Goal: Task Accomplishment & Management: Manage account settings

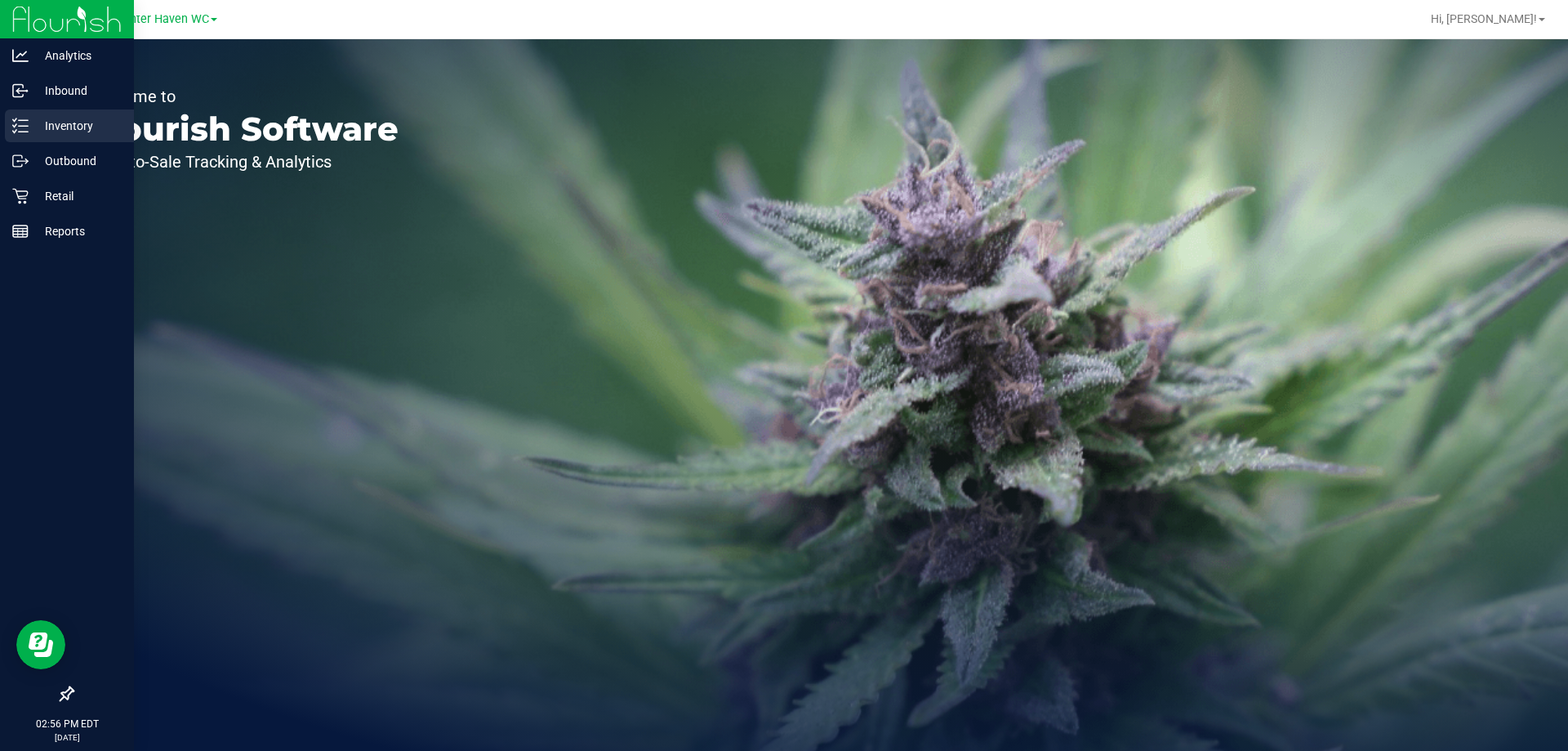
click at [78, 132] on p "Inventory" at bounding box center [77, 126] width 98 height 19
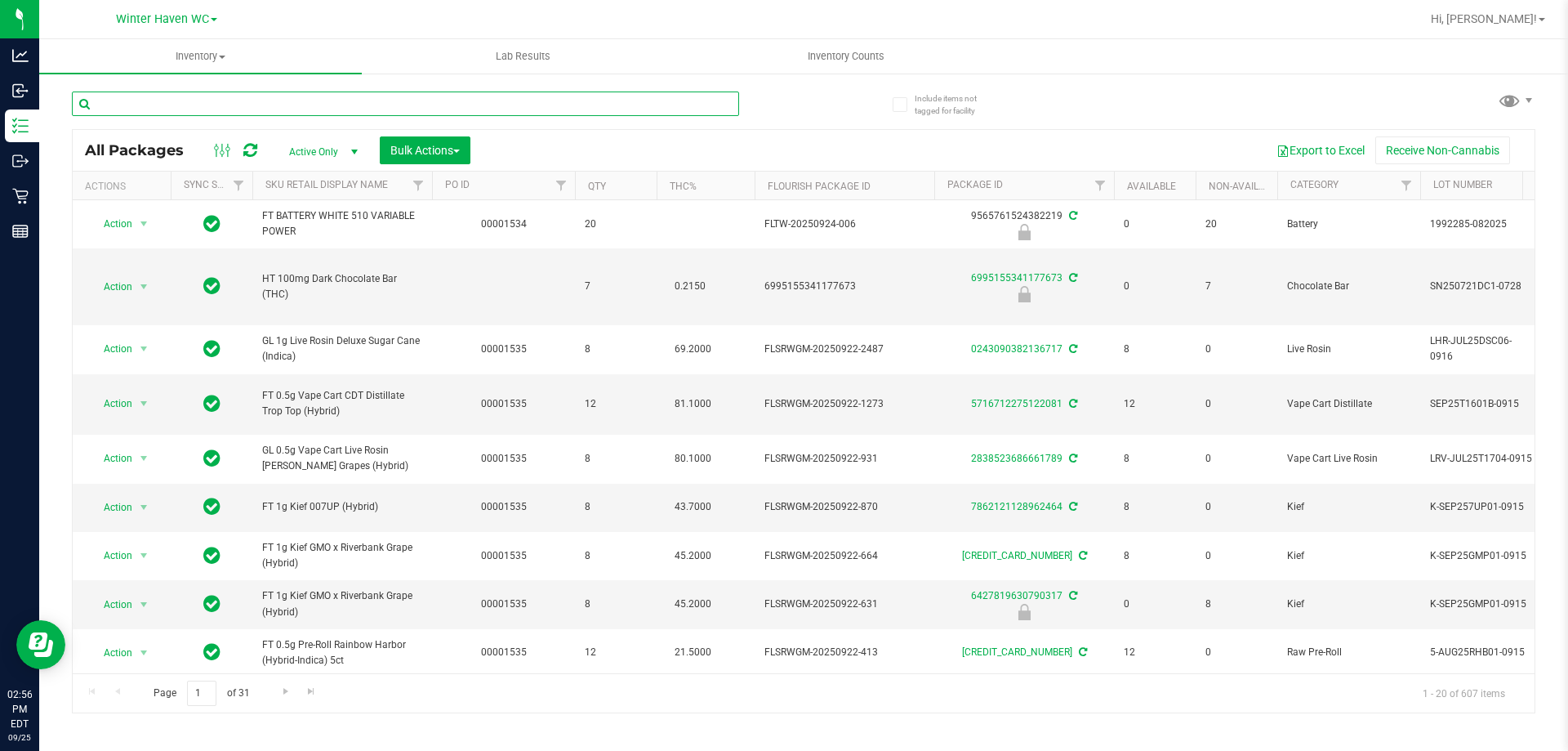
click at [493, 96] on input "text" at bounding box center [405, 103] width 667 height 24
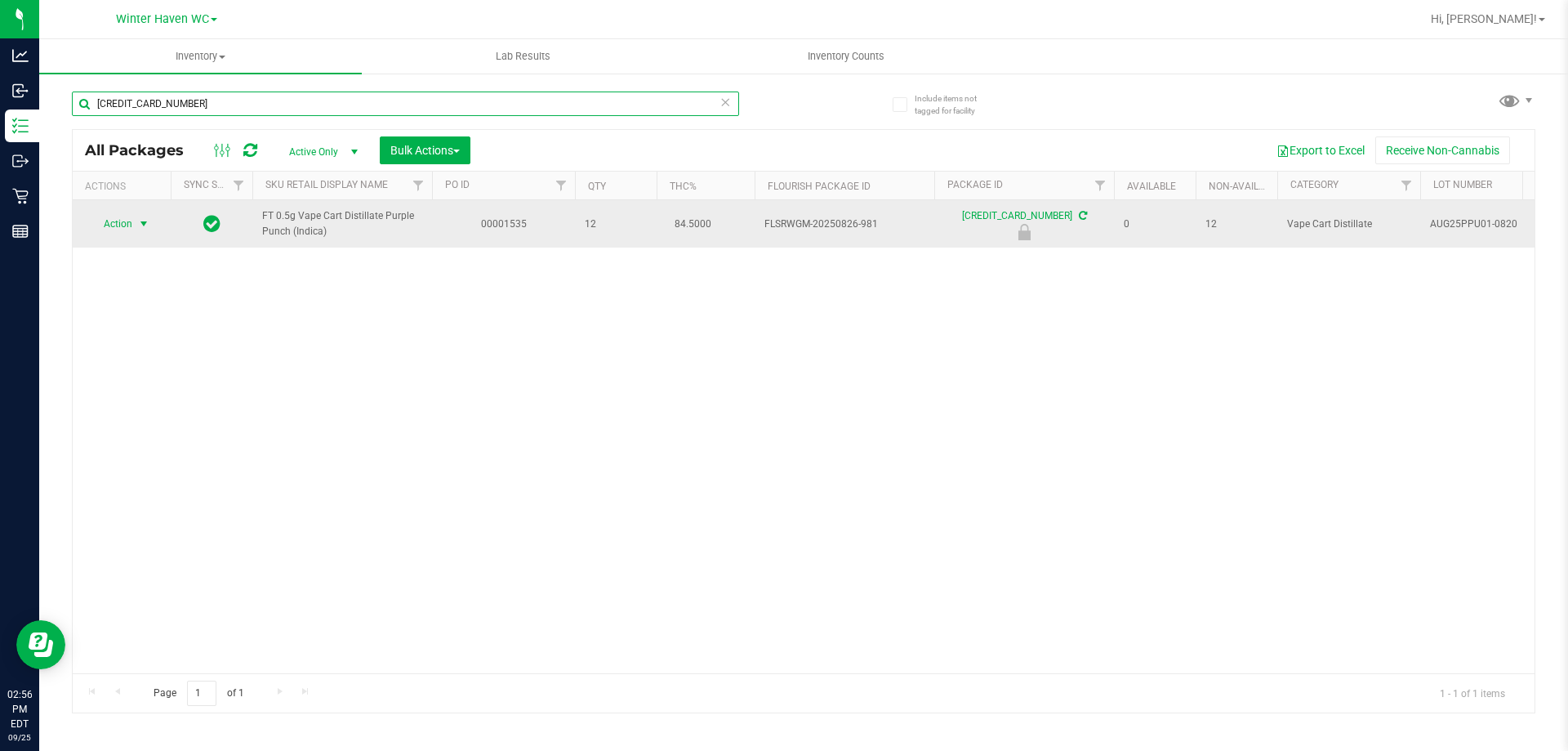
type input "4956383061621195"
click at [139, 219] on span "select" at bounding box center [143, 223] width 13 height 13
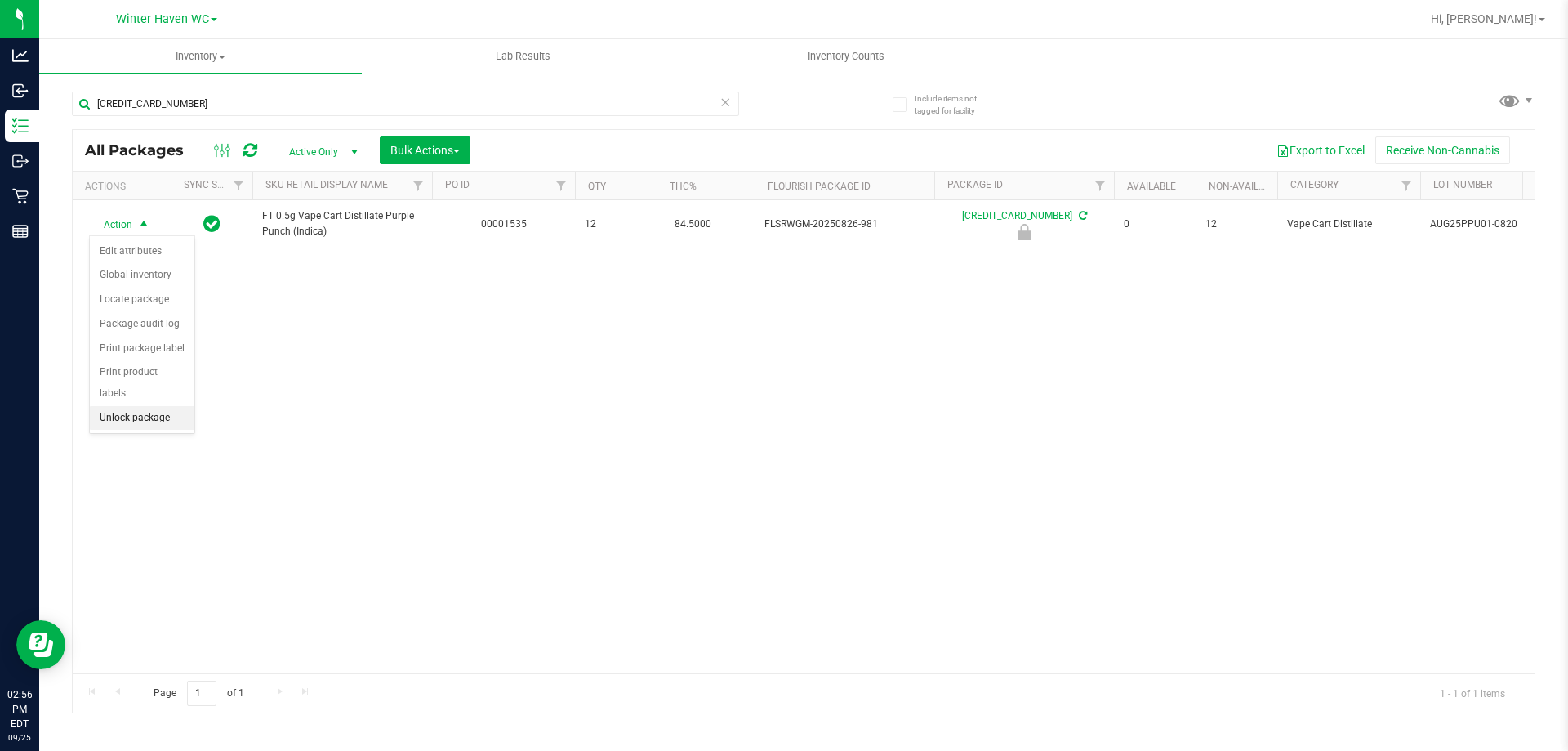
click at [158, 407] on li "Unlock package" at bounding box center [143, 418] width 105 height 24
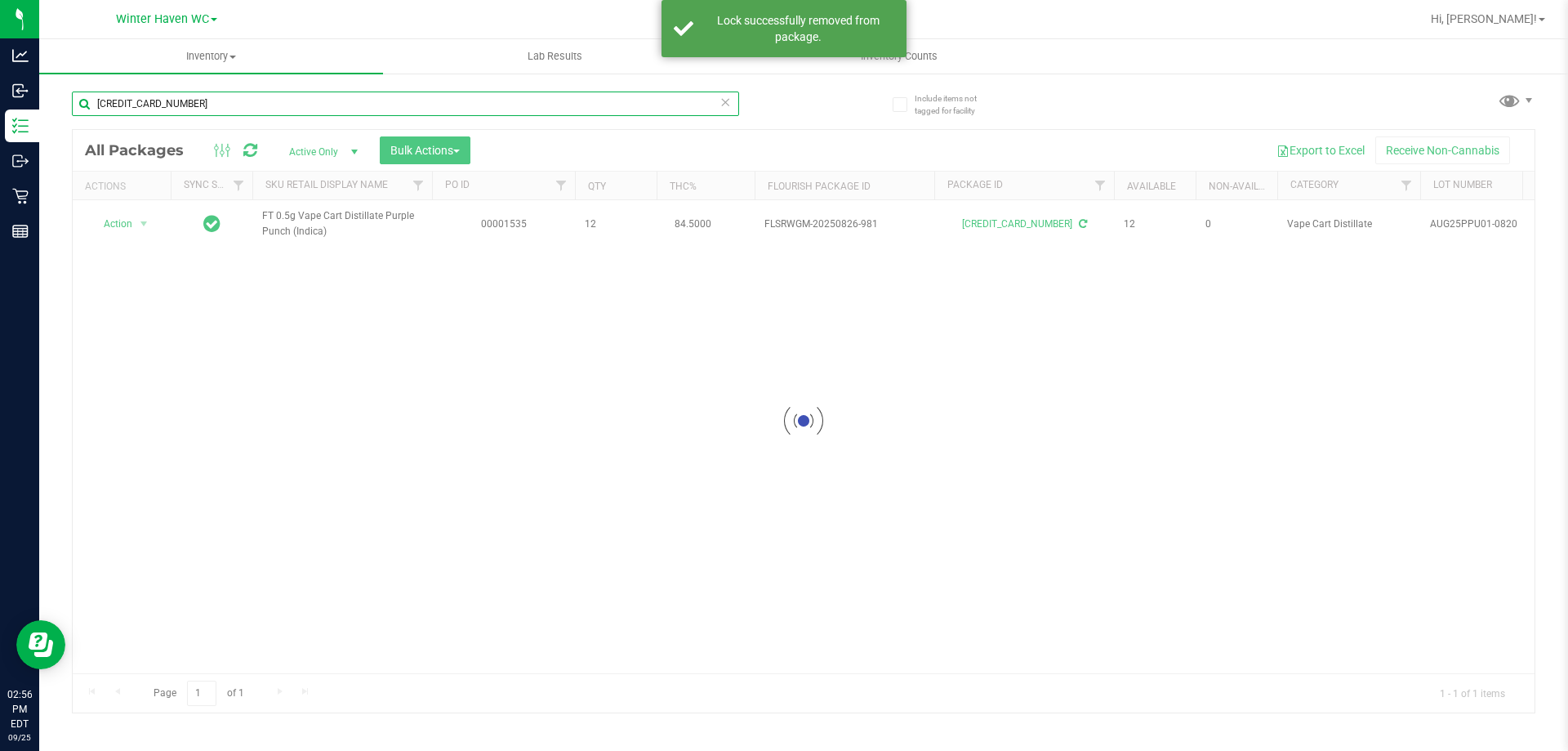
click at [251, 95] on input "4956383061621195" at bounding box center [405, 103] width 667 height 24
click at [251, 96] on input "4956383061621195" at bounding box center [405, 103] width 667 height 24
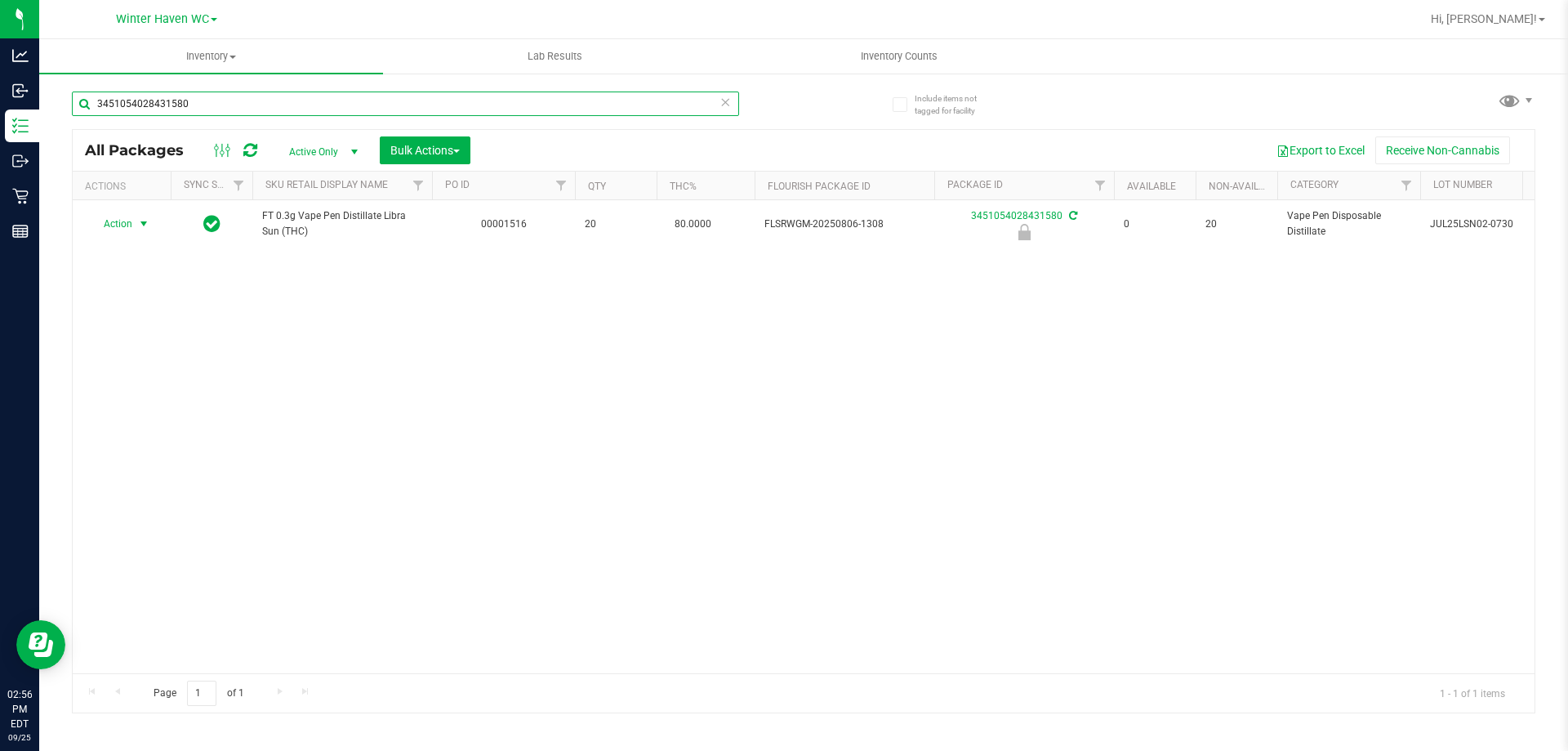
type input "3451054028431580"
click at [134, 223] on span "select" at bounding box center [144, 224] width 20 height 23
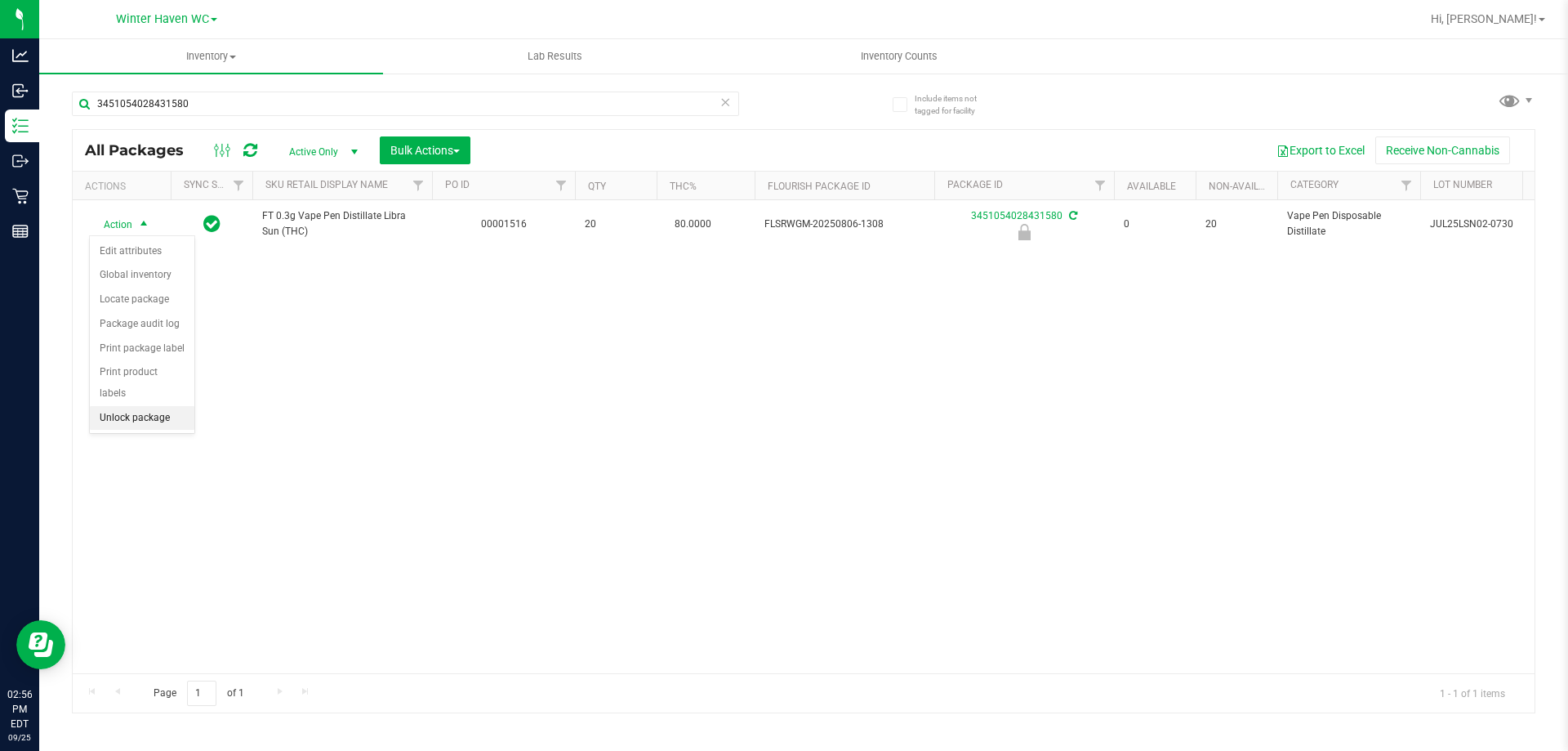
click at [161, 407] on li "Unlock package" at bounding box center [143, 418] width 105 height 24
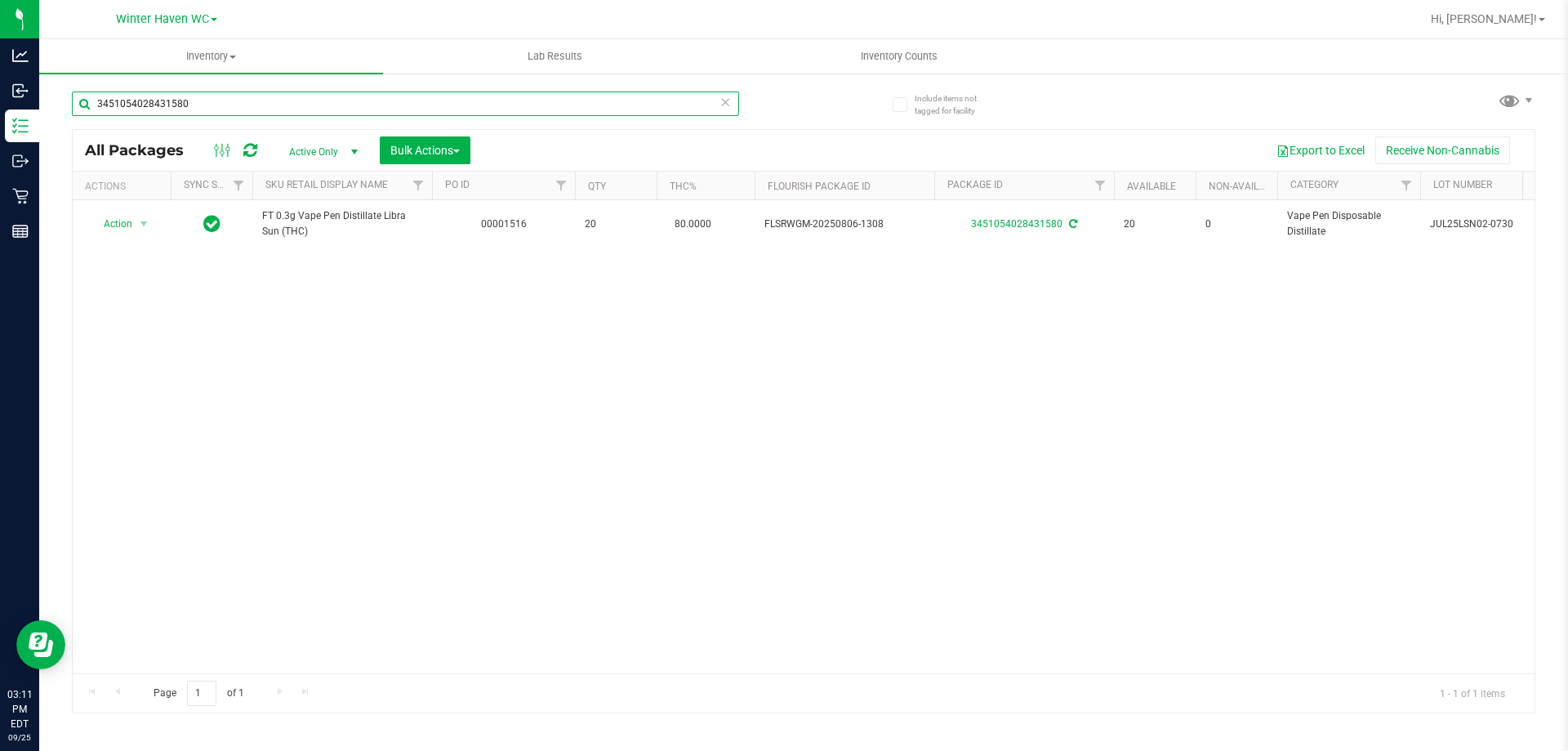
click at [283, 112] on input "3451054028431580" at bounding box center [405, 103] width 667 height 24
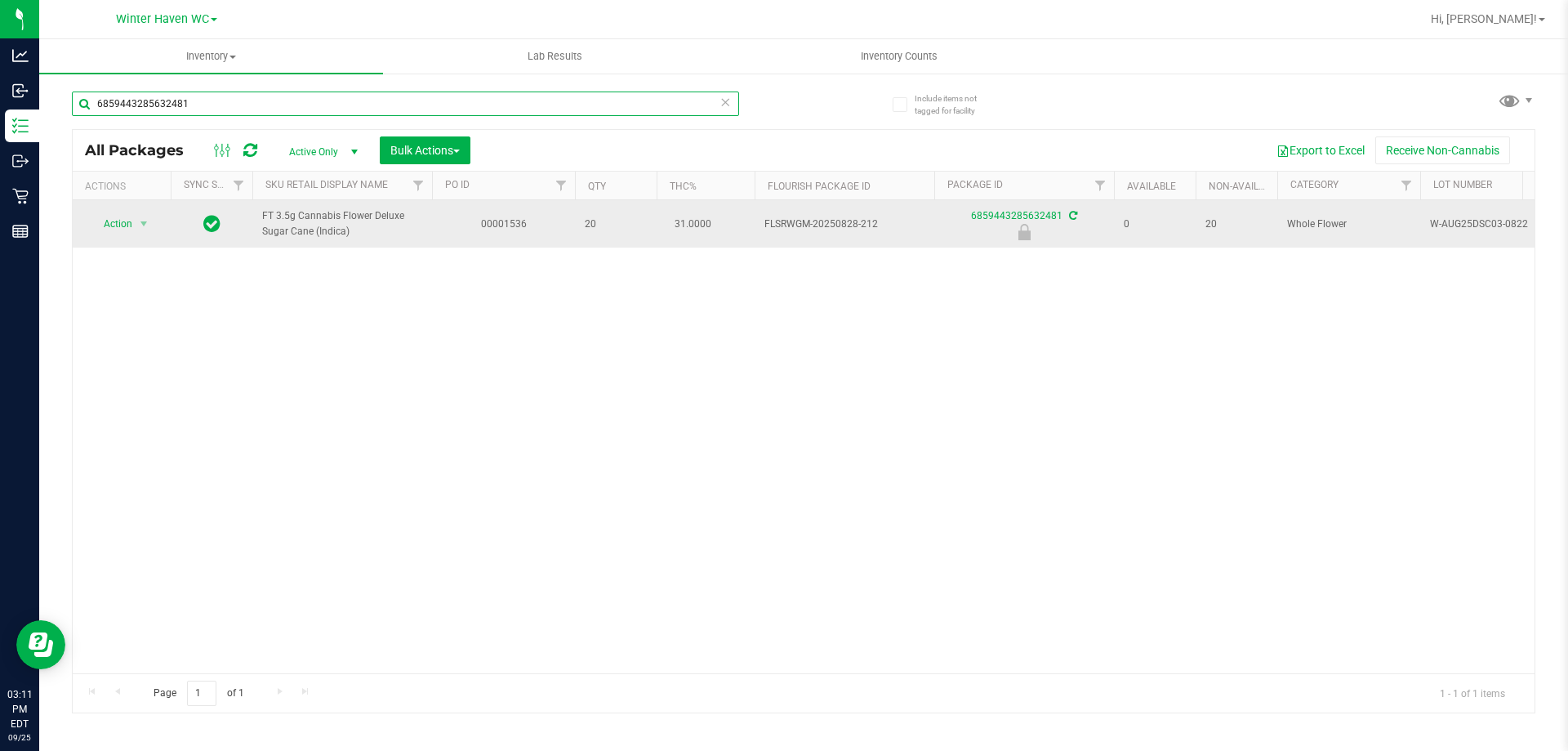
type input "6859443285632481"
click at [127, 223] on span "Action" at bounding box center [111, 224] width 44 height 23
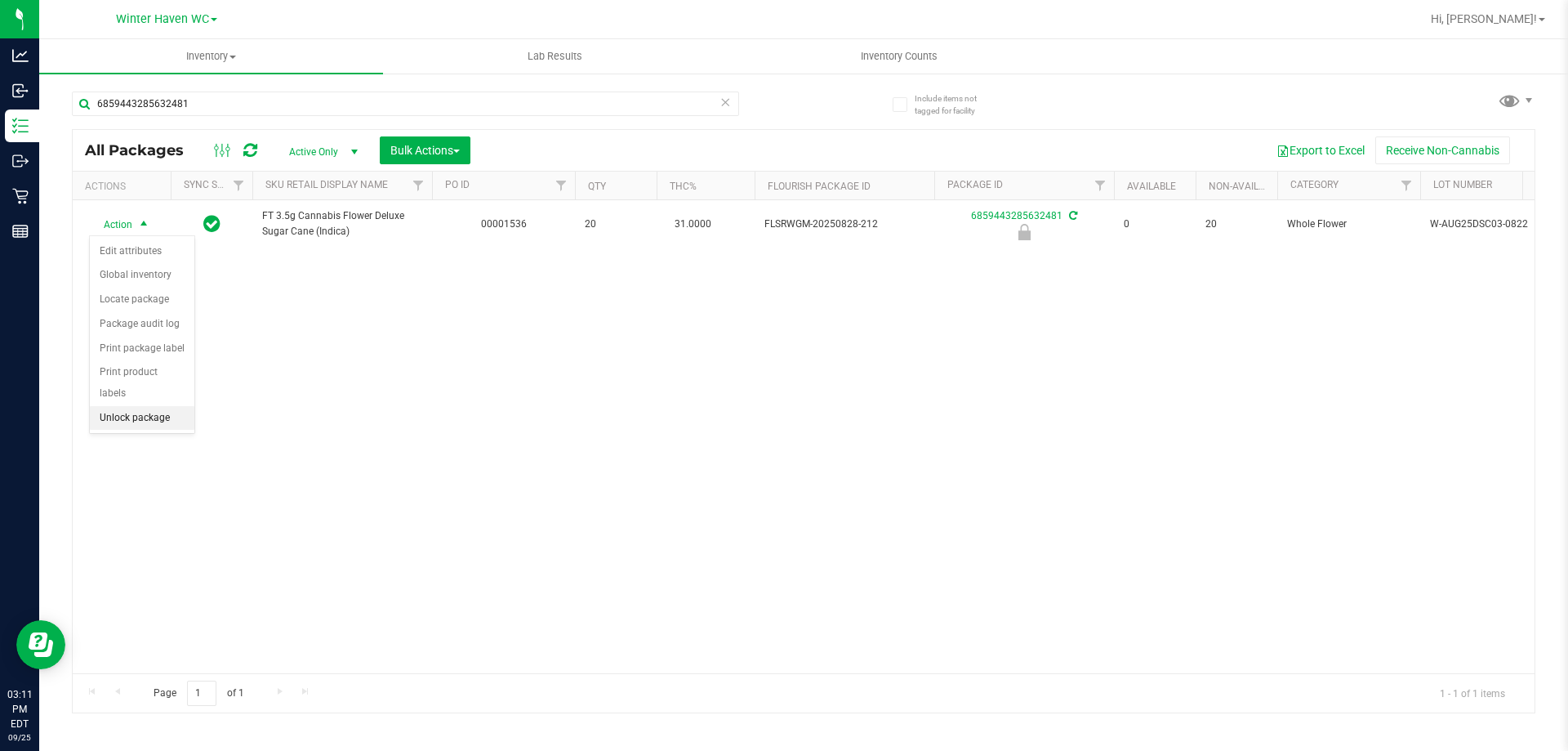
click at [136, 407] on li "Unlock package" at bounding box center [143, 418] width 105 height 24
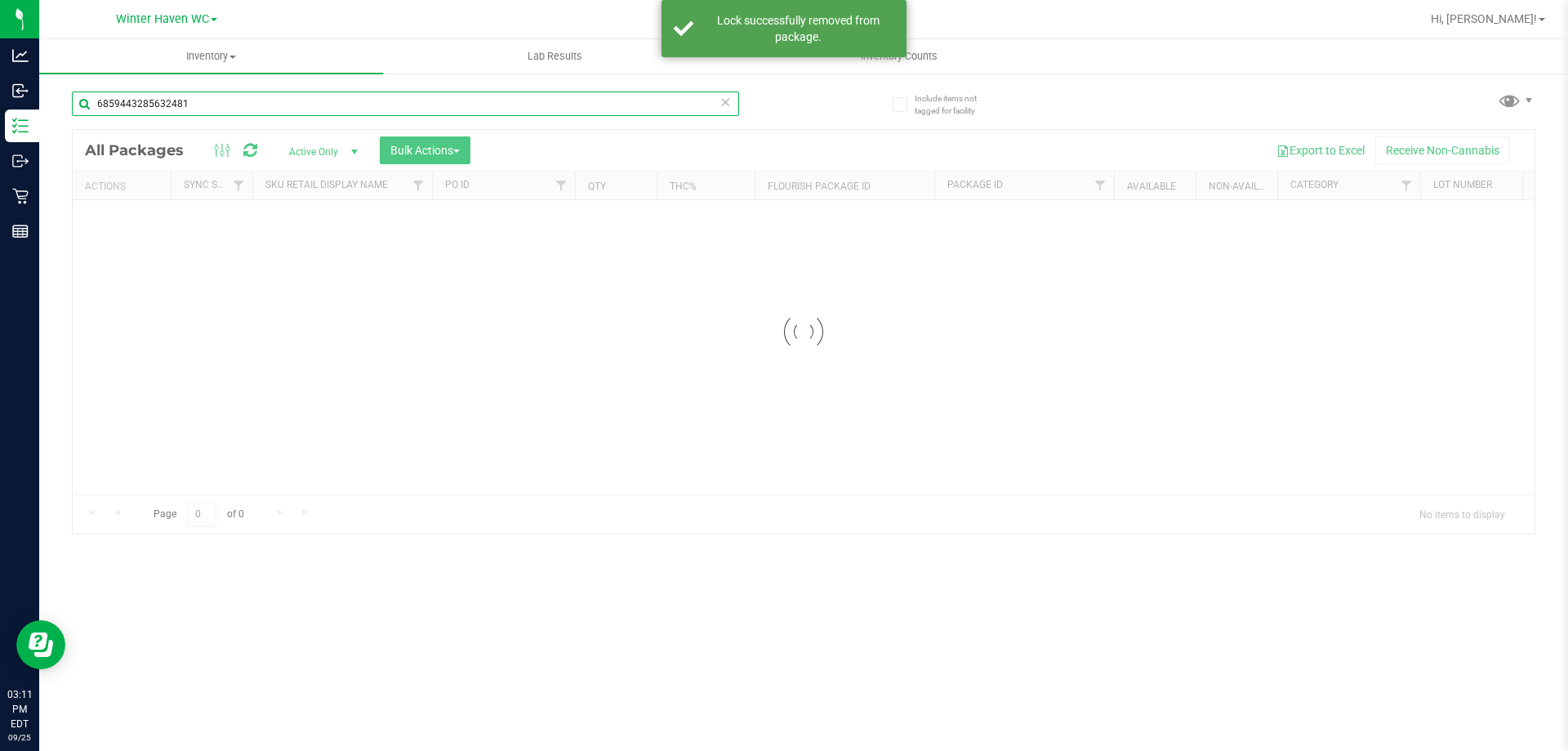
click at [239, 105] on input "6859443285632481" at bounding box center [405, 103] width 667 height 24
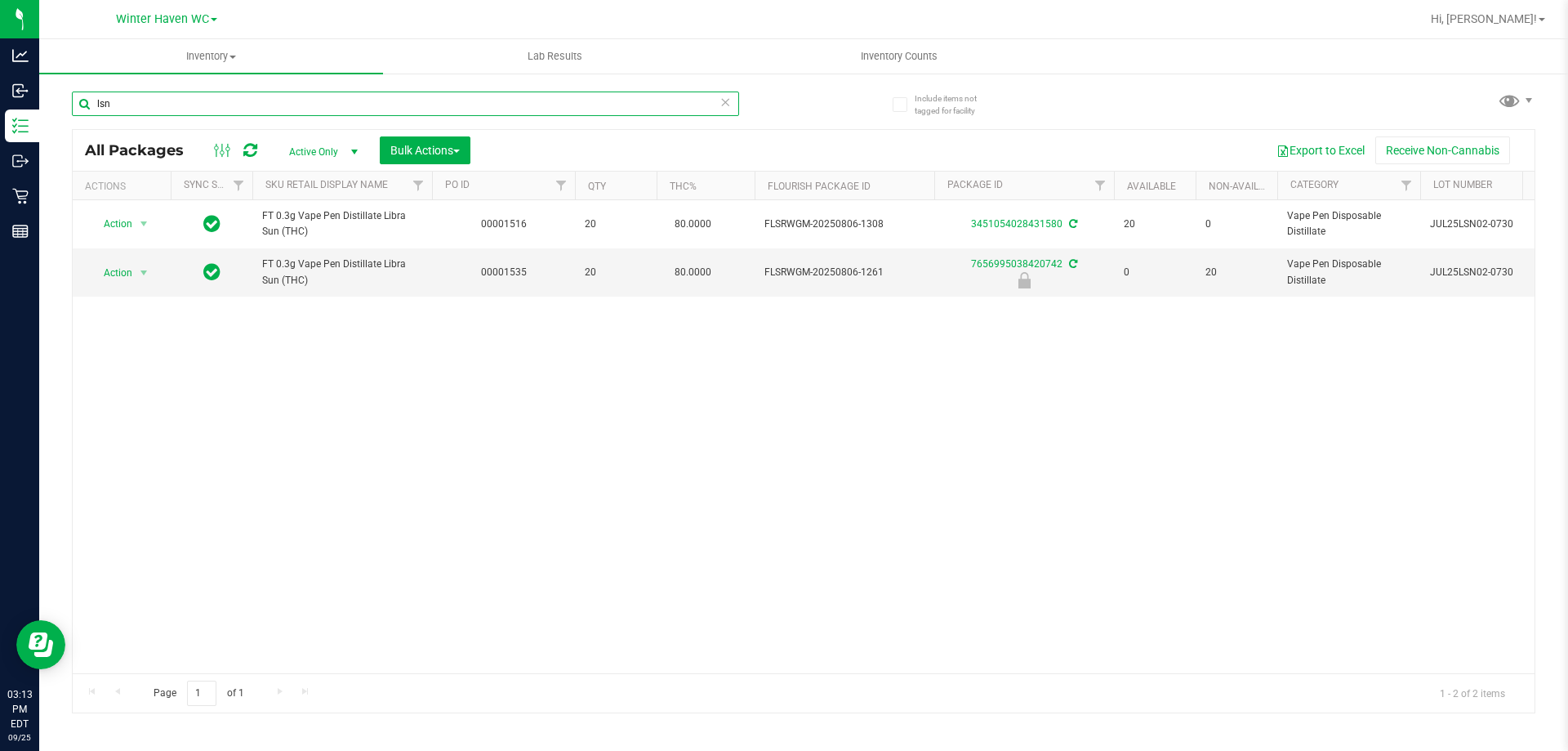
type input "lsn"
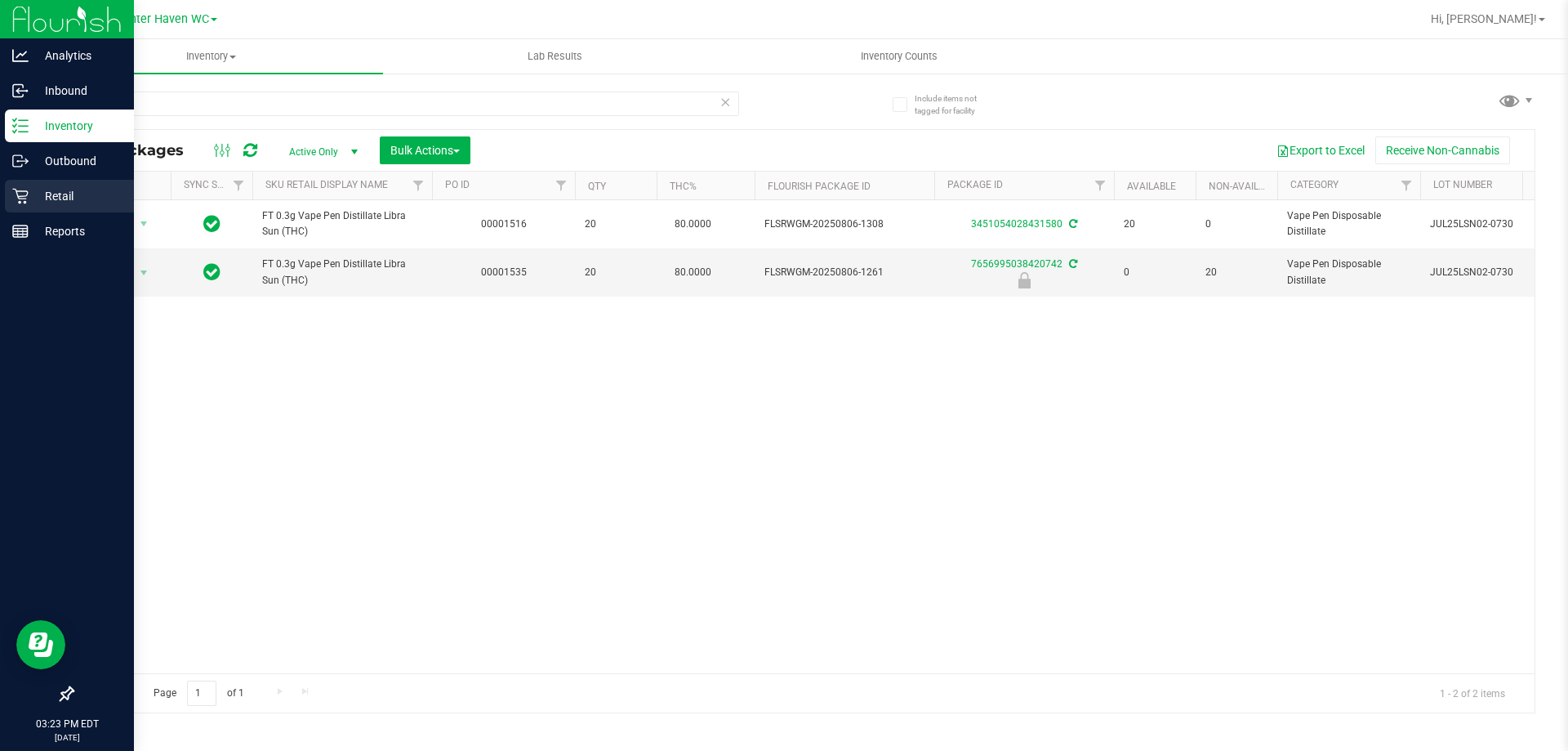
click at [49, 190] on p "Retail" at bounding box center [77, 196] width 98 height 19
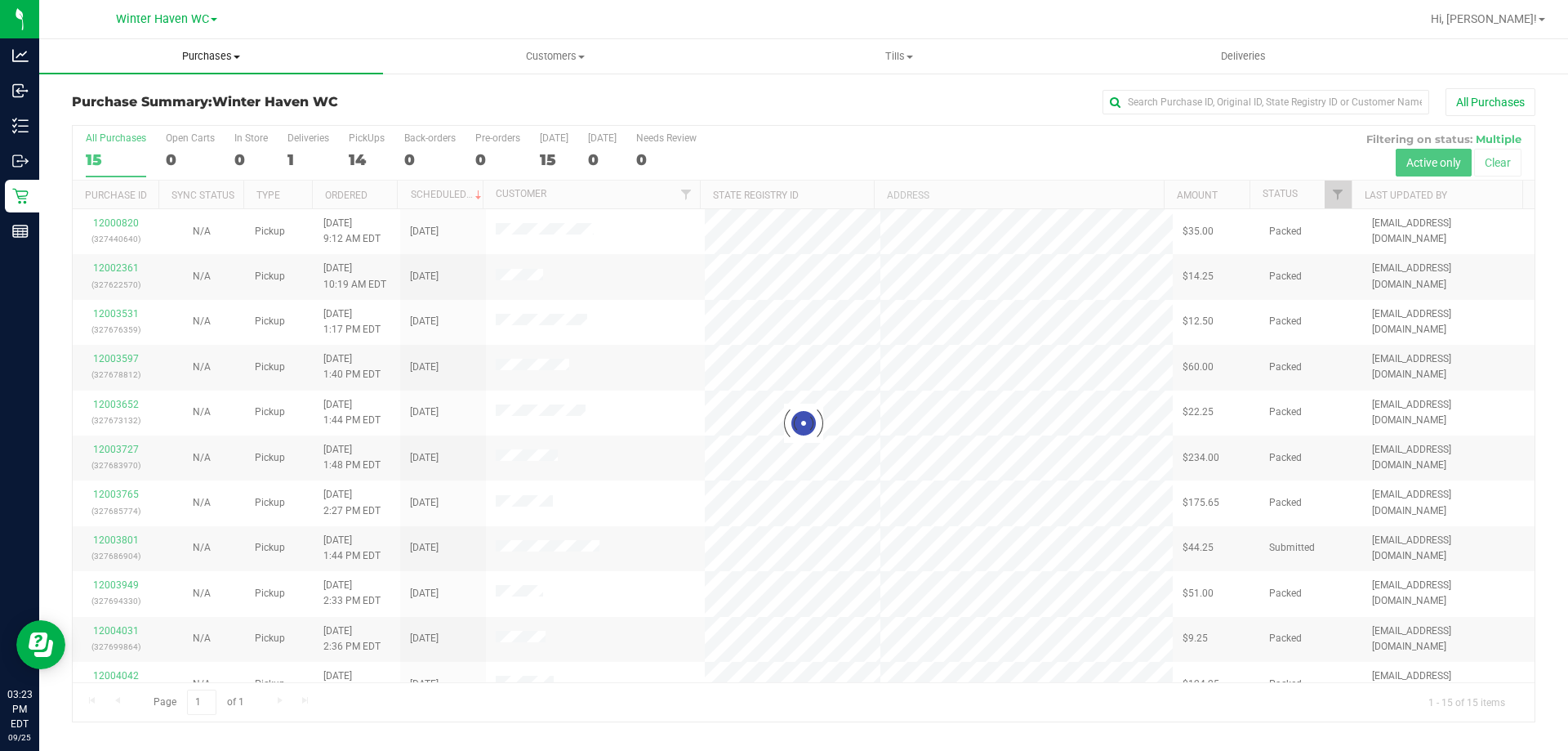
click at [216, 52] on span "Purchases" at bounding box center [210, 56] width 344 height 15
click at [216, 122] on li "Fulfillment" at bounding box center [210, 118] width 344 height 19
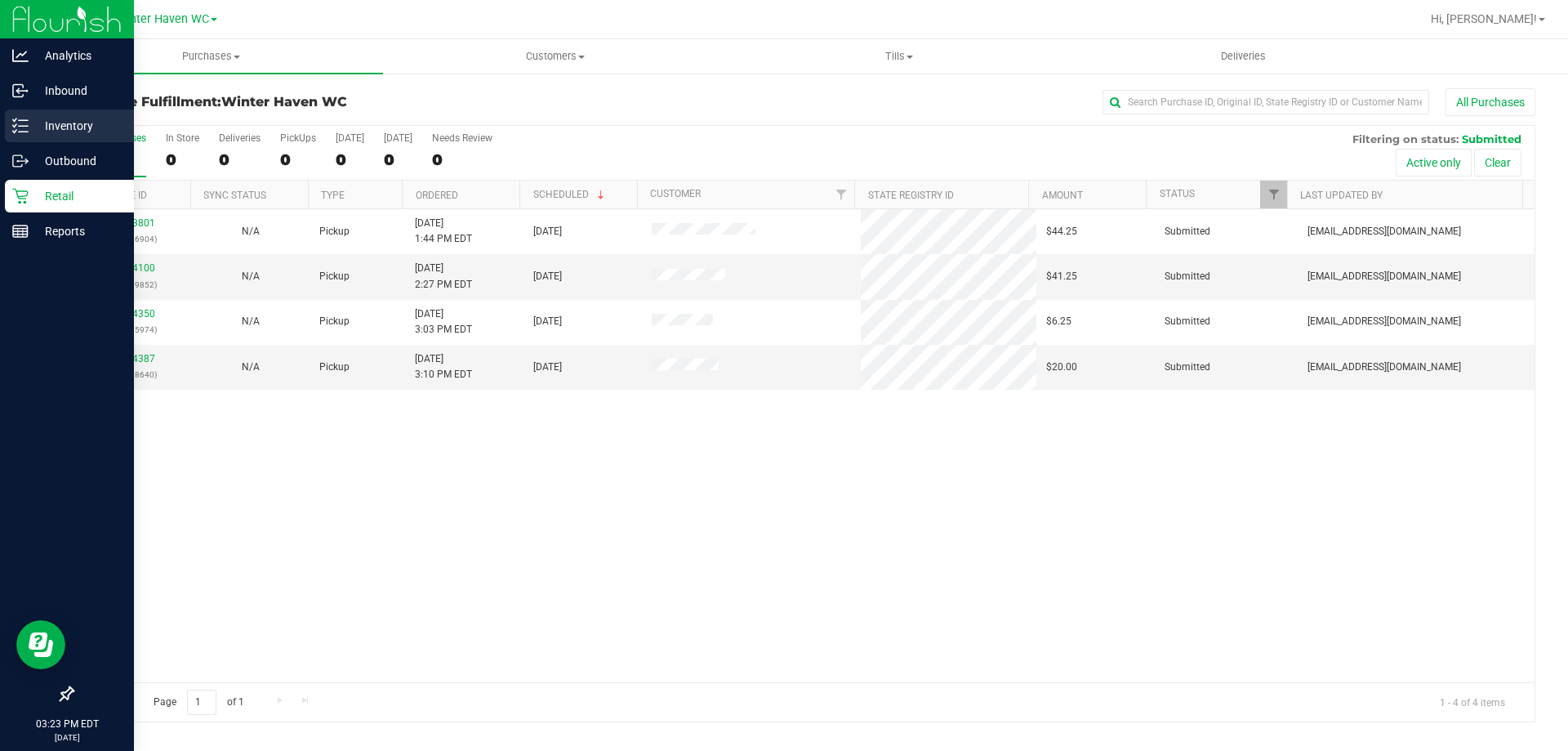
click at [59, 130] on p "Inventory" at bounding box center [77, 126] width 98 height 19
click at [12, 232] on div "Reports" at bounding box center [69, 231] width 129 height 33
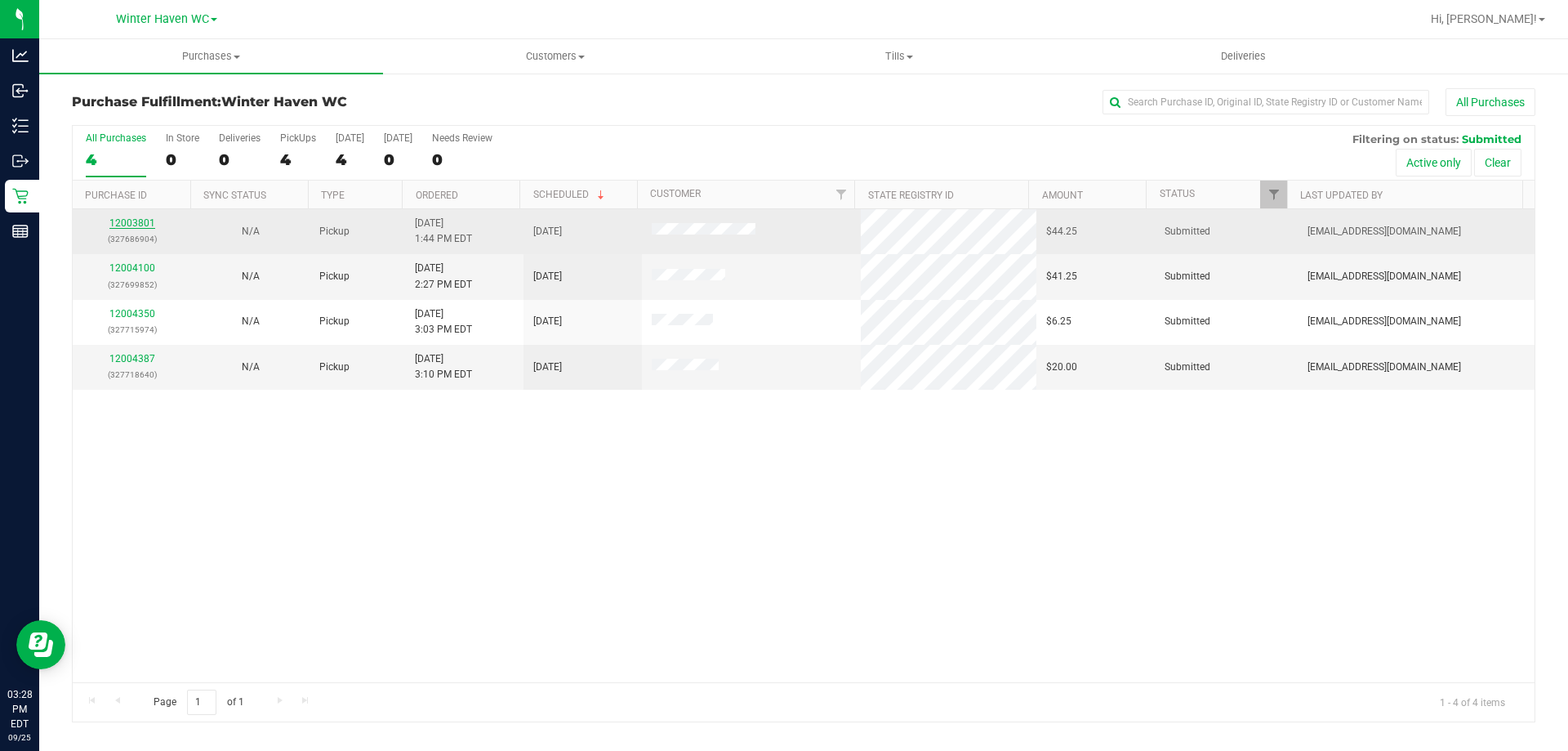
click at [135, 225] on link "12003801" at bounding box center [132, 223] width 46 height 12
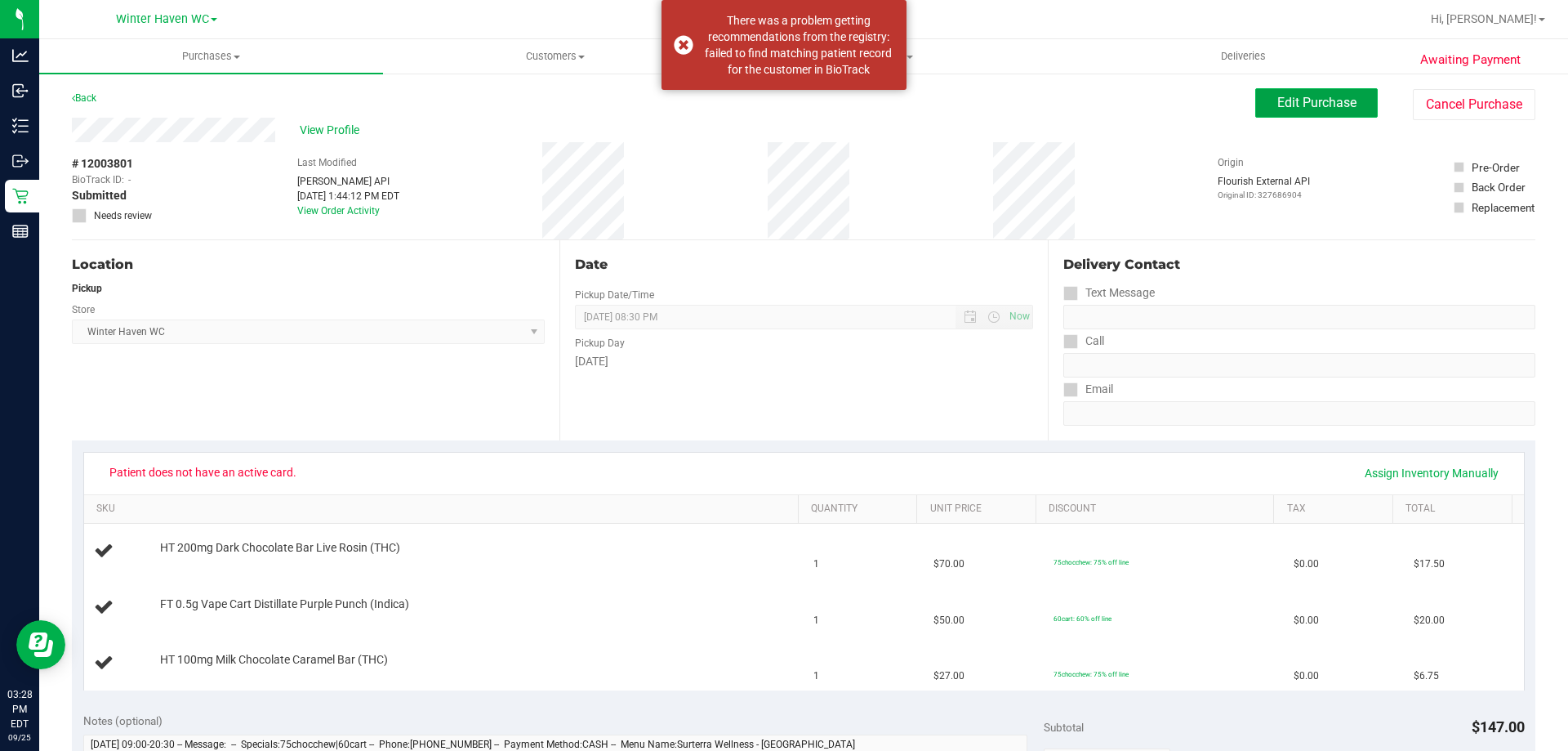
click at [1277, 101] on span "Edit Purchase" at bounding box center [1317, 103] width 80 height 16
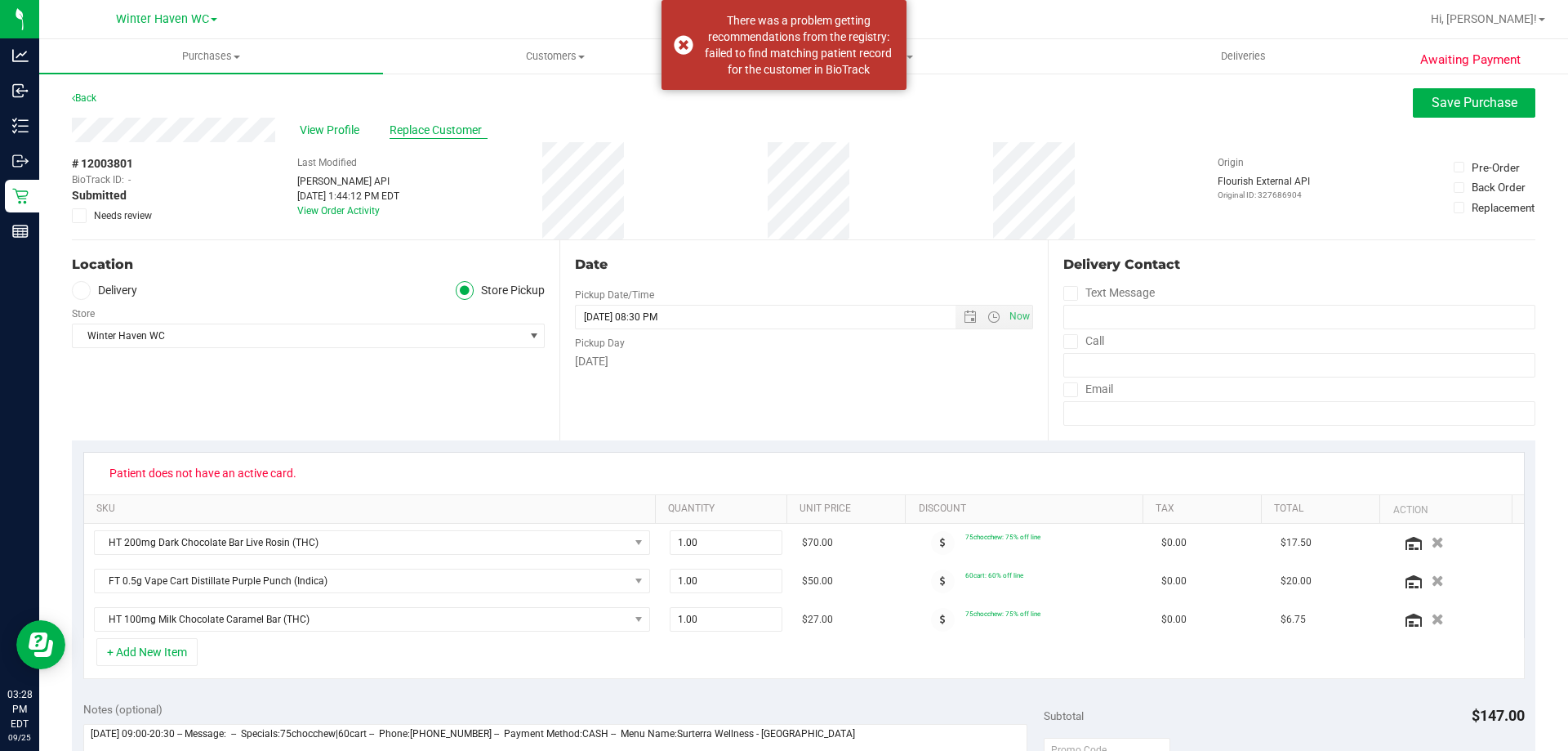
click at [450, 132] on span "Replace Customer" at bounding box center [438, 130] width 98 height 17
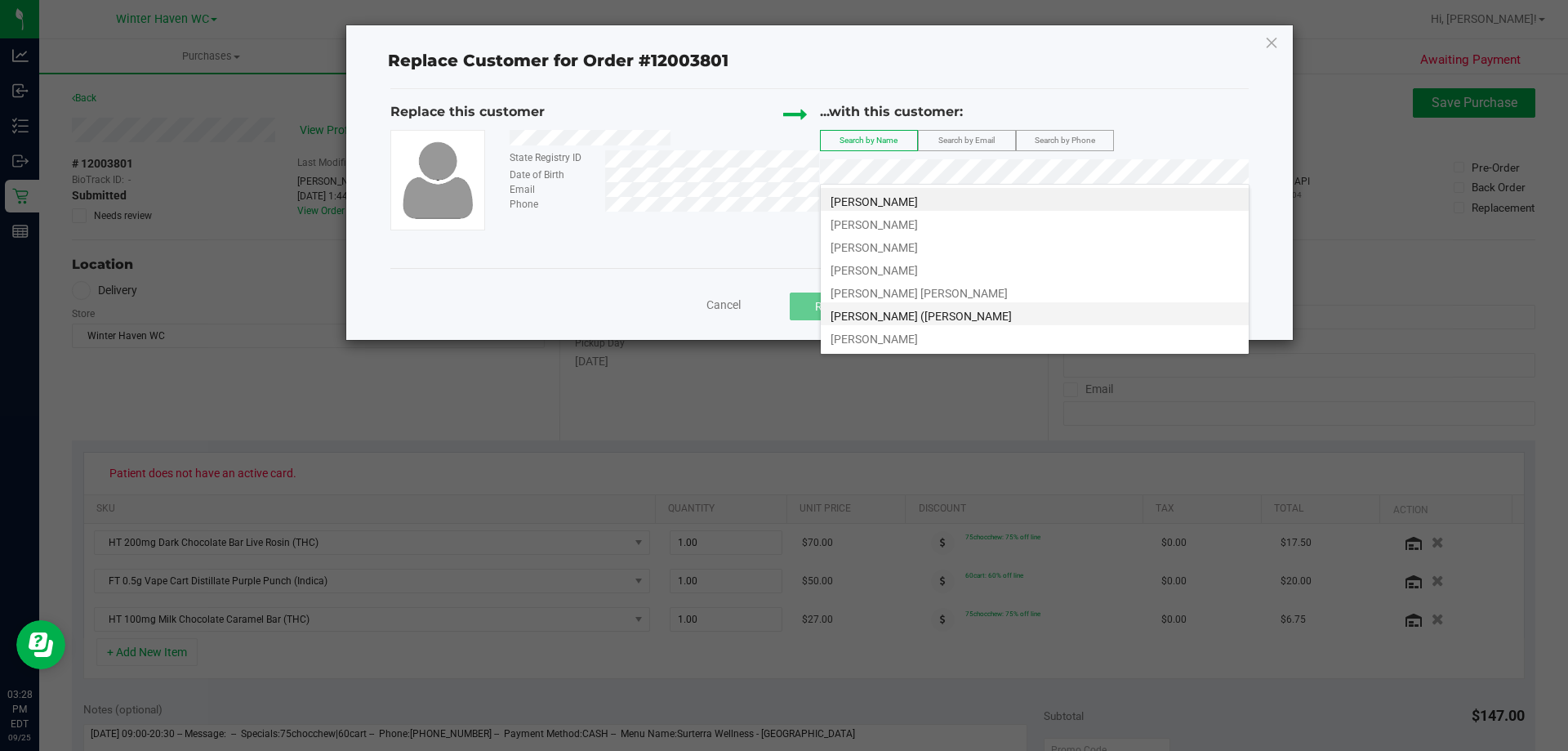
click at [909, 315] on span "ALEXANDRA (Alee) WILLIAMS" at bounding box center [921, 315] width 181 height 13
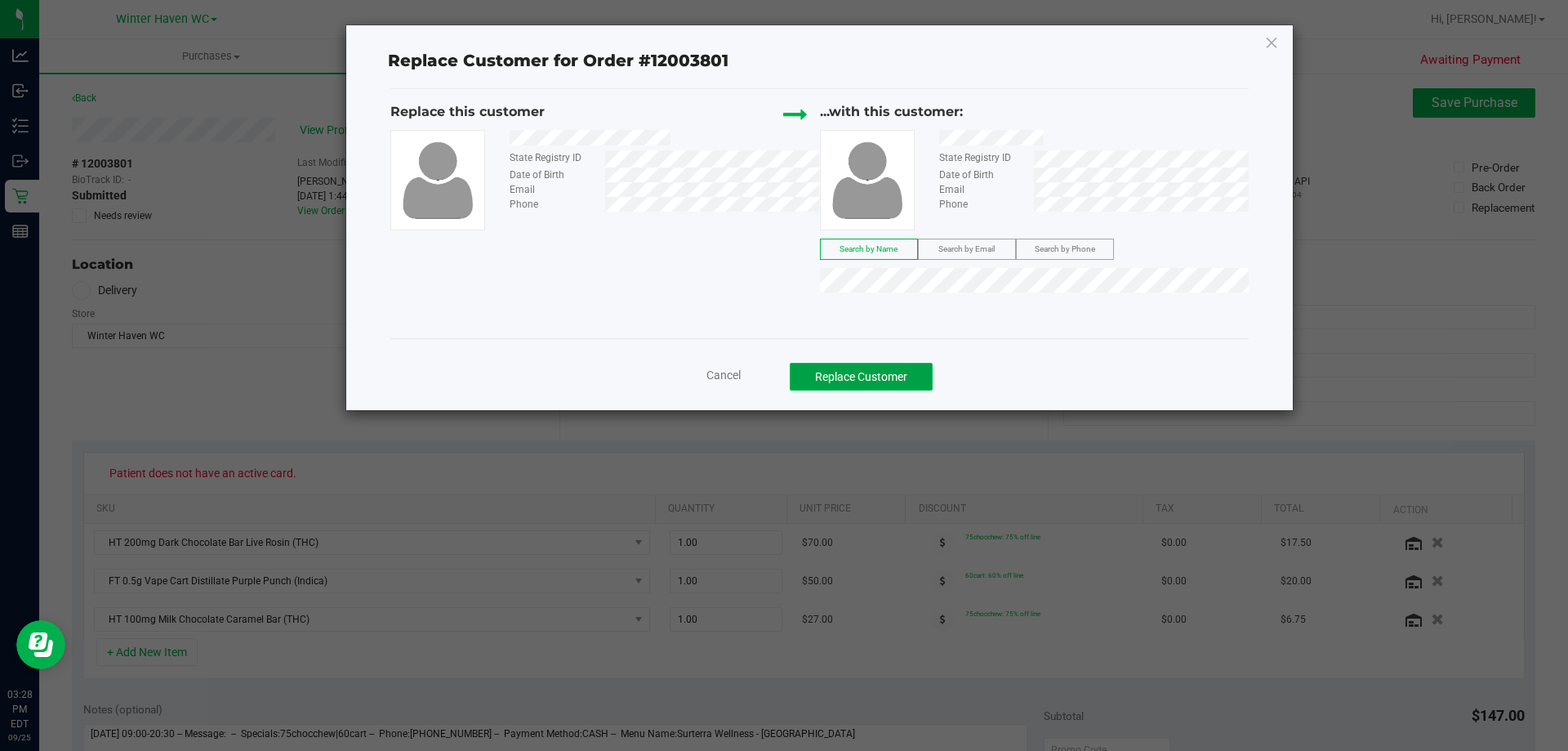
click at [846, 377] on button "Replace Customer" at bounding box center [860, 376] width 143 height 28
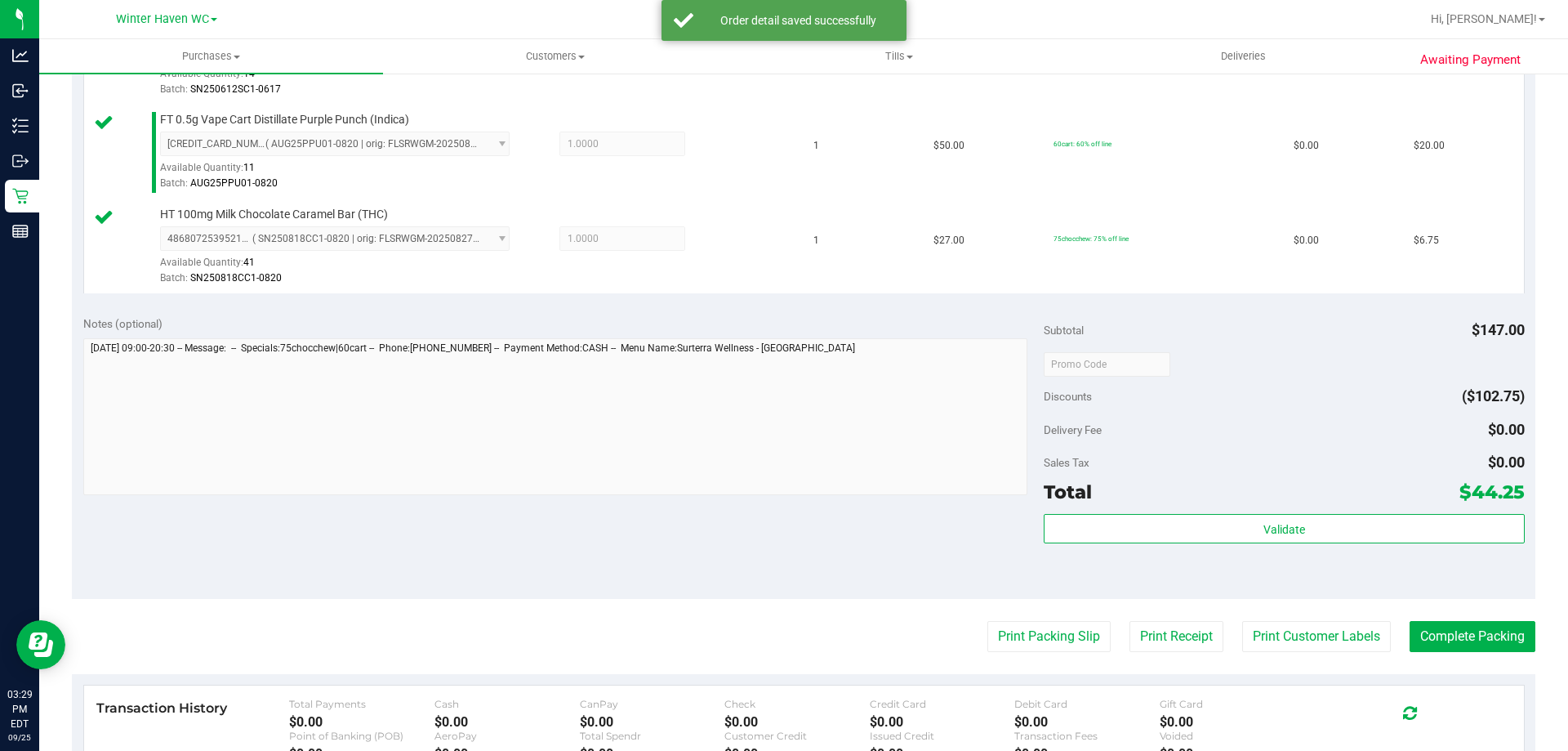
scroll to position [572, 0]
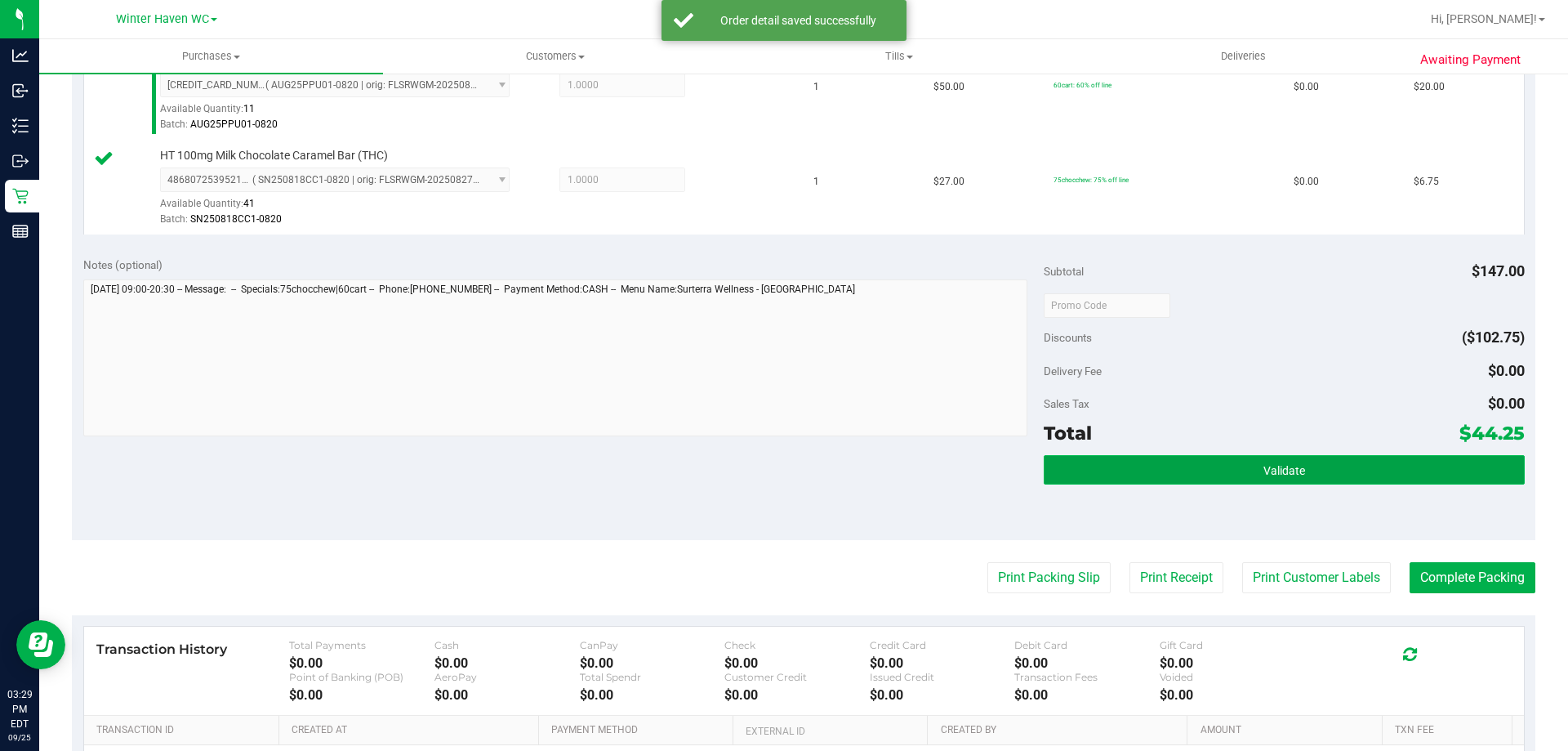
click at [1142, 469] on button "Validate" at bounding box center [1283, 470] width 480 height 29
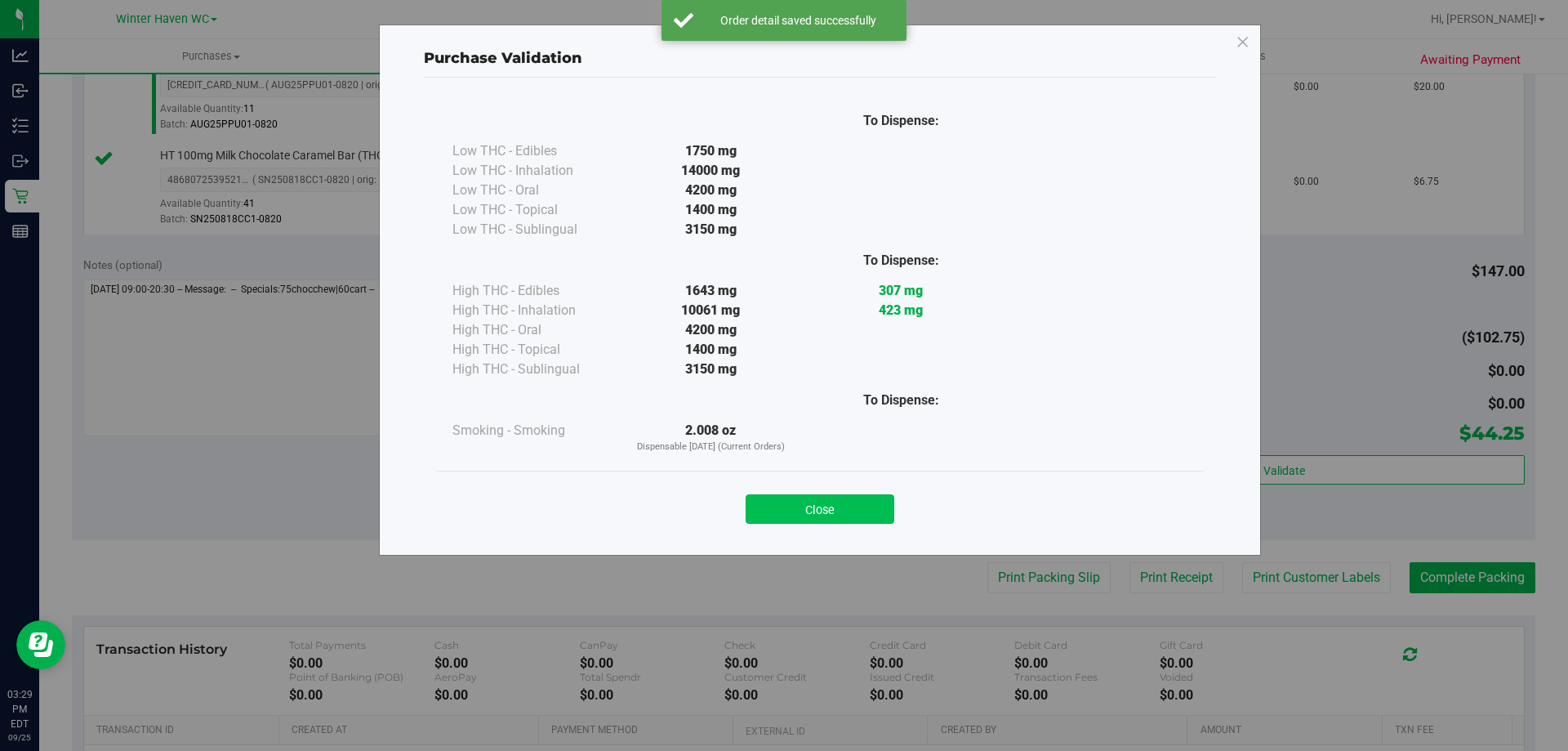
click at [845, 505] on button "Close" at bounding box center [819, 509] width 148 height 29
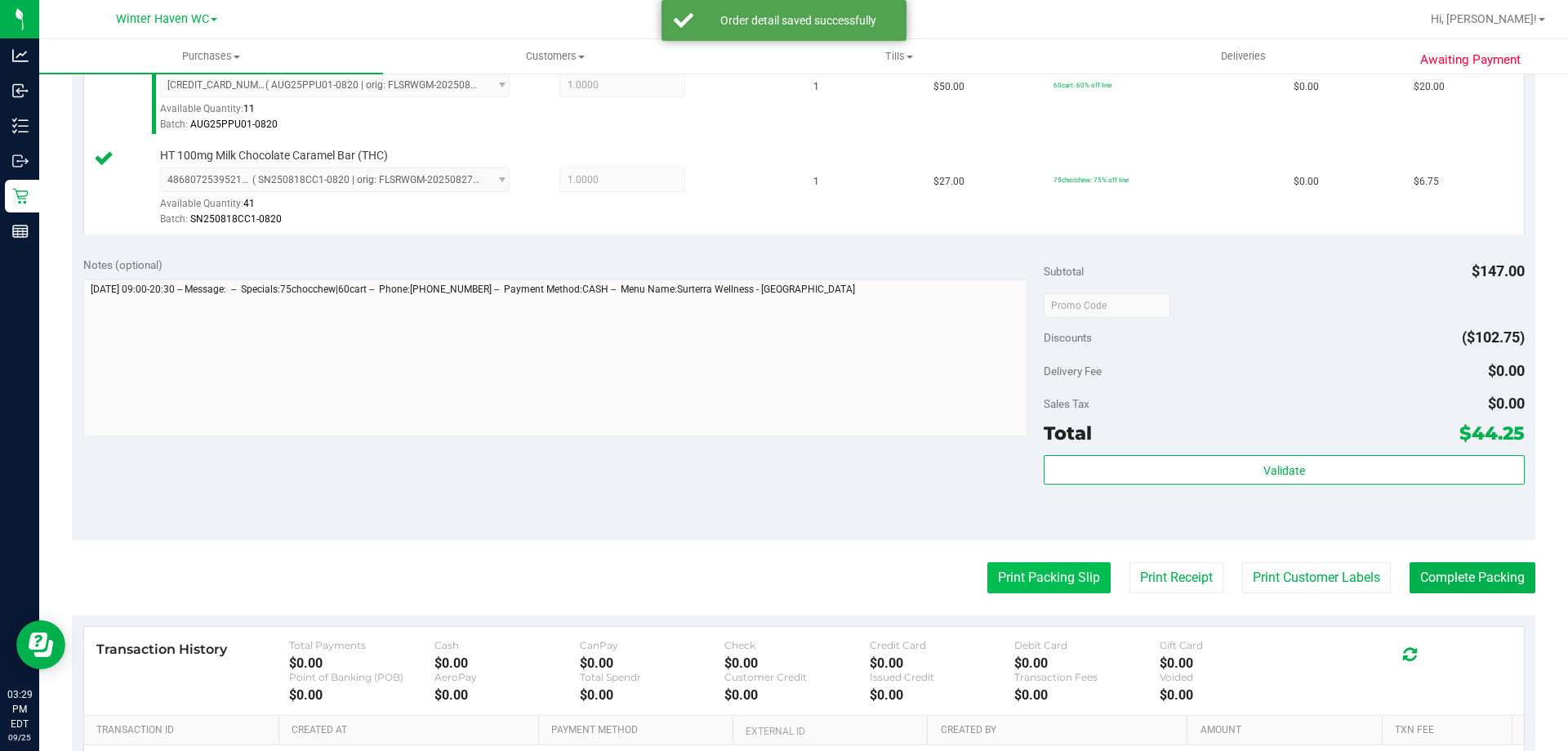
click at [1038, 573] on button "Print Packing Slip" at bounding box center [1048, 577] width 123 height 31
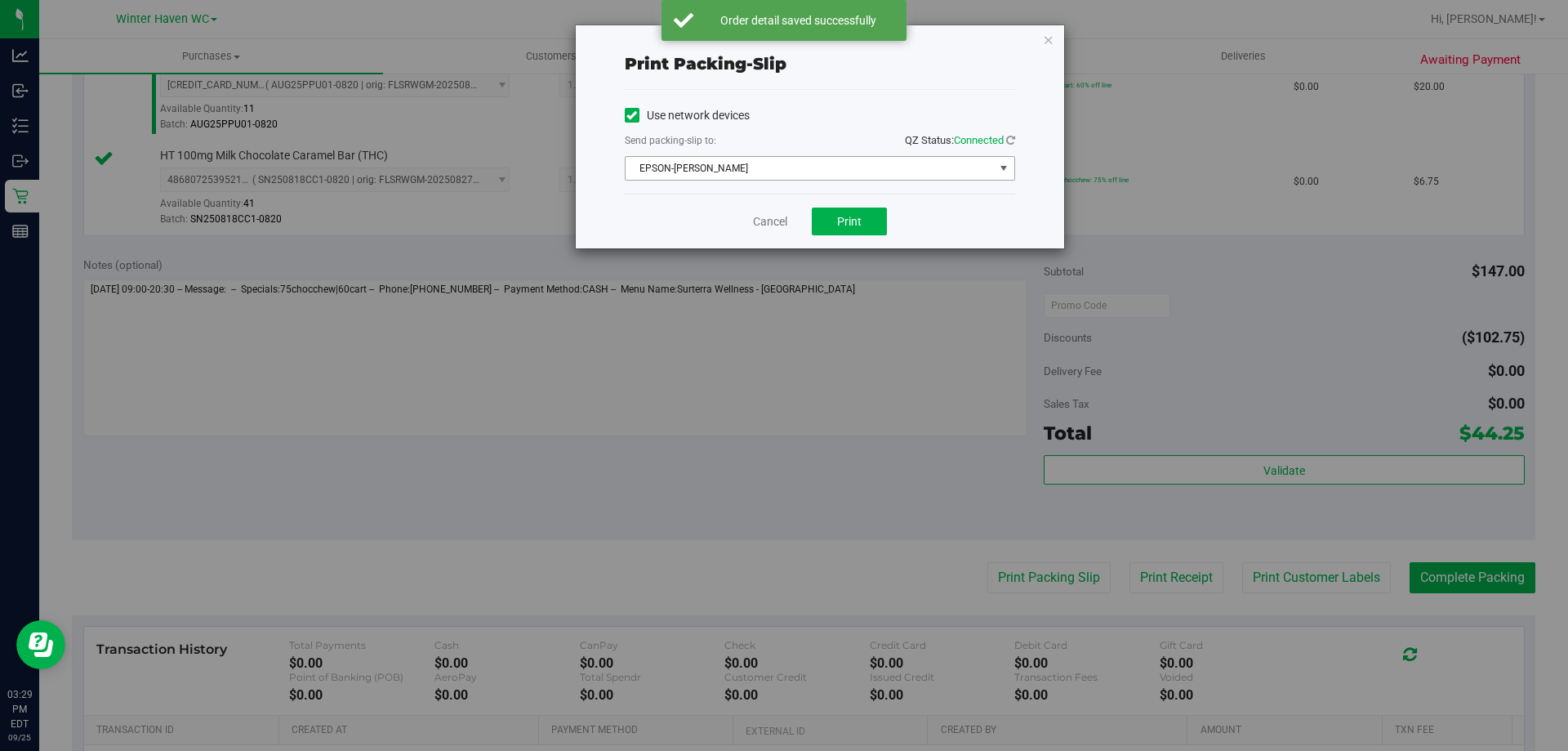
click at [819, 156] on span "EPSON-JAMES BUCHANAN" at bounding box center [819, 168] width 391 height 24
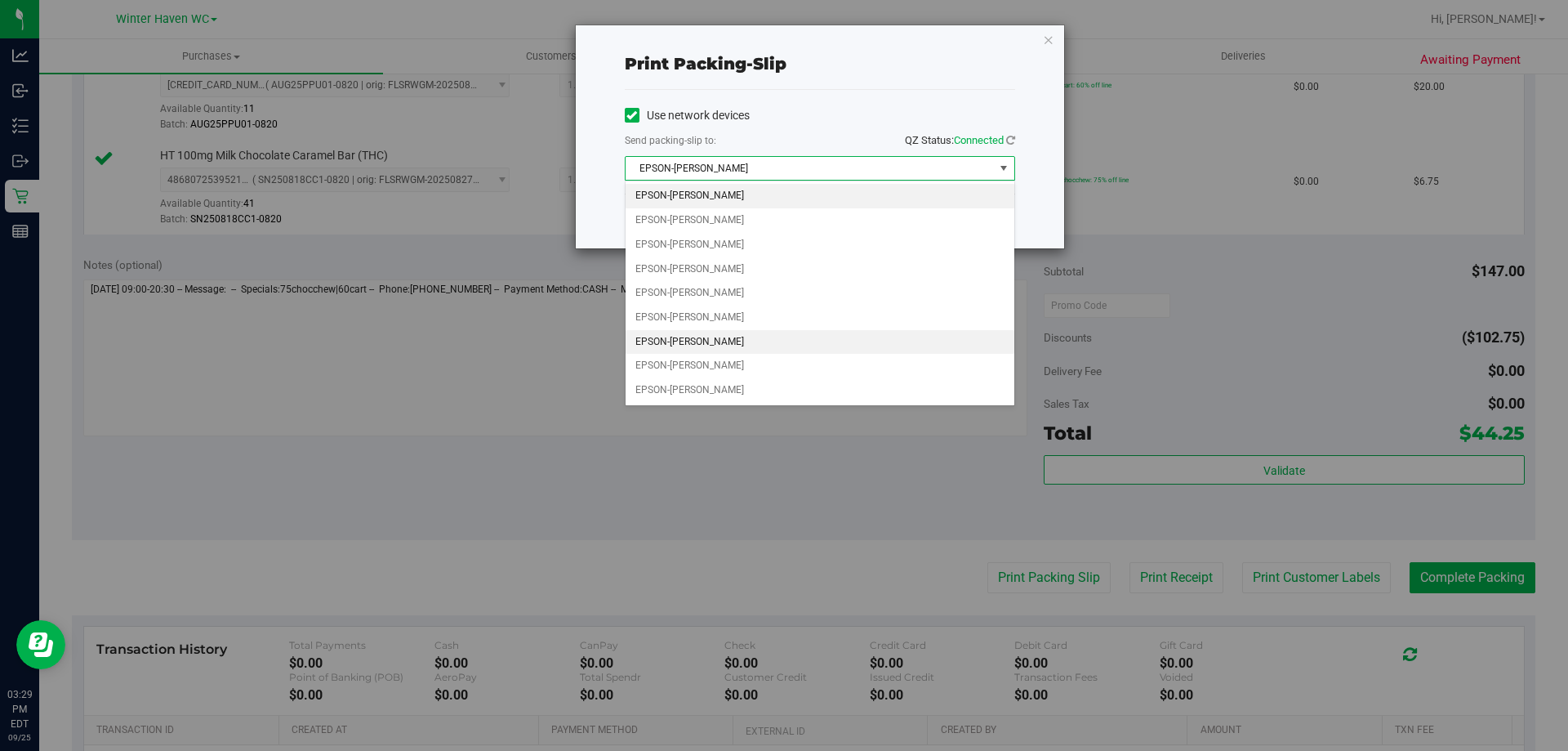
click at [720, 334] on li "EPSON-JAMES-OTTO" at bounding box center [819, 342] width 389 height 24
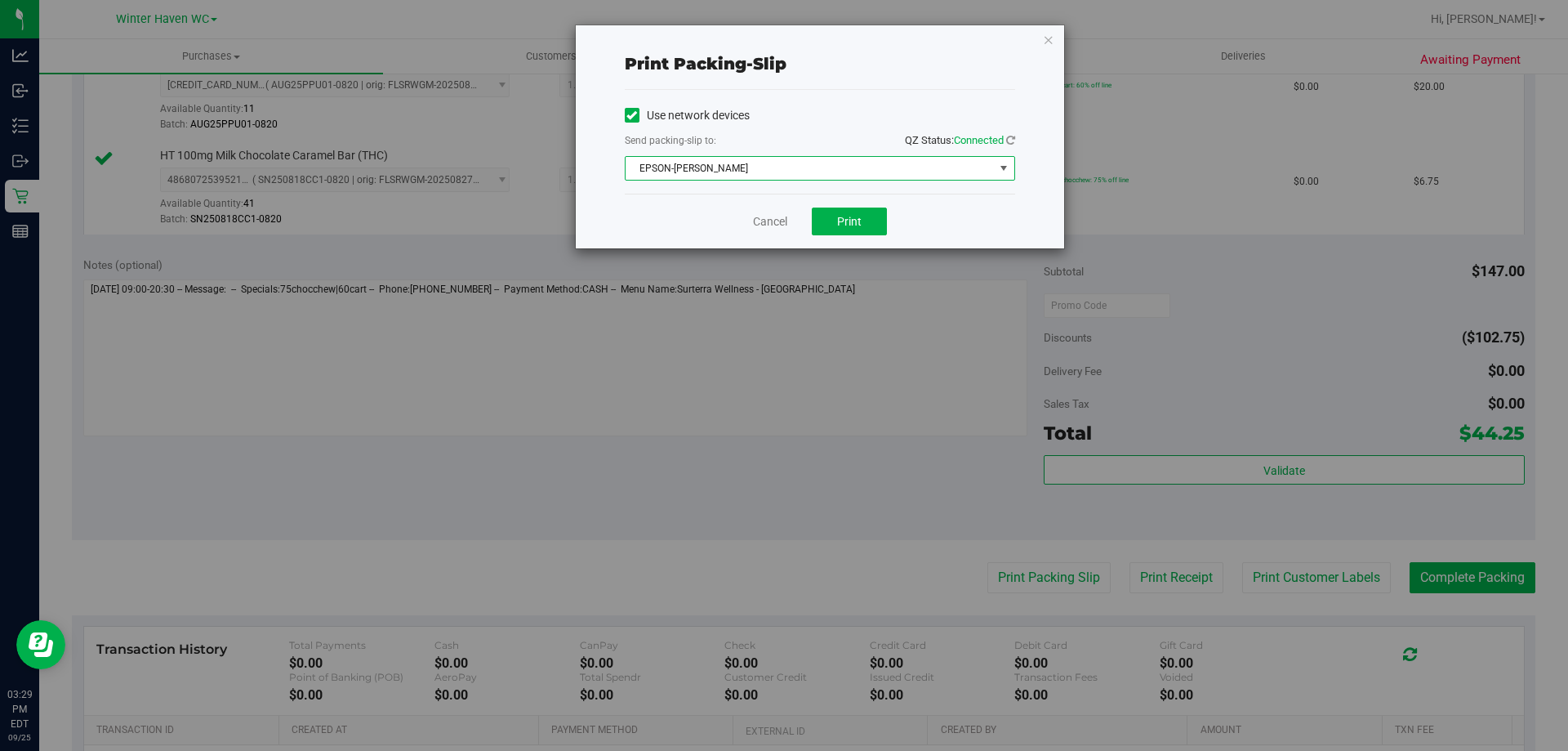
click at [667, 210] on div "Cancel Print" at bounding box center [819, 221] width 391 height 54
click at [867, 226] on button "Print" at bounding box center [848, 221] width 75 height 28
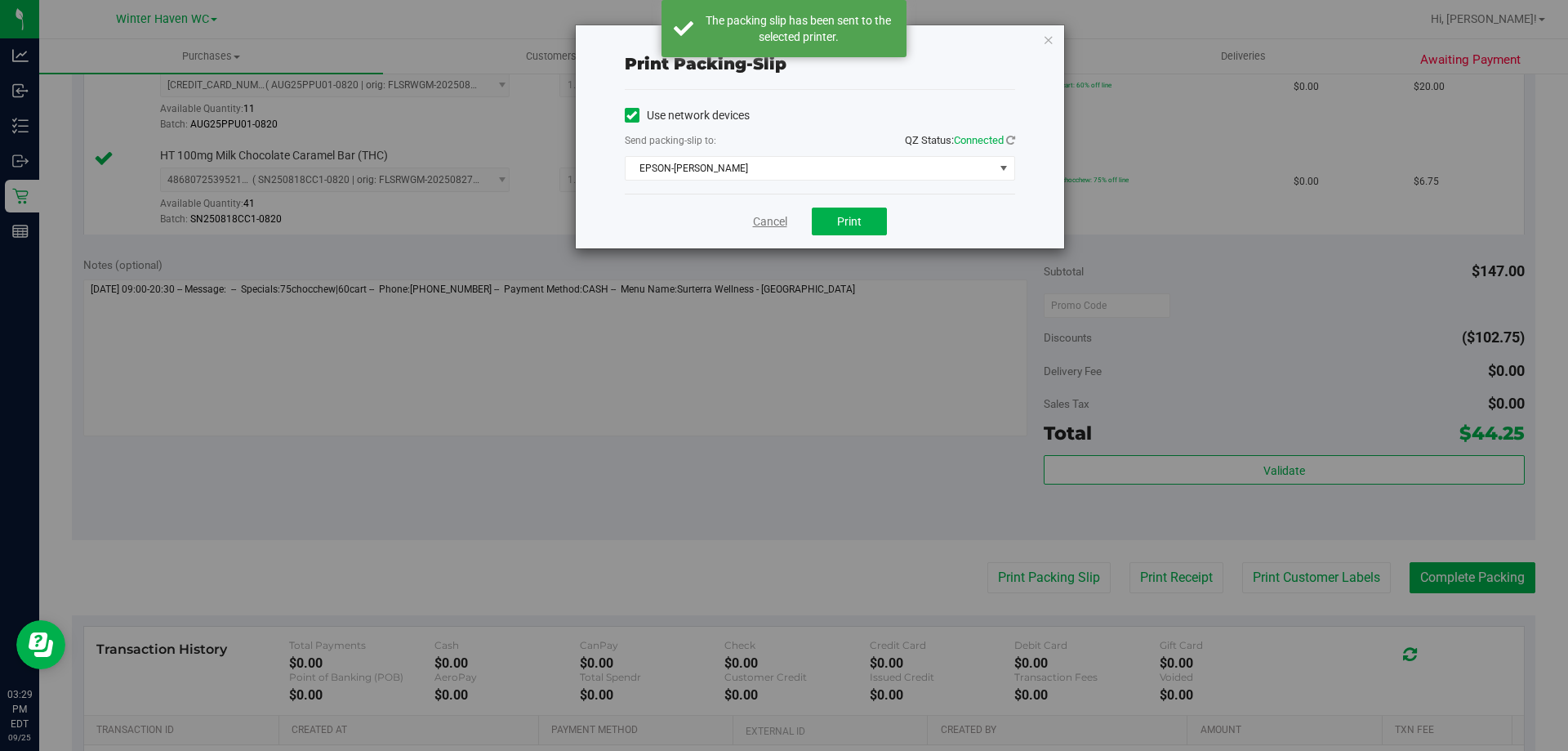
click at [758, 220] on link "Cancel" at bounding box center [769, 222] width 34 height 17
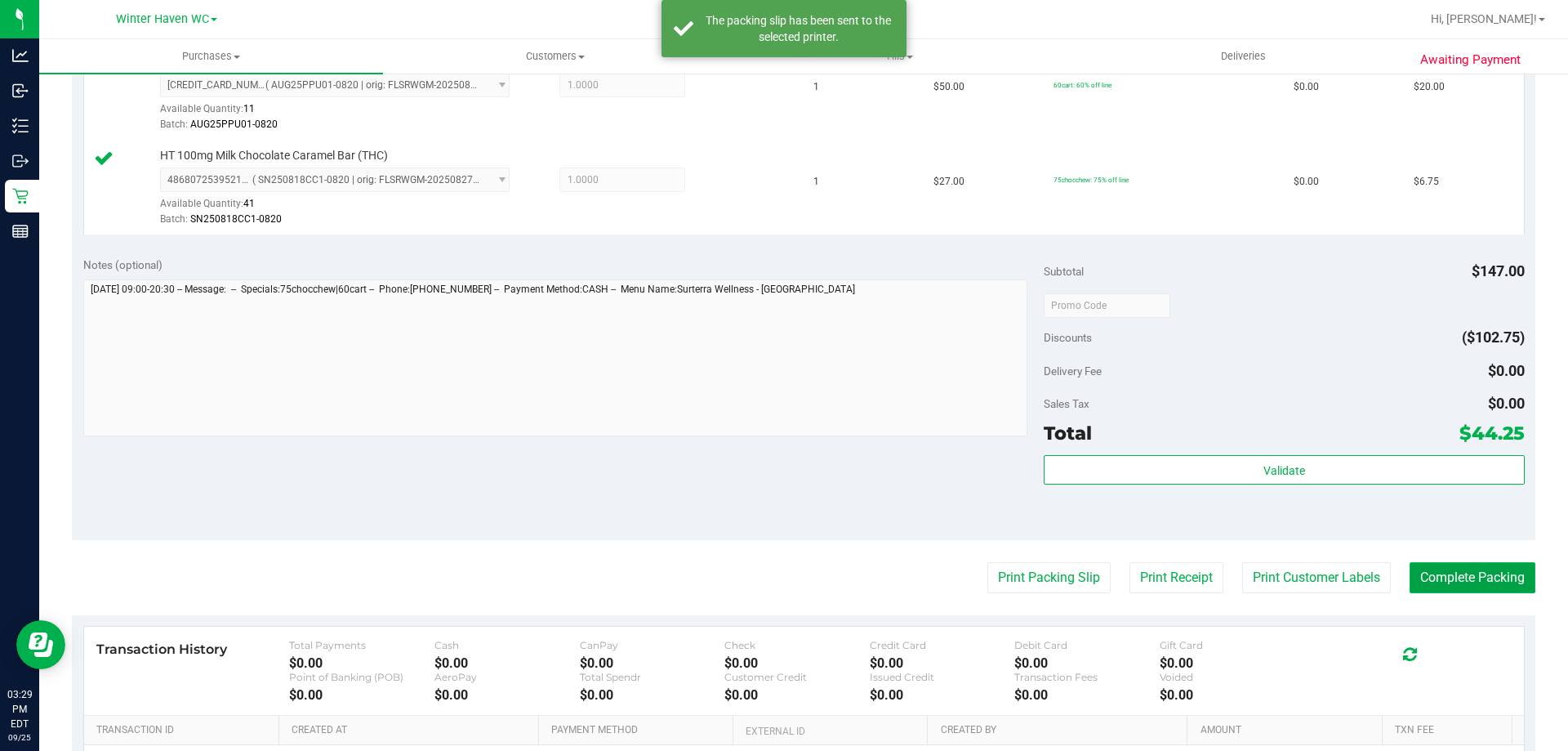
click at [1450, 578] on button "Complete Packing" at bounding box center [1473, 577] width 126 height 31
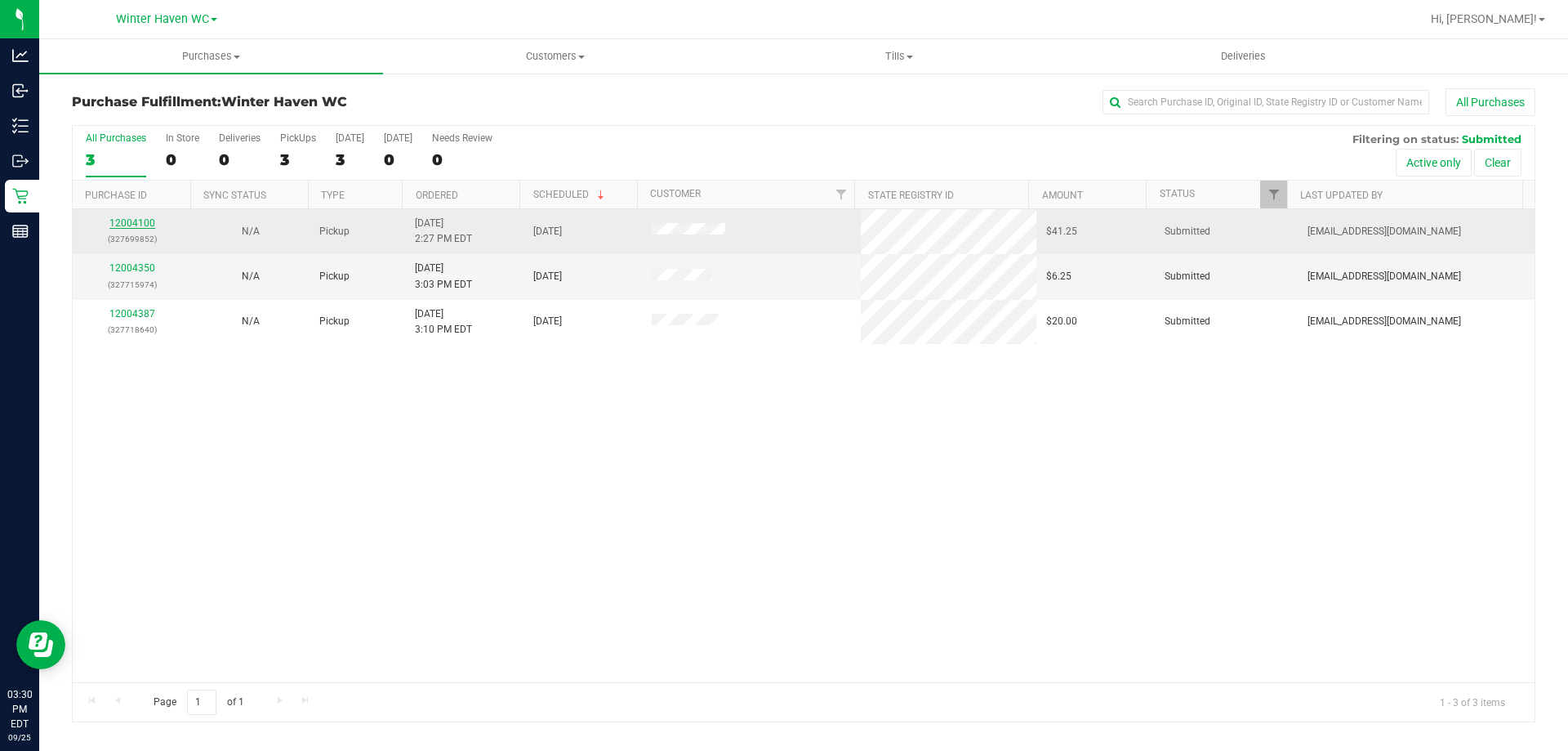
click at [133, 218] on link "12004100" at bounding box center [132, 223] width 46 height 12
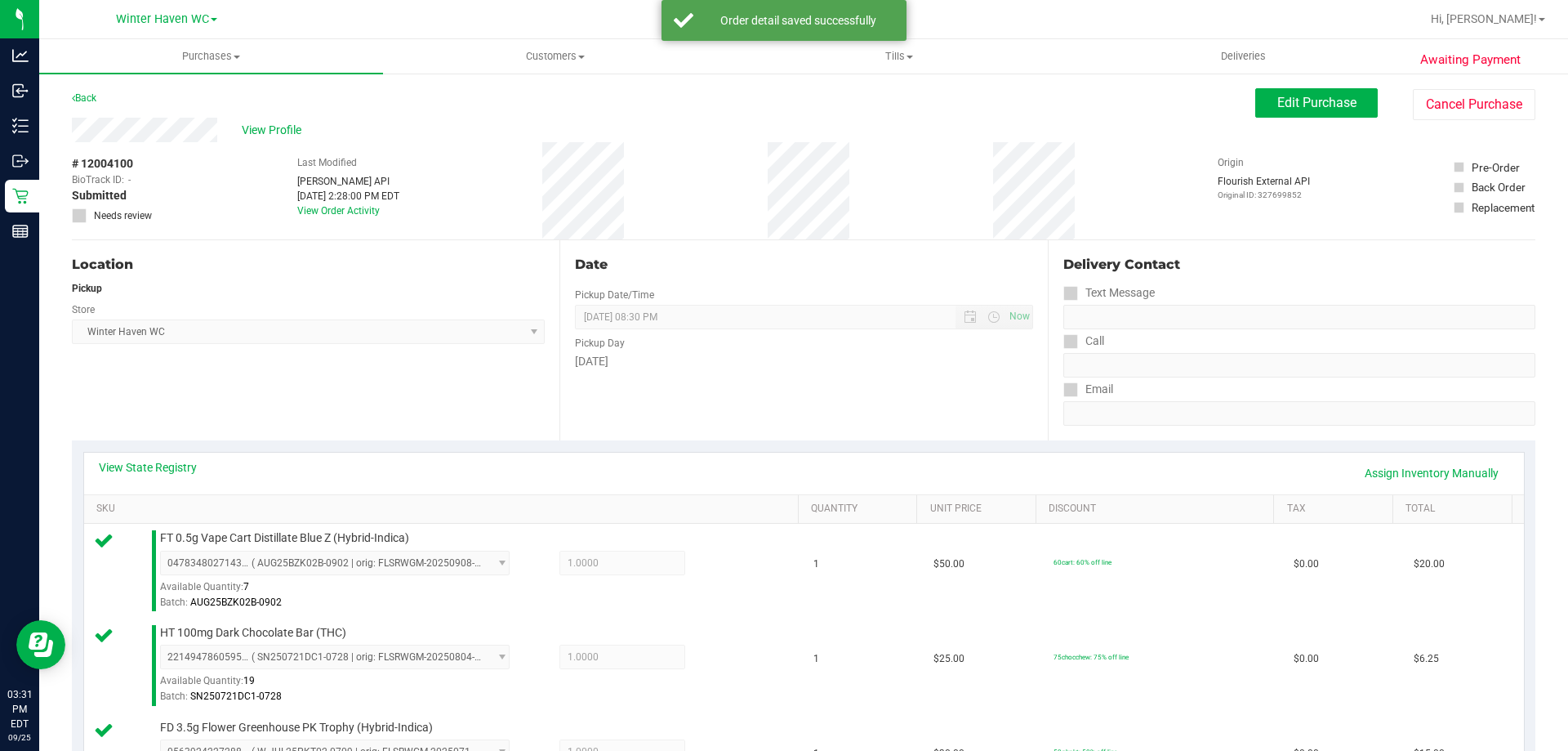
scroll to position [490, 0]
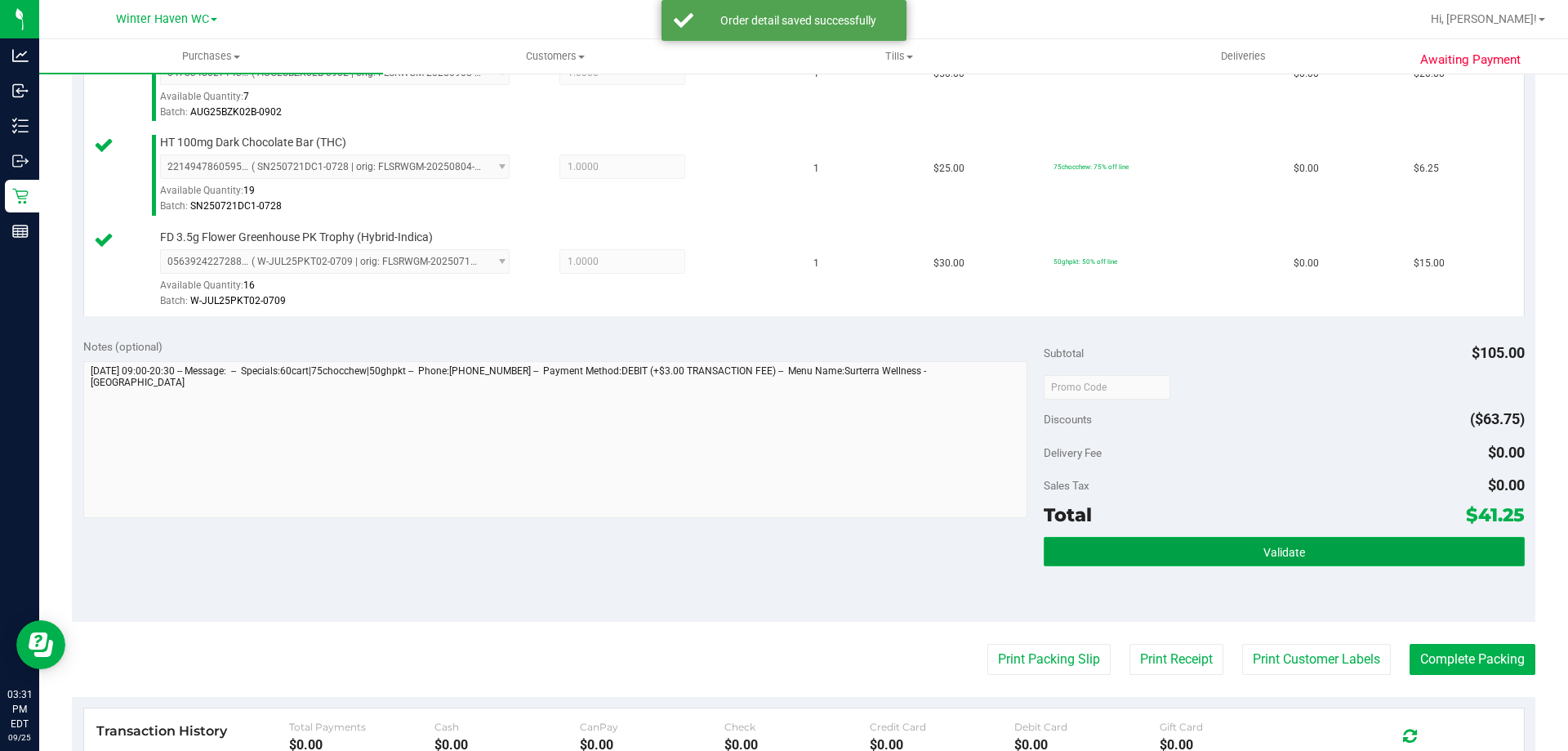
click at [1197, 539] on button "Validate" at bounding box center [1283, 551] width 480 height 29
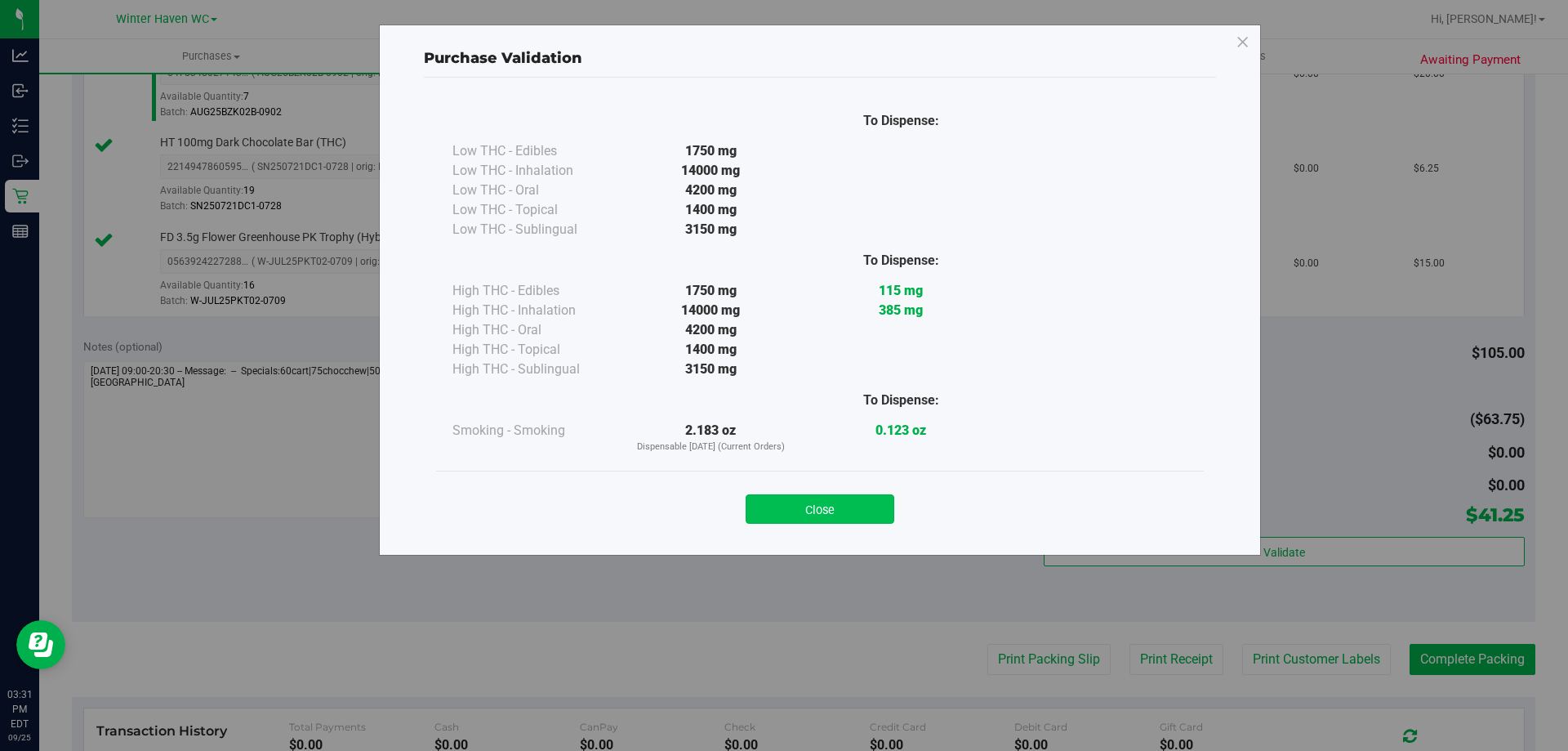
click at [862, 511] on button "Close" at bounding box center [819, 509] width 148 height 29
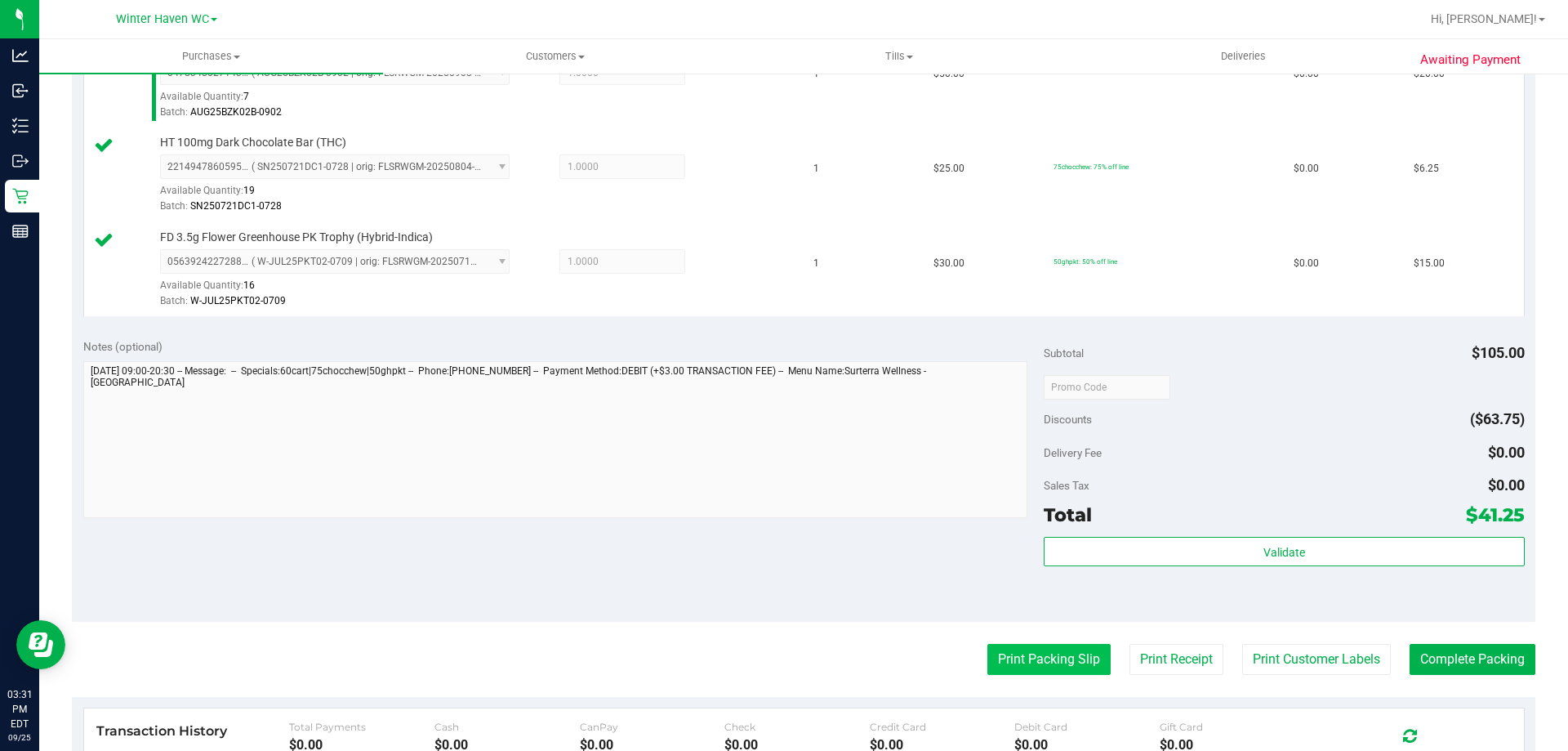
click at [1002, 655] on button "Print Packing Slip" at bounding box center [1048, 660] width 123 height 31
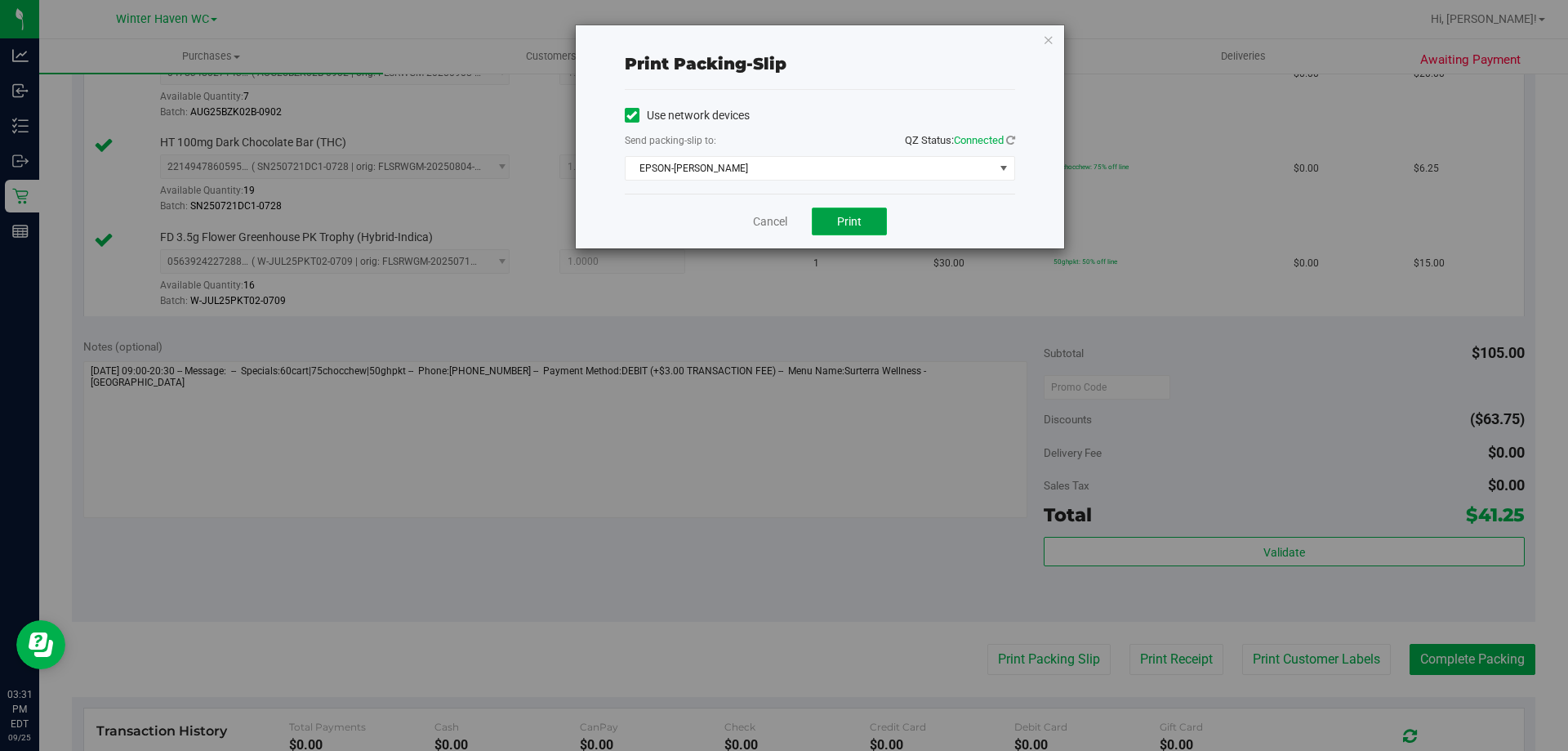
click at [851, 219] on span "Print" at bounding box center [848, 220] width 24 height 13
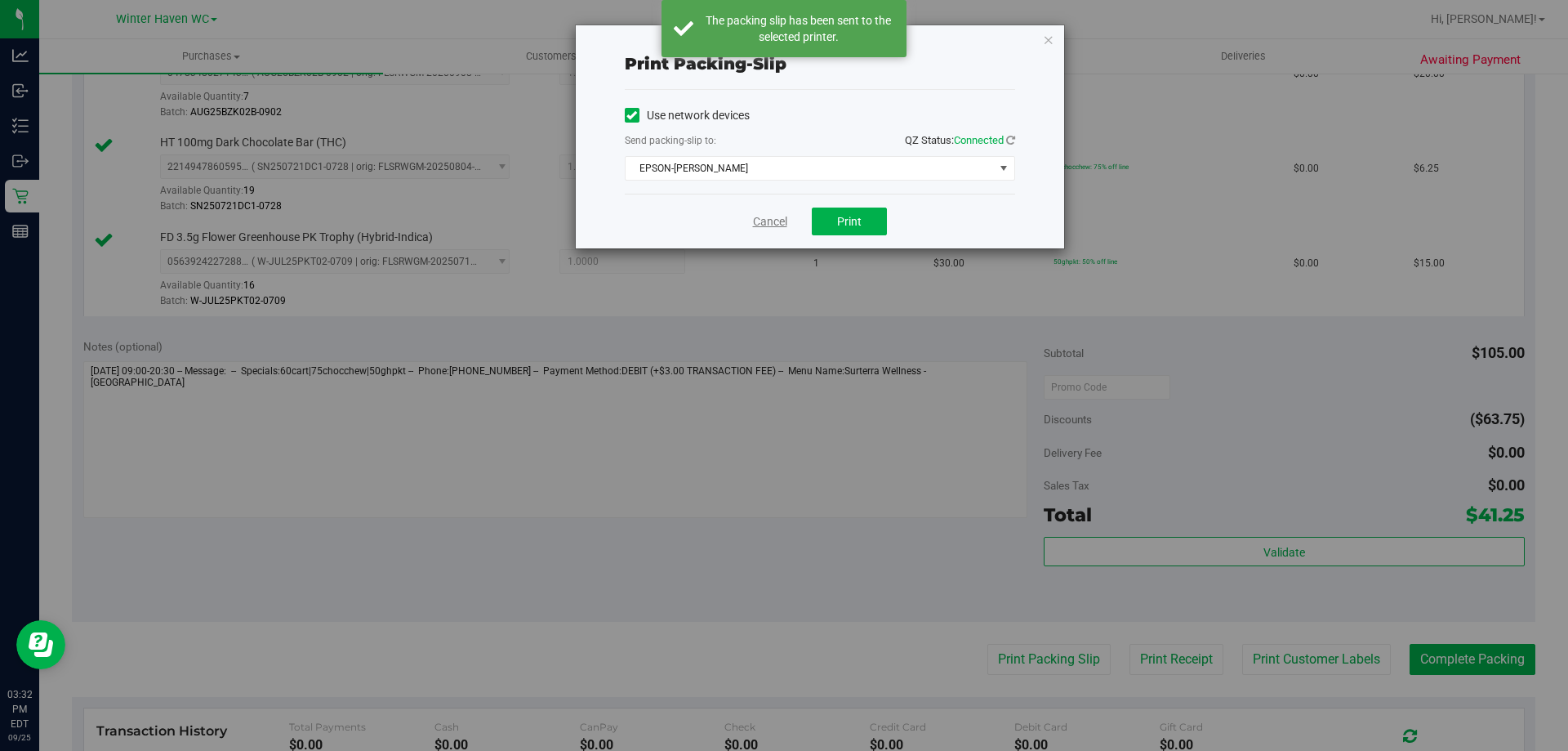
click at [775, 219] on link "Cancel" at bounding box center [769, 222] width 34 height 17
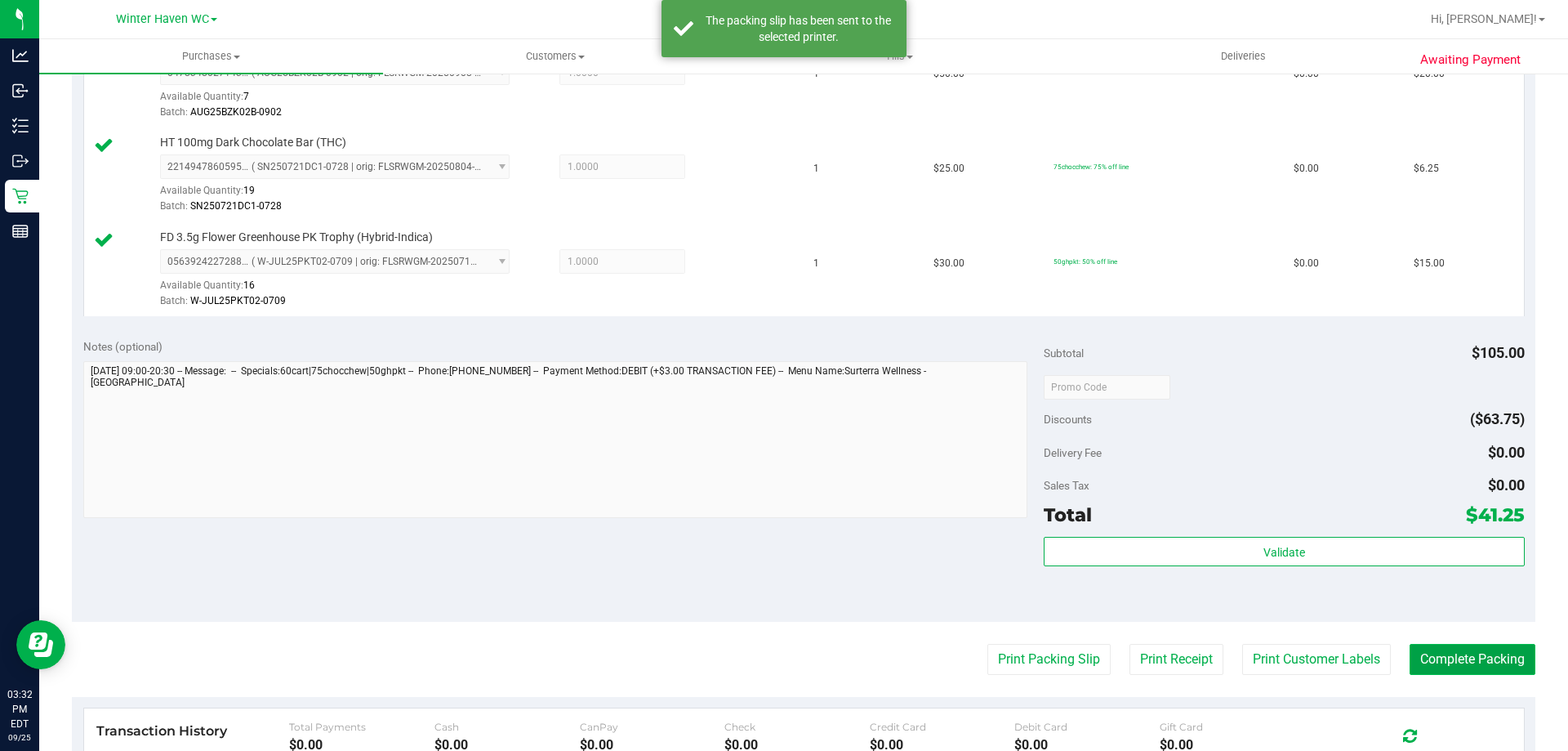
click at [1511, 670] on button "Complete Packing" at bounding box center [1473, 660] width 126 height 31
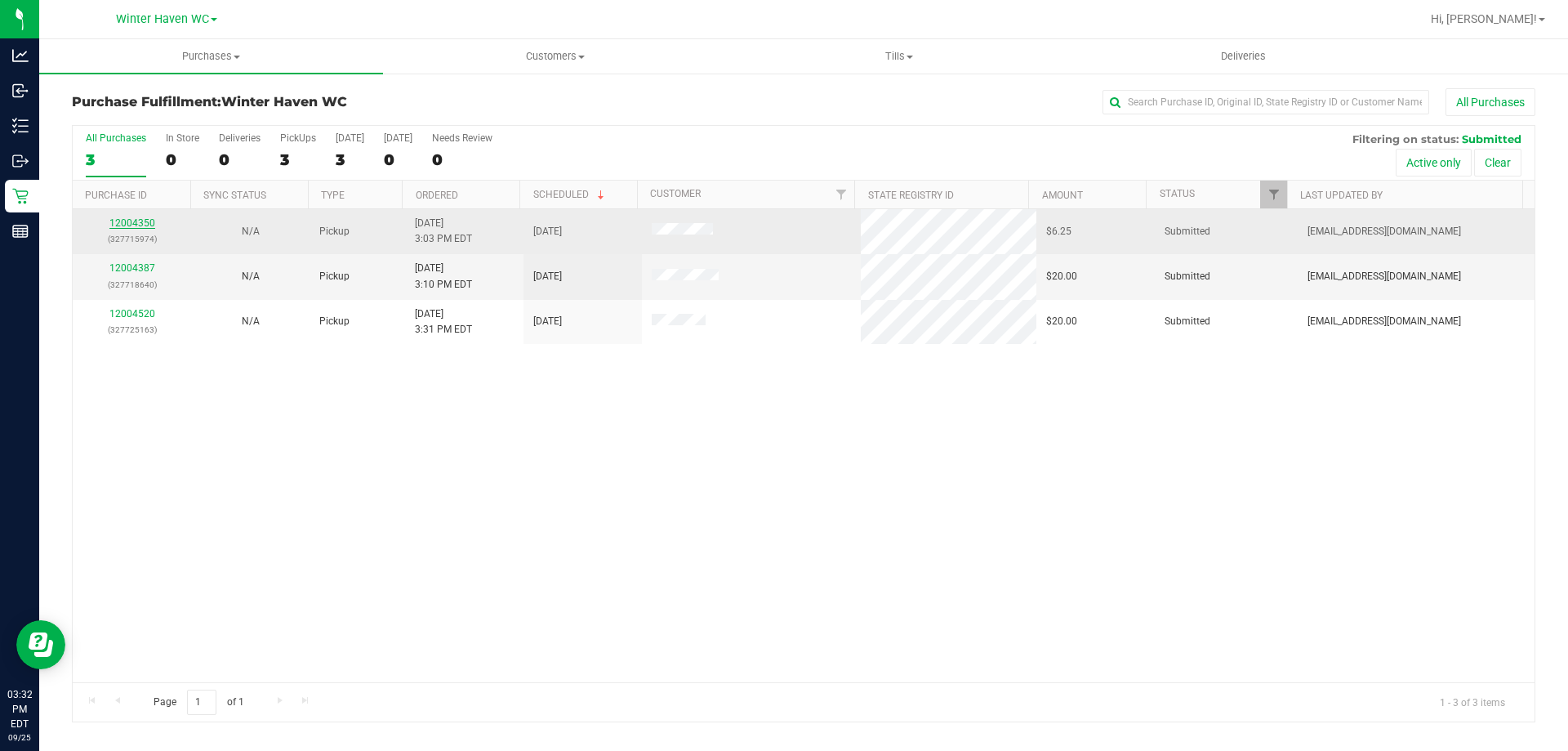
click at [140, 224] on link "12004350" at bounding box center [132, 223] width 46 height 12
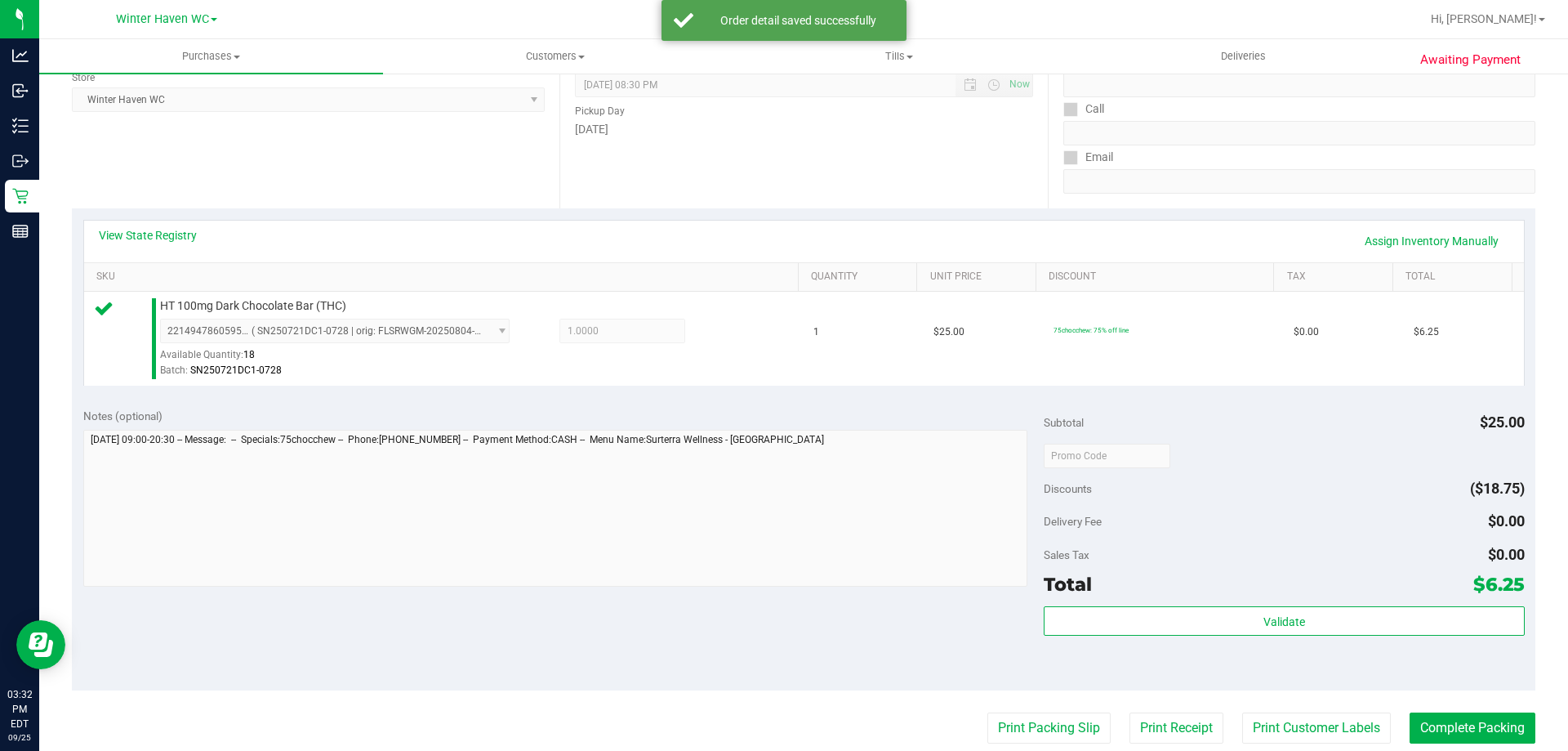
scroll to position [490, 0]
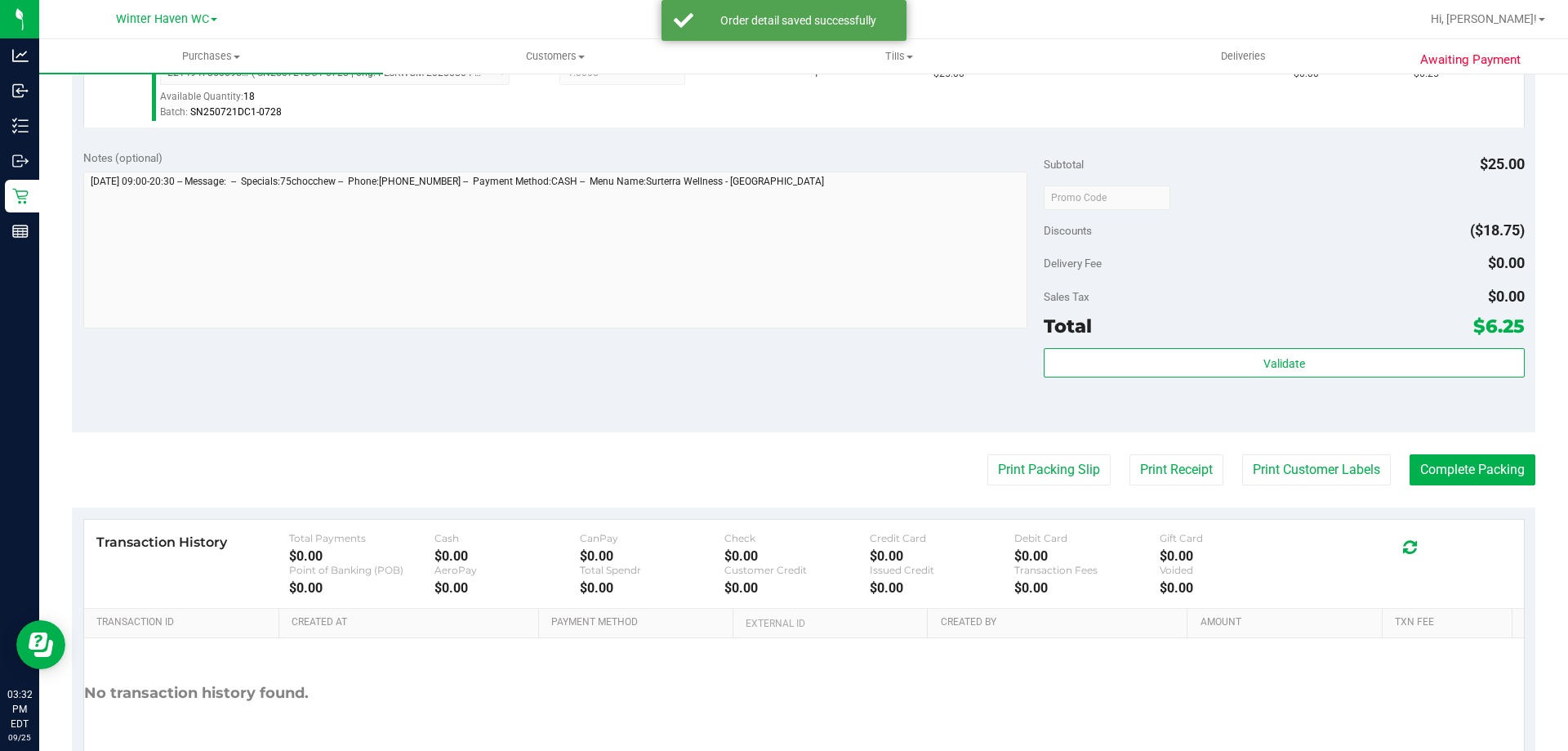
click at [1191, 379] on div "Validate" at bounding box center [1283, 385] width 480 height 74
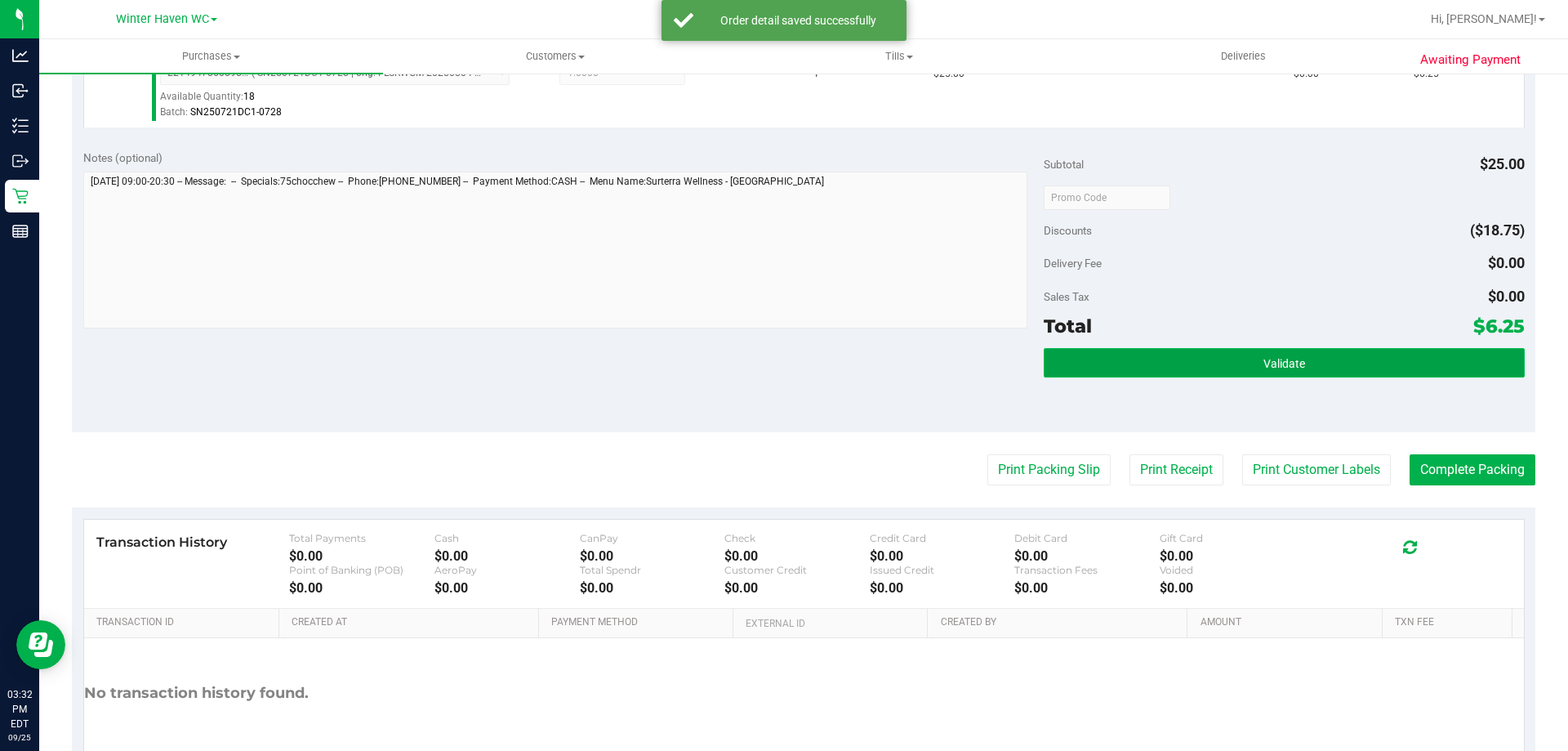
click at [1191, 375] on button "Validate" at bounding box center [1283, 363] width 480 height 29
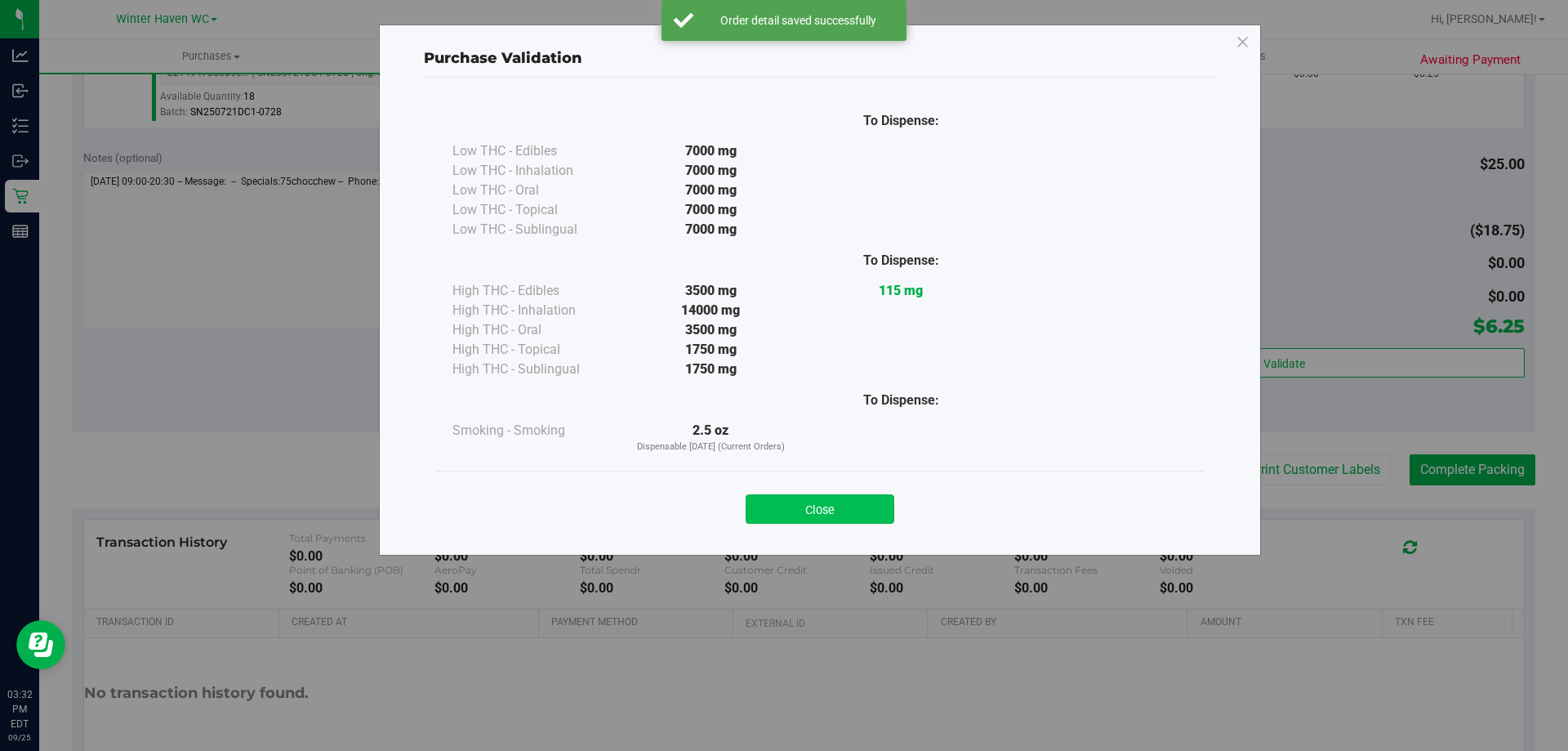
click at [827, 515] on button "Close" at bounding box center [819, 509] width 148 height 29
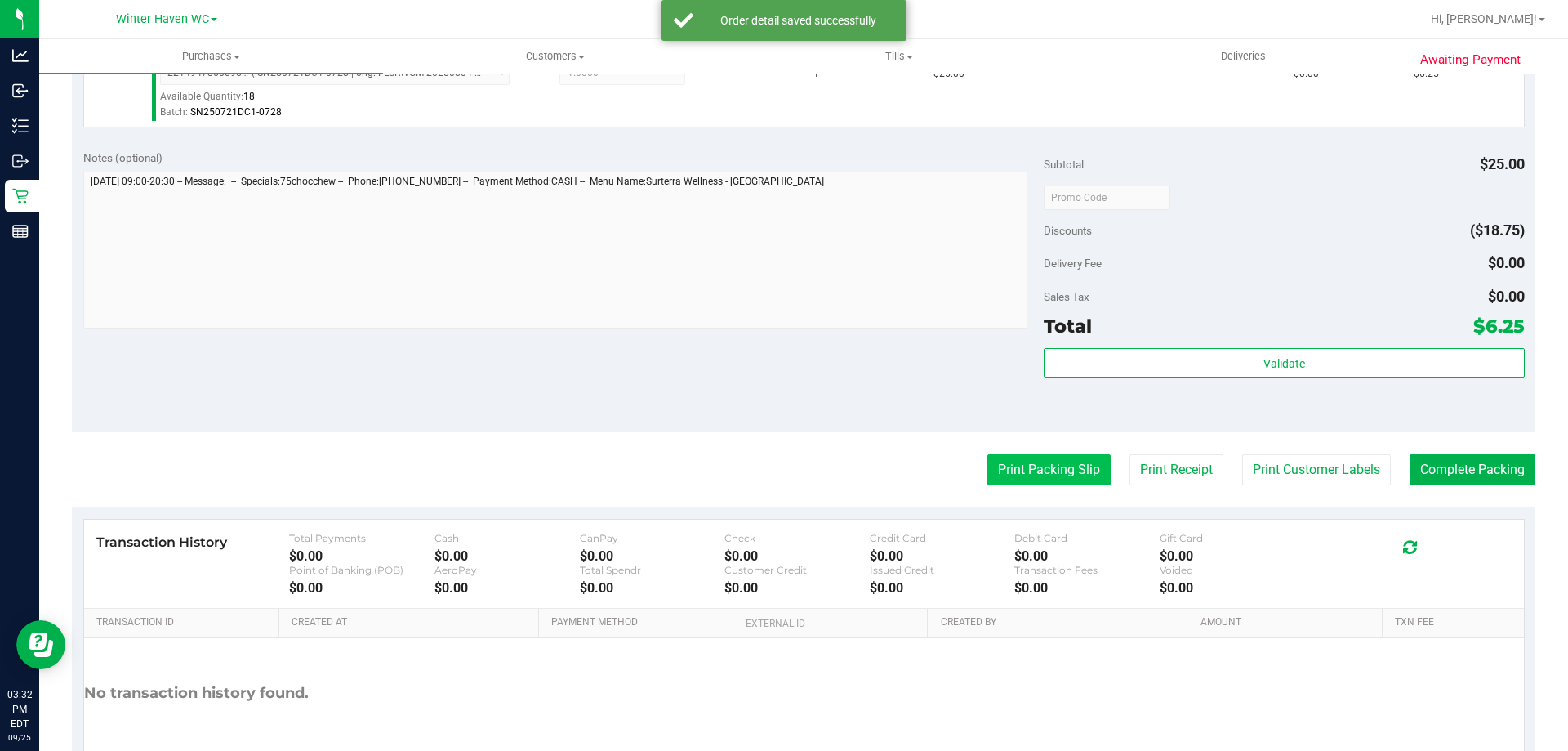
click at [1012, 473] on button "Print Packing Slip" at bounding box center [1048, 470] width 123 height 31
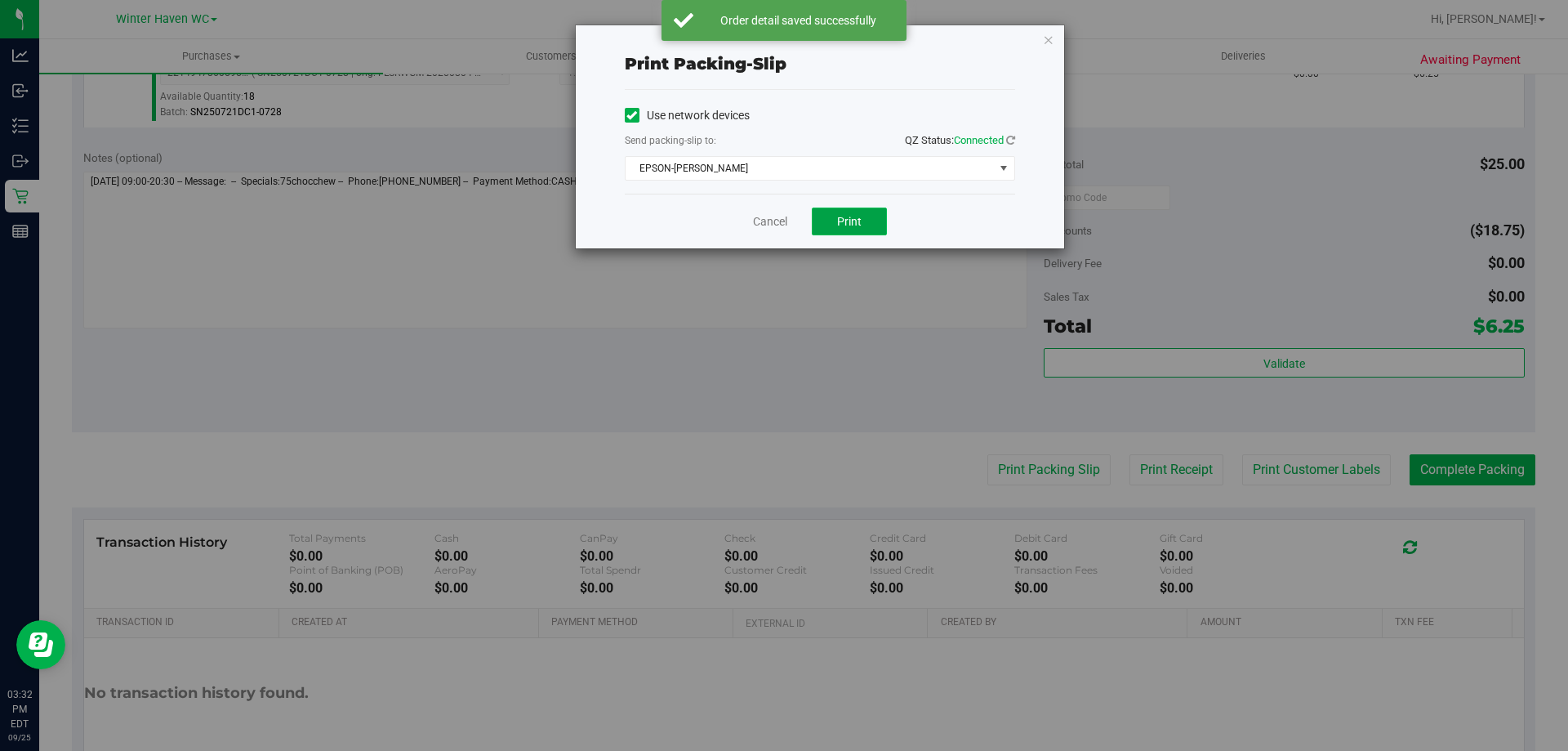
click at [855, 230] on button "Print" at bounding box center [848, 221] width 75 height 28
click at [1048, 44] on icon "button" at bounding box center [1048, 39] width 12 height 19
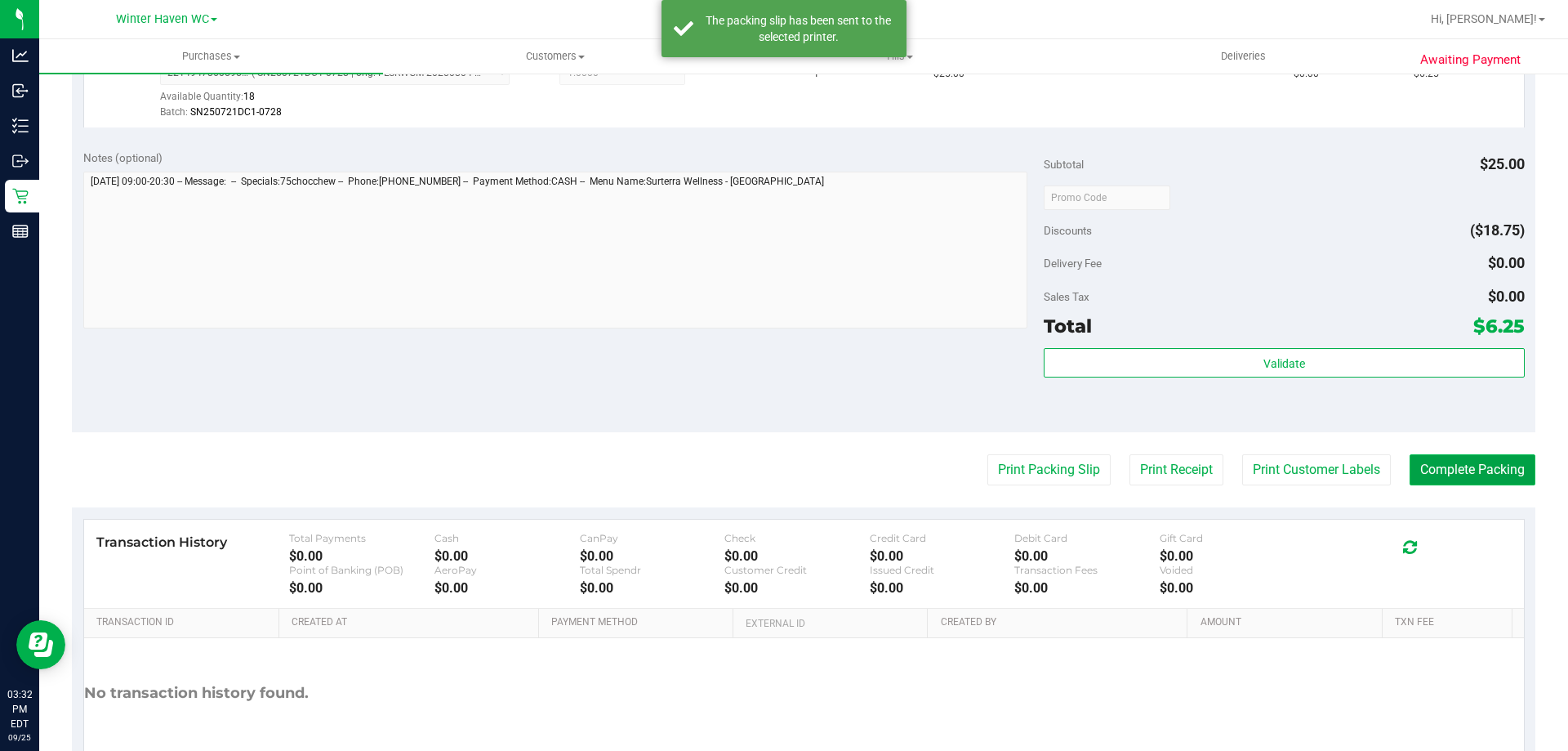
click at [1447, 471] on button "Complete Packing" at bounding box center [1473, 470] width 126 height 31
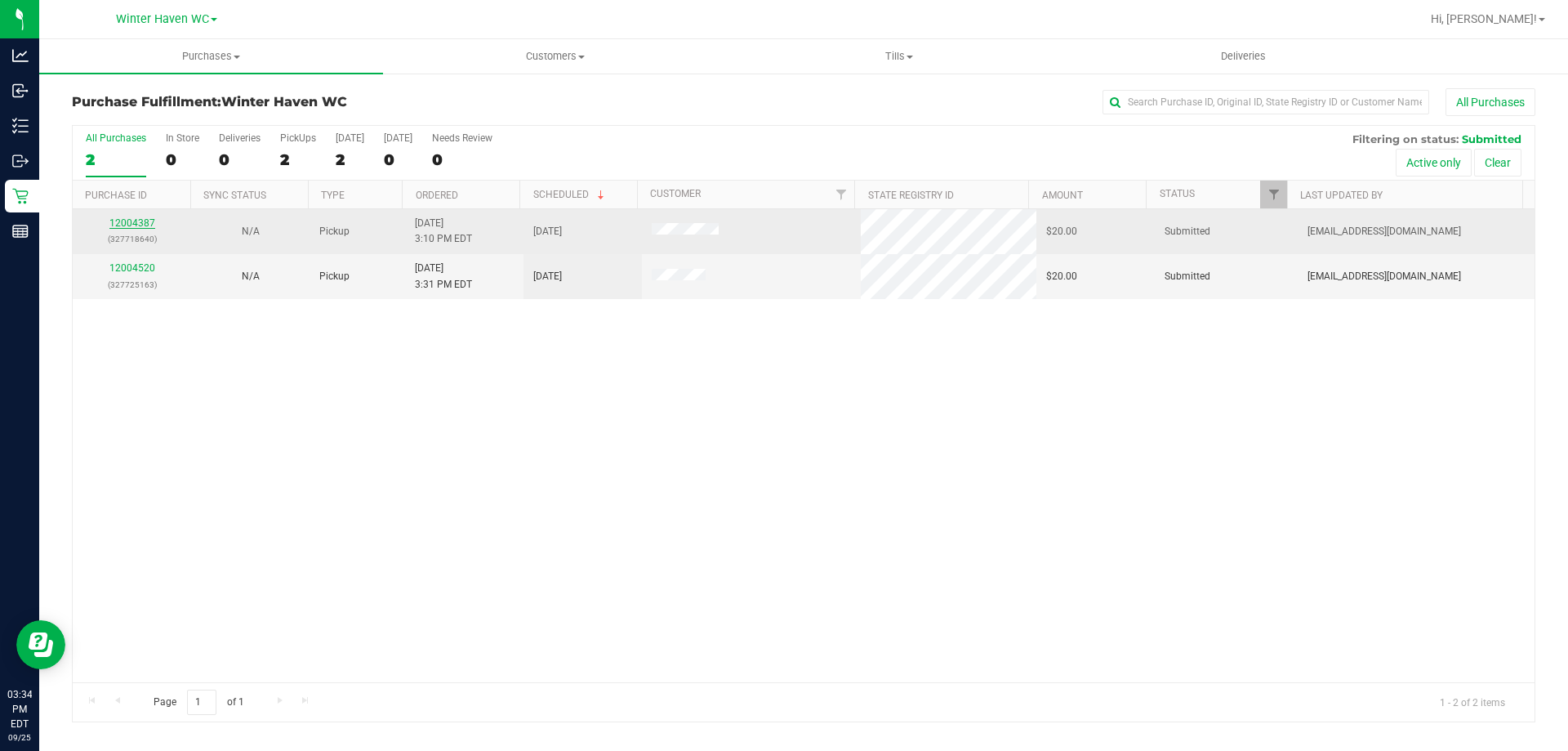
click at [136, 219] on link "12004387" at bounding box center [132, 223] width 46 height 12
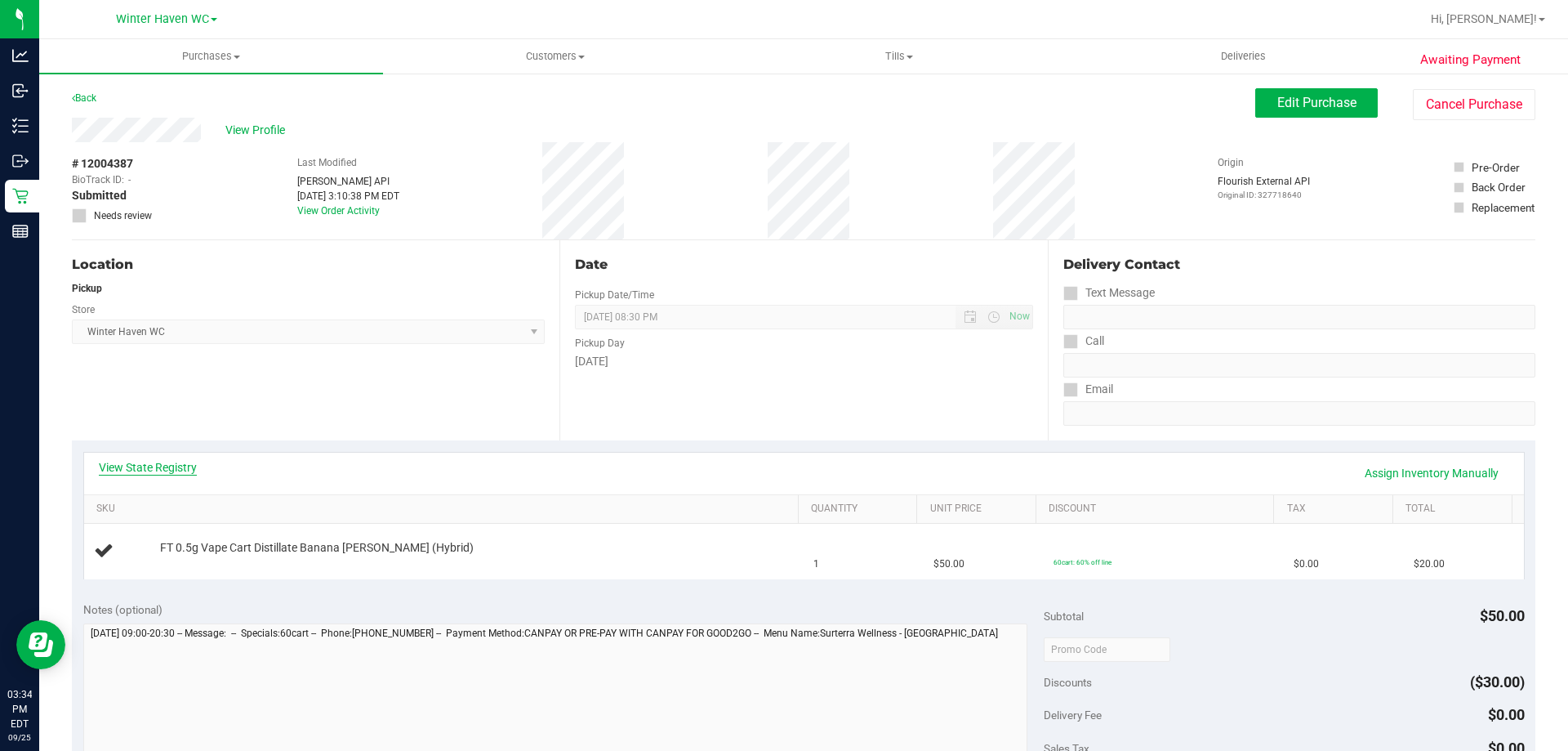
click at [151, 465] on link "View State Registry" at bounding box center [147, 467] width 98 height 16
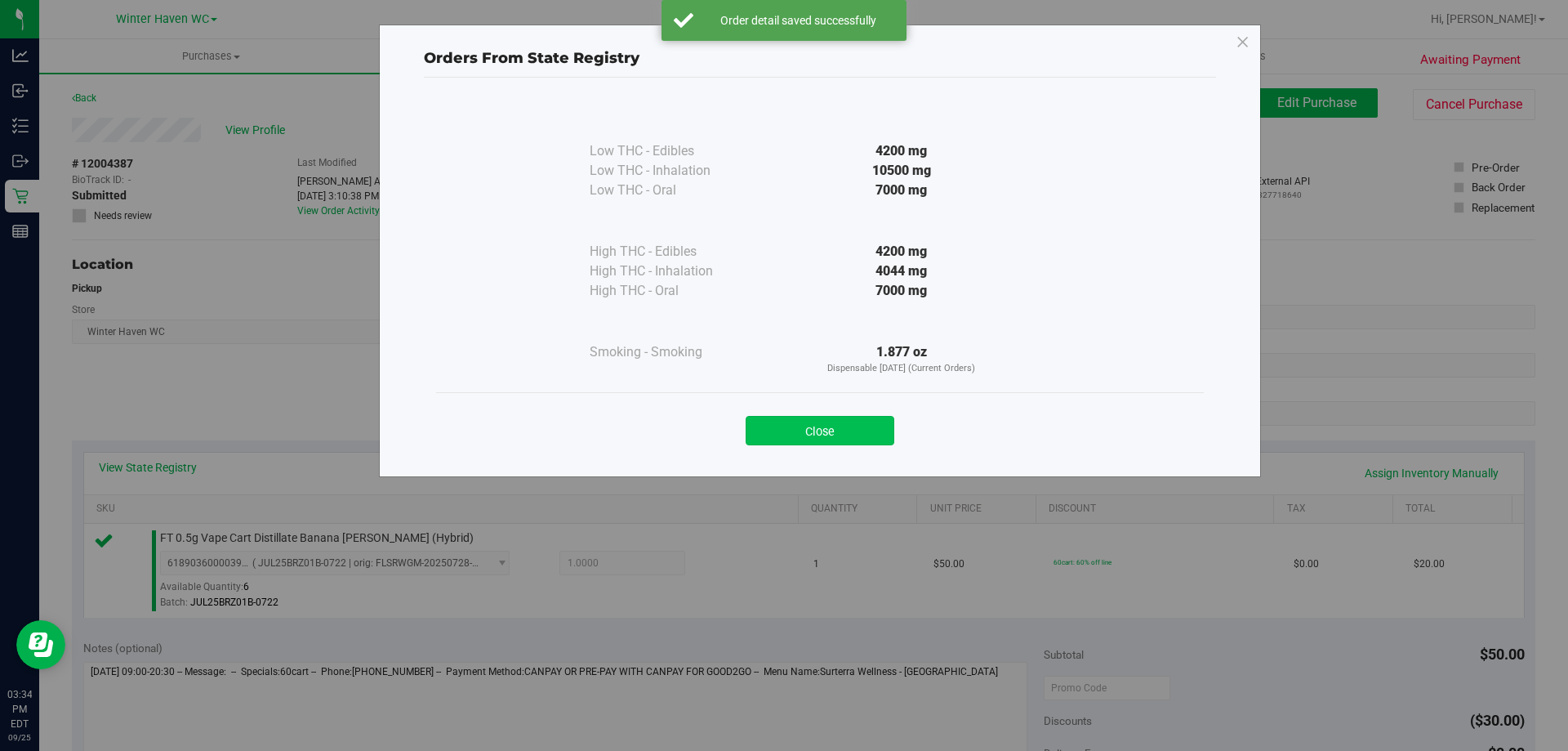
click at [794, 417] on button "Close" at bounding box center [819, 431] width 148 height 29
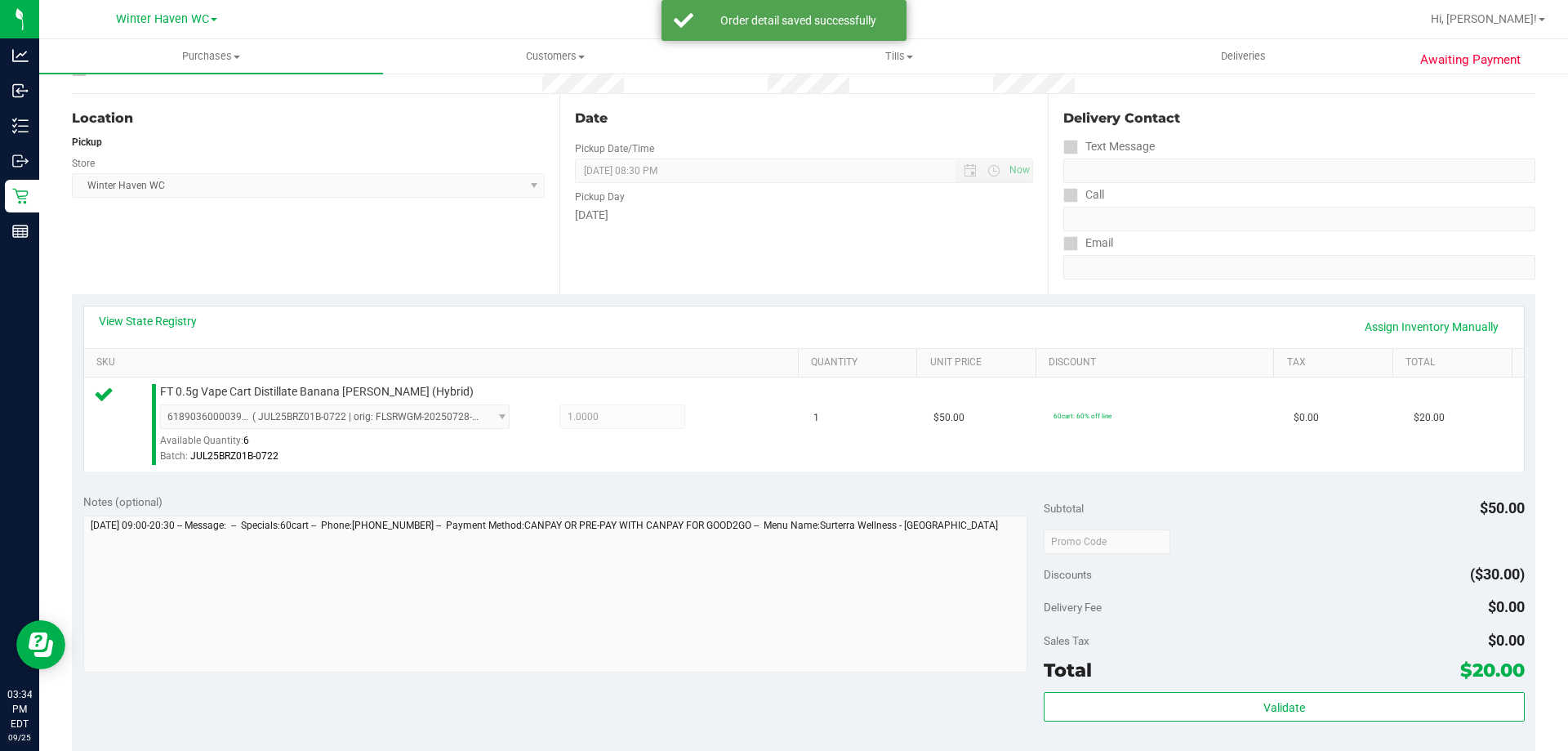
scroll to position [327, 0]
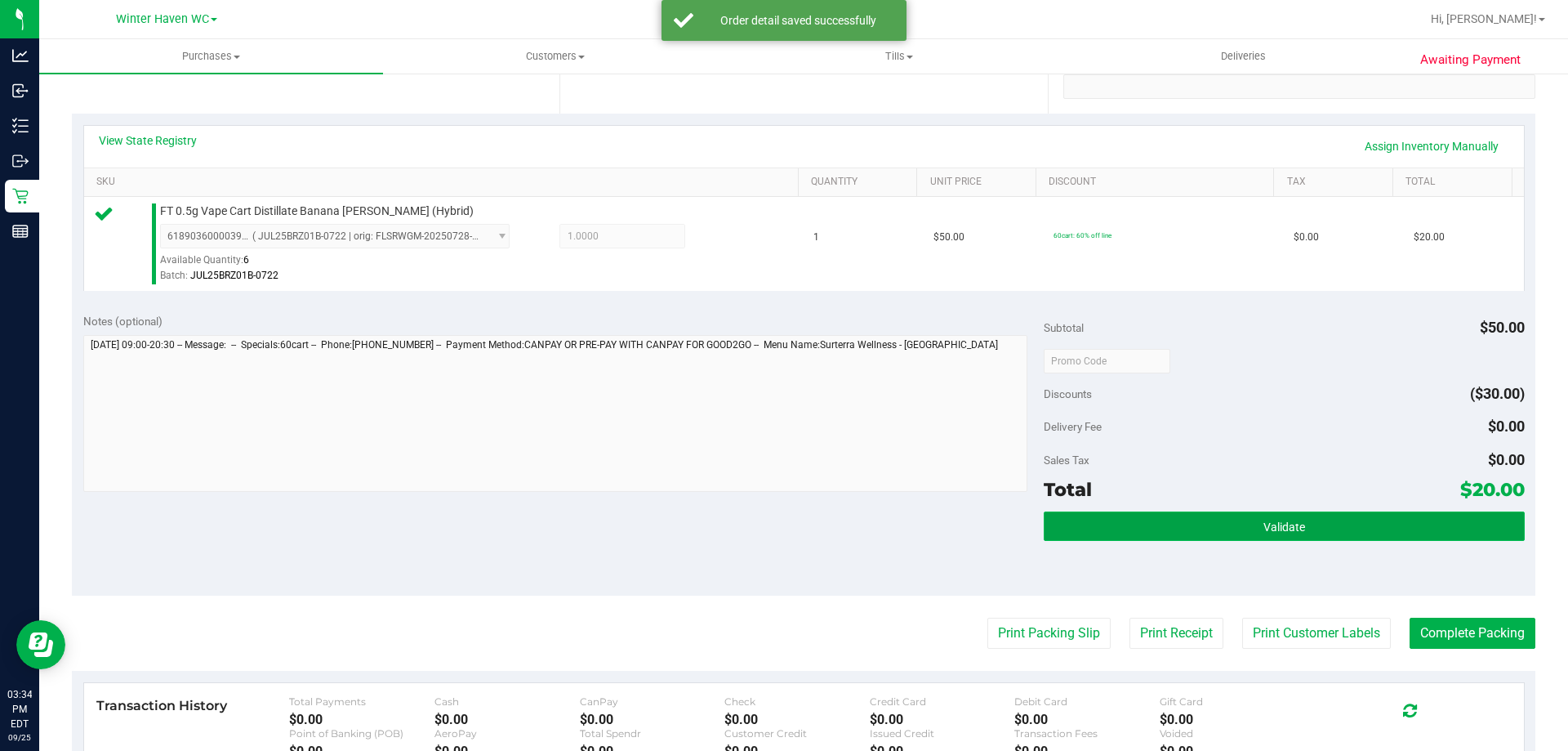
click at [1188, 534] on button "Validate" at bounding box center [1283, 526] width 480 height 29
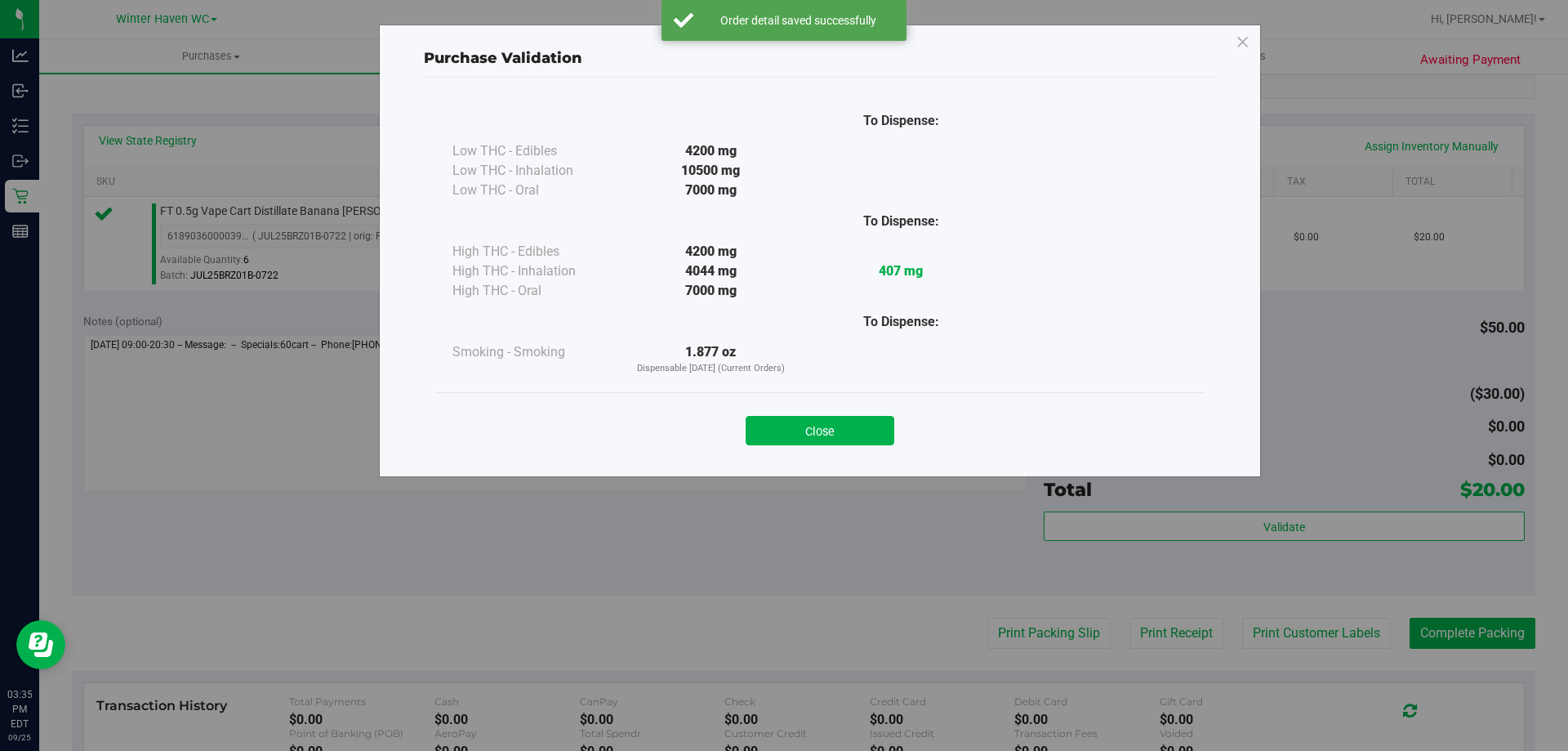
click at [782, 404] on div "Close" at bounding box center [820, 425] width 768 height 66
click at [814, 435] on button "Close" at bounding box center [819, 431] width 148 height 29
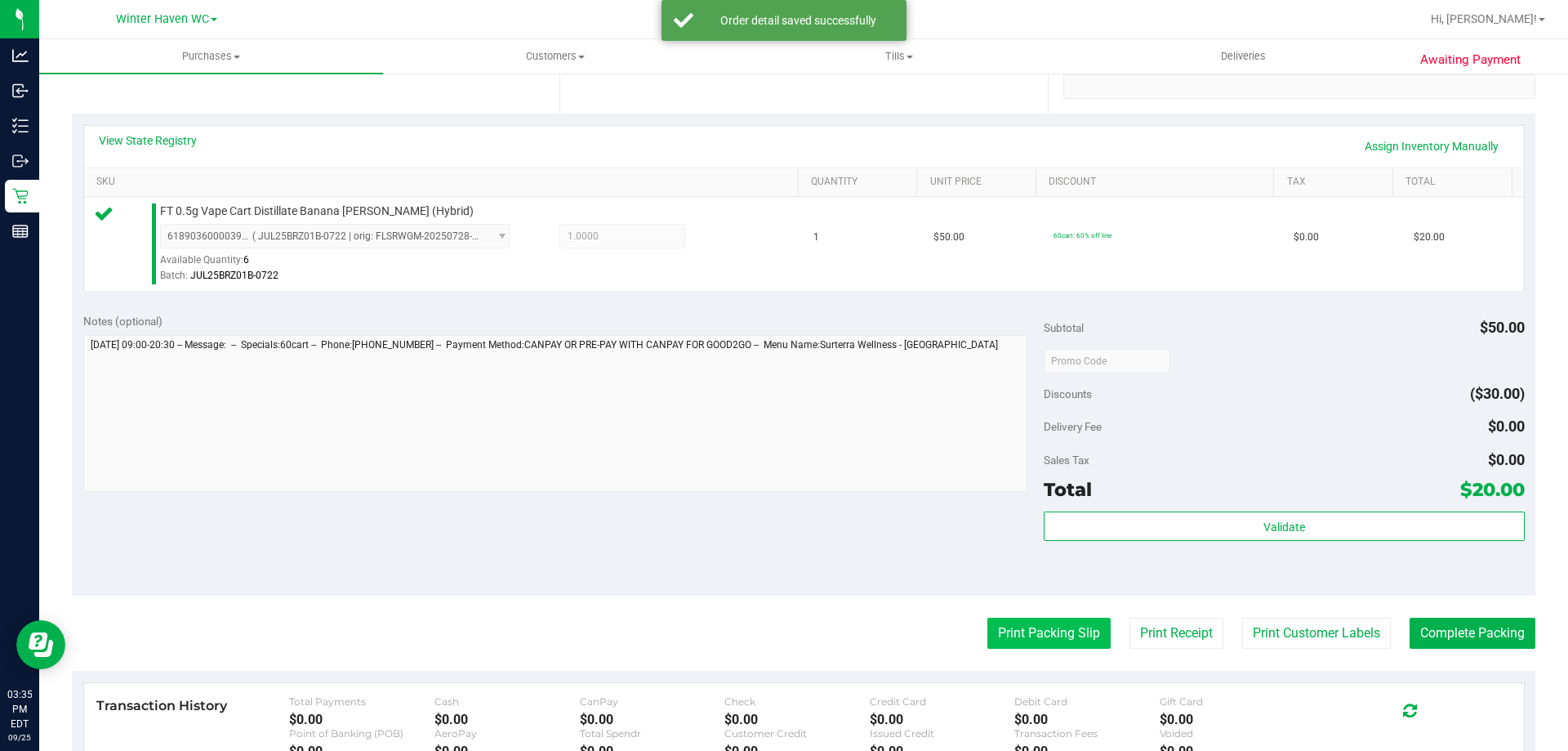
click at [1011, 643] on button "Print Packing Slip" at bounding box center [1048, 634] width 123 height 31
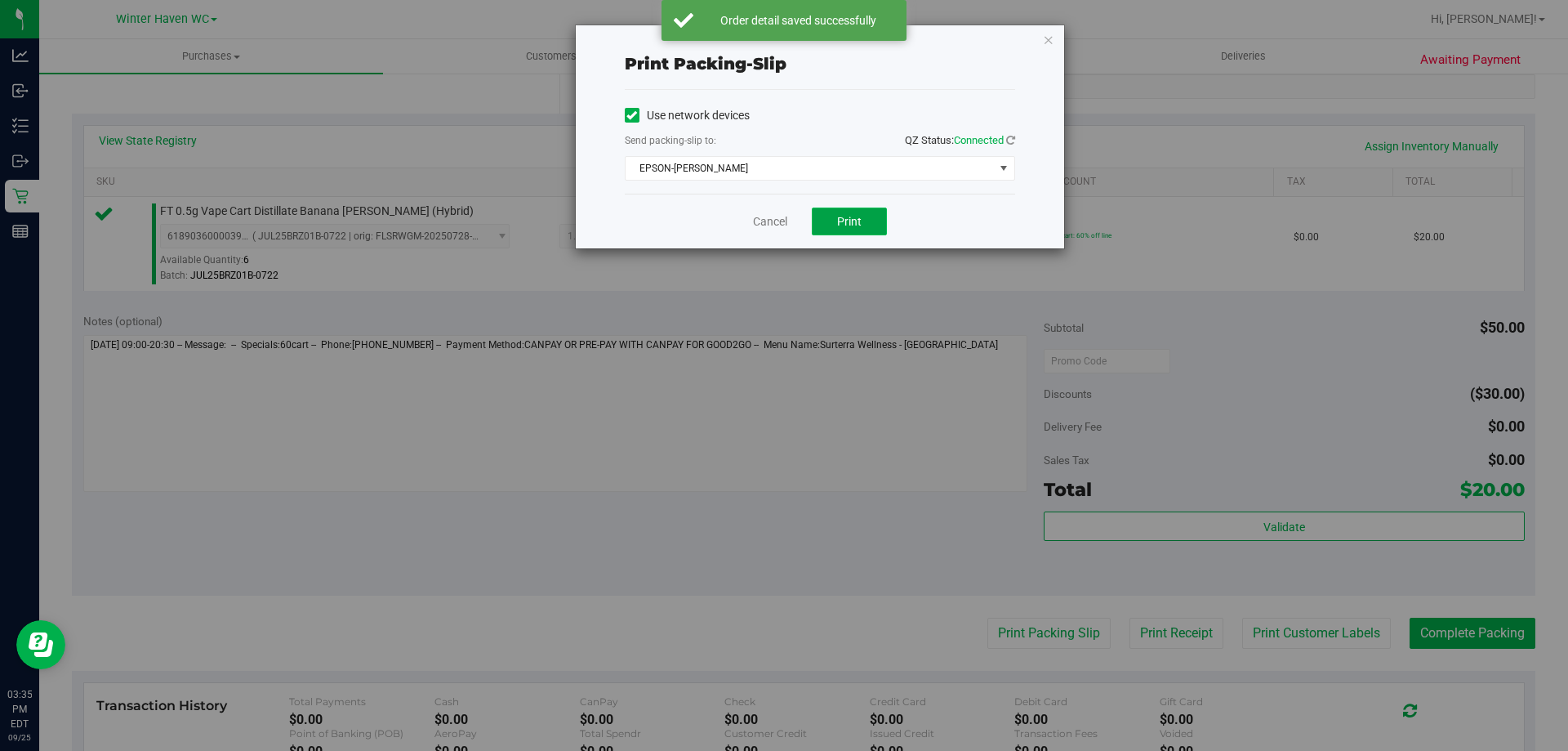
click at [851, 226] on span "Print" at bounding box center [848, 220] width 24 height 13
click at [752, 225] on div "Cancel Print" at bounding box center [819, 221] width 391 height 54
click at [764, 215] on link "Cancel" at bounding box center [769, 222] width 34 height 17
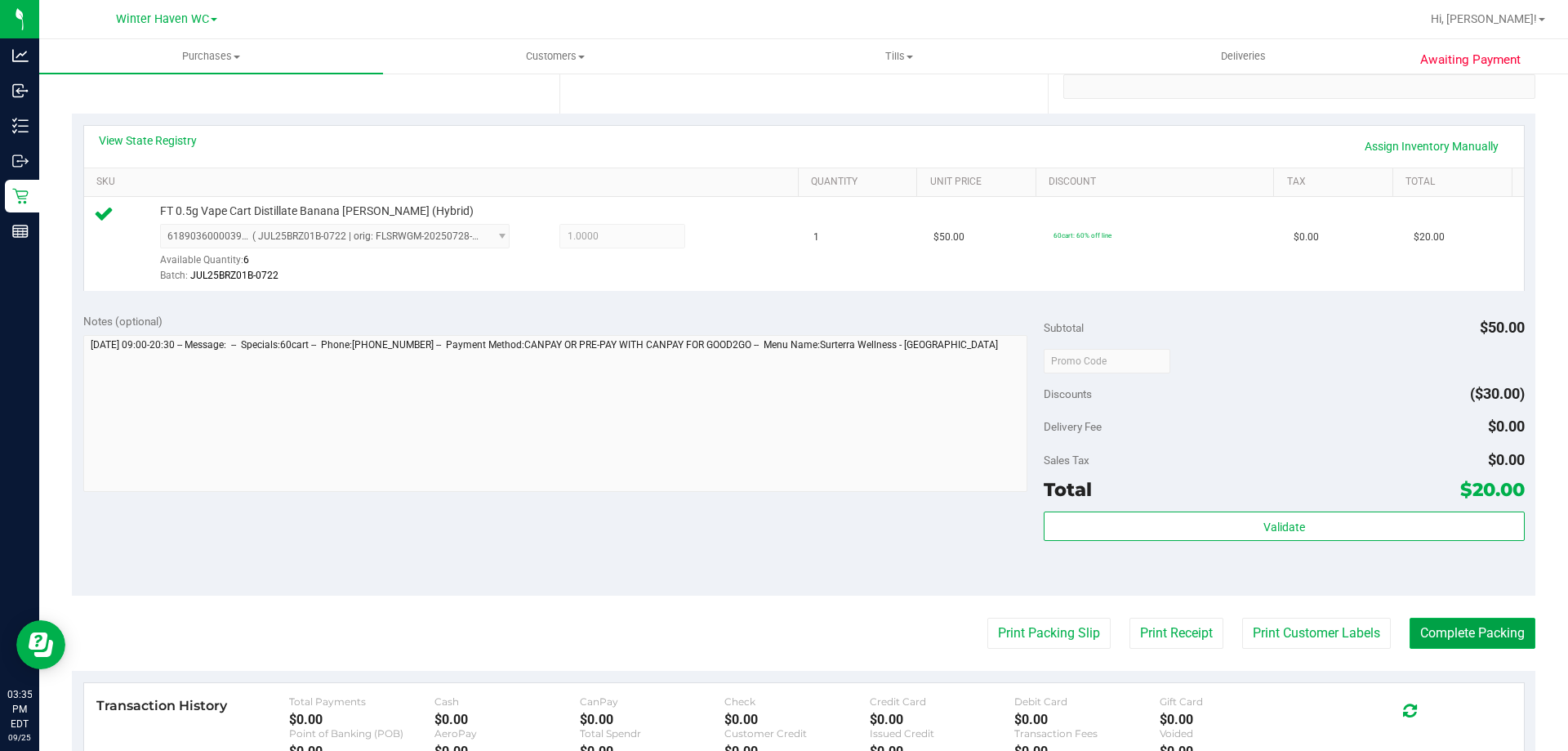
click at [1436, 636] on button "Complete Packing" at bounding box center [1473, 634] width 126 height 31
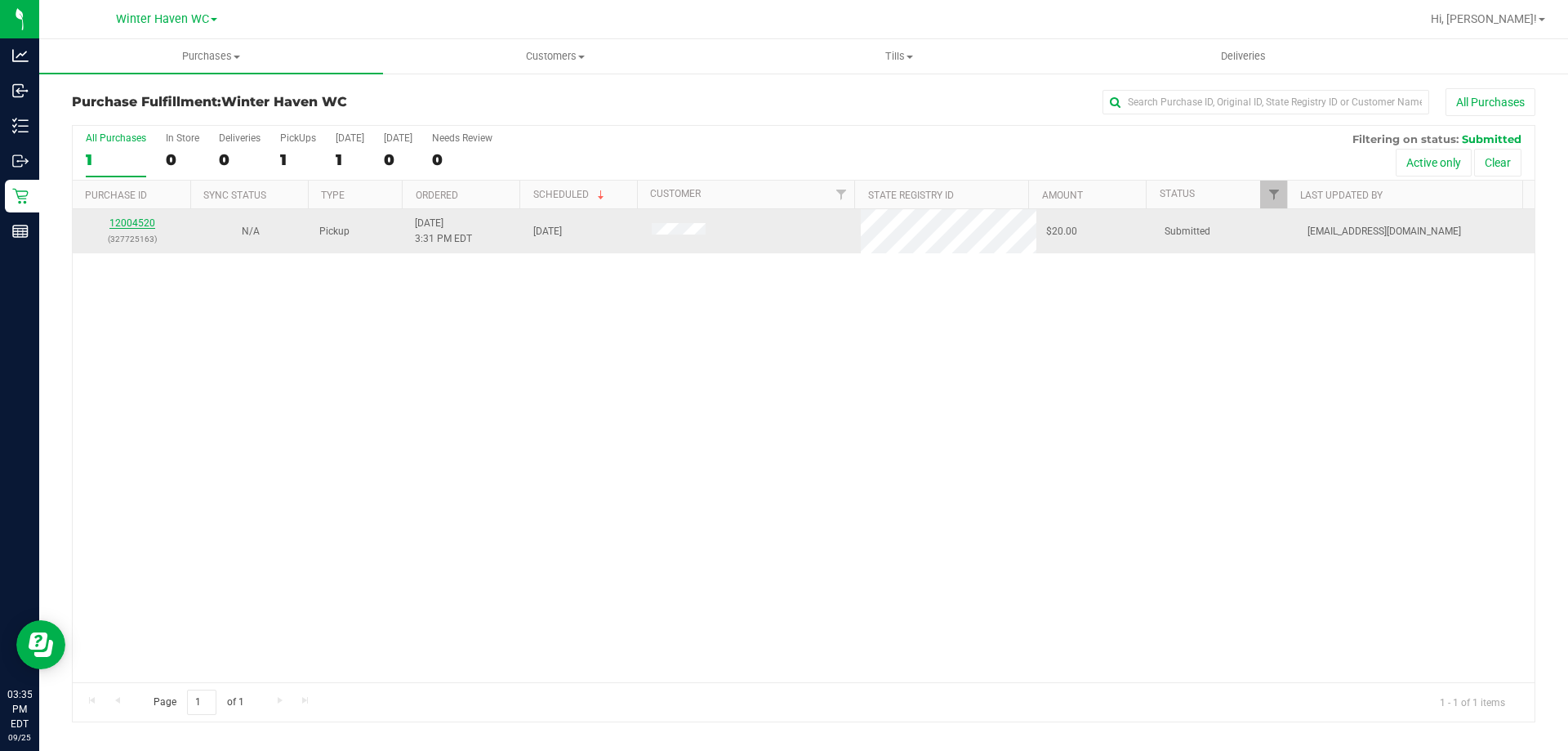
click at [144, 222] on link "12004520" at bounding box center [132, 223] width 46 height 12
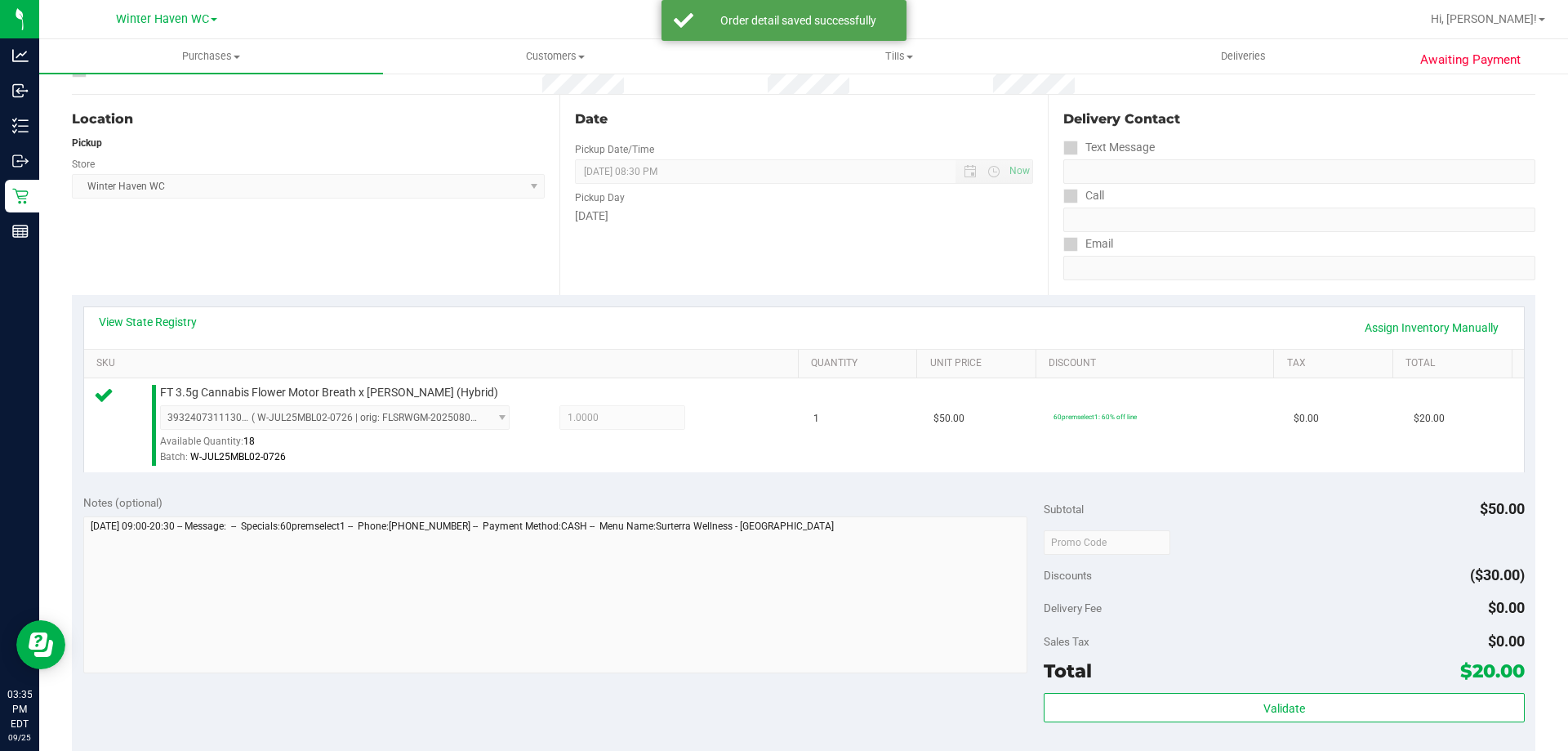
scroll to position [327, 0]
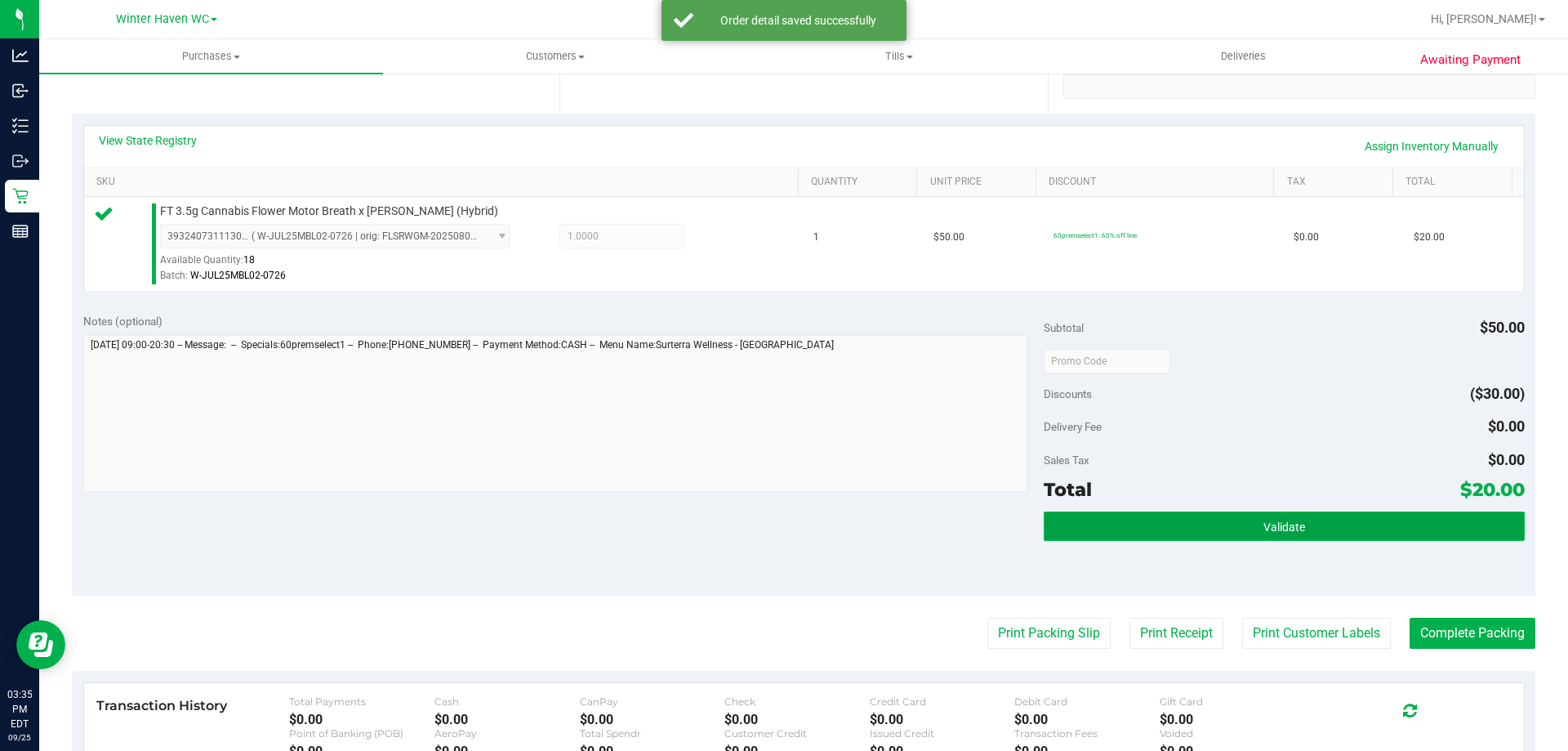
click at [1206, 521] on button "Validate" at bounding box center [1283, 526] width 480 height 29
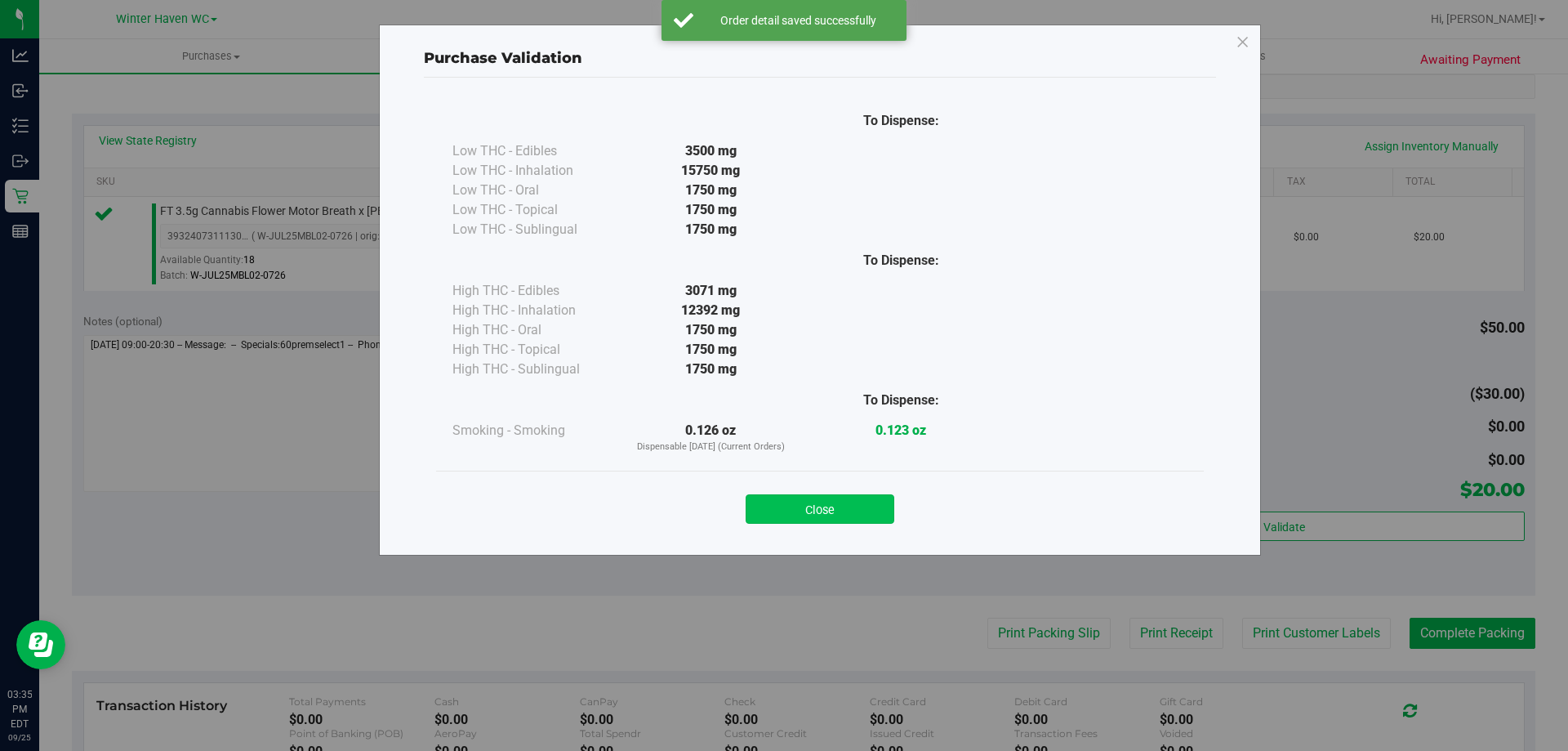
click at [831, 506] on button "Close" at bounding box center [819, 509] width 148 height 29
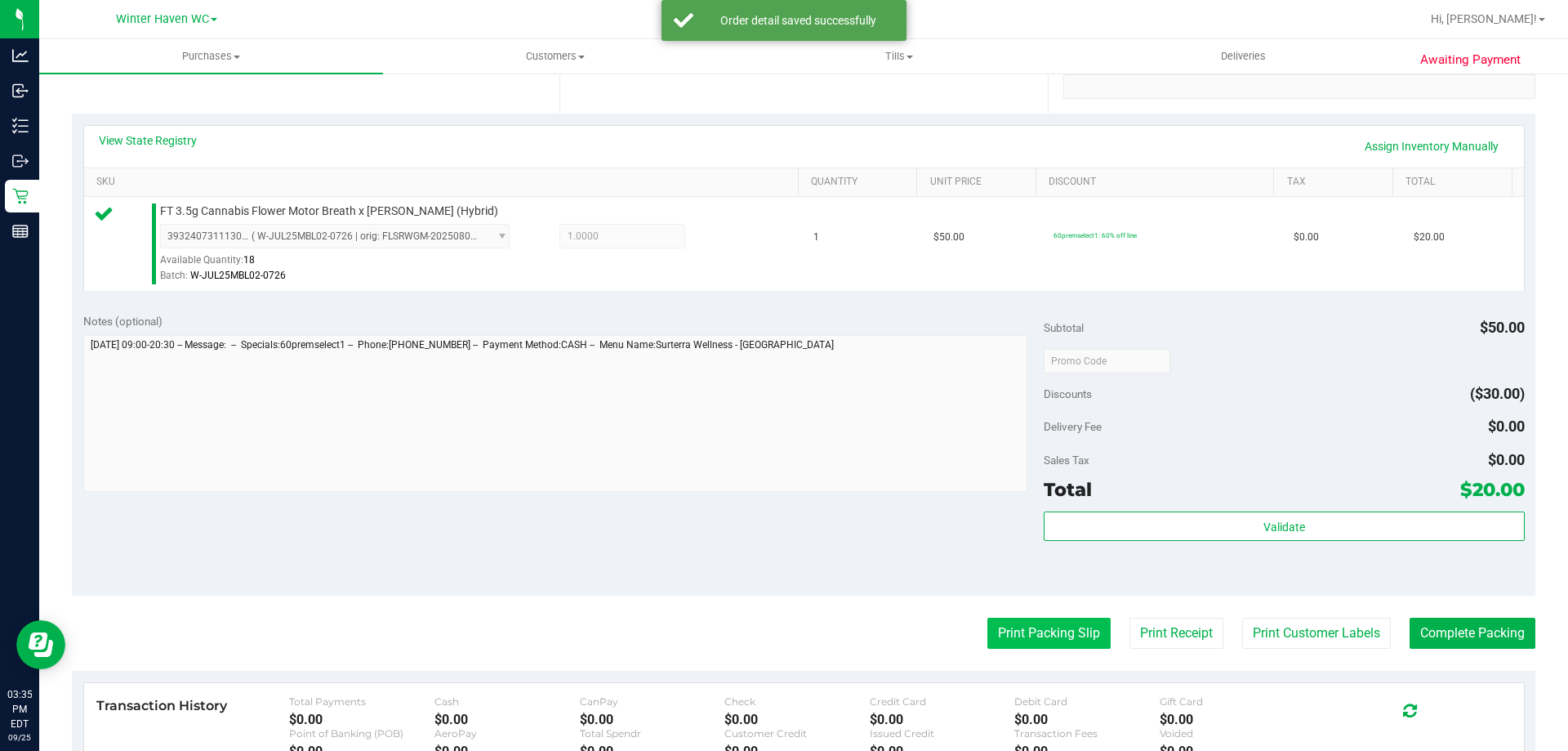
click at [1029, 658] on purchase-details "Back Edit Purchase Cancel Purchase View Profile # 12004520 BioTrack ID: - Submi…" at bounding box center [803, 369] width 1463 height 1215
click at [1028, 630] on button "Print Packing Slip" at bounding box center [1048, 634] width 123 height 31
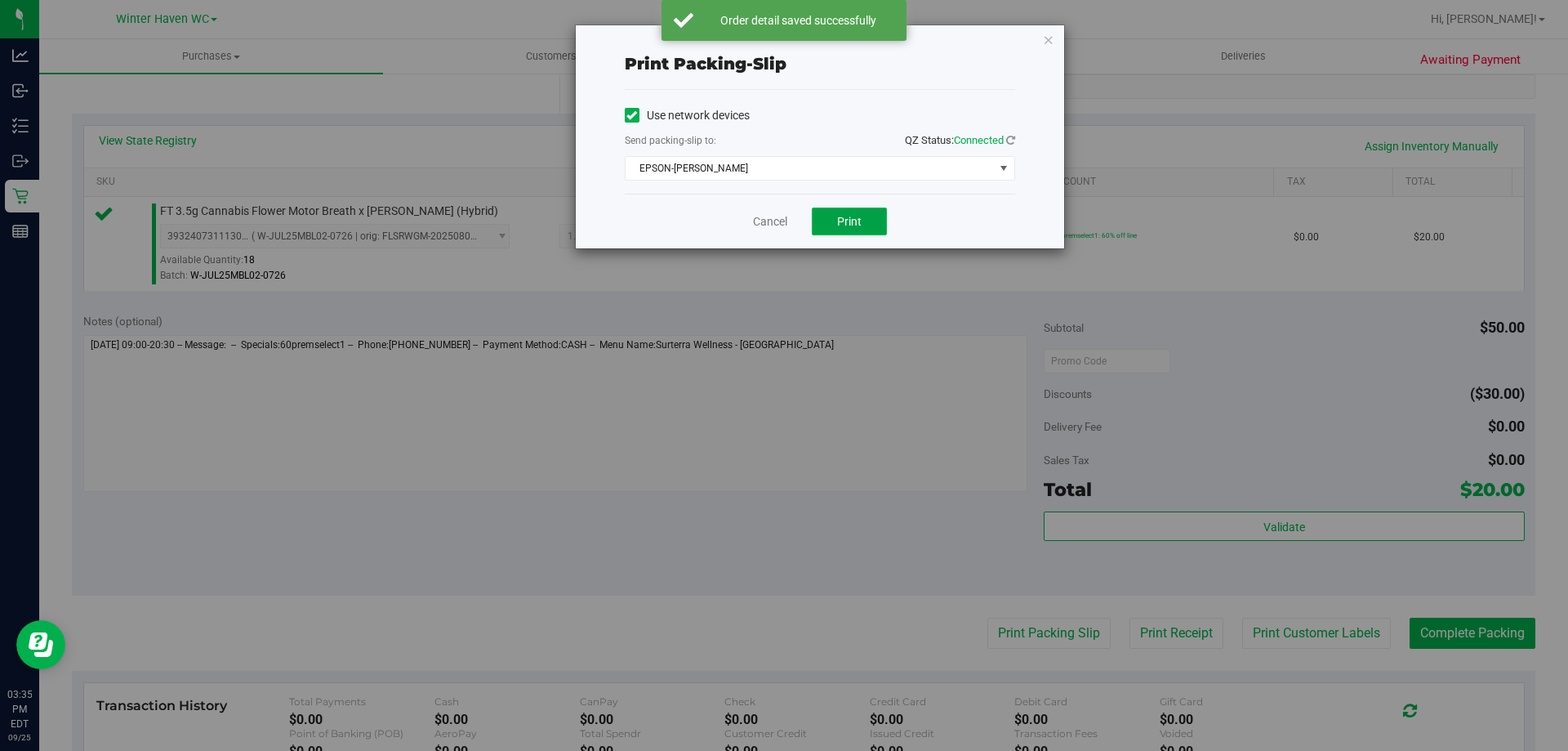
click at [847, 225] on span "Print" at bounding box center [848, 220] width 24 height 13
click at [1051, 39] on icon "button" at bounding box center [1048, 39] width 12 height 19
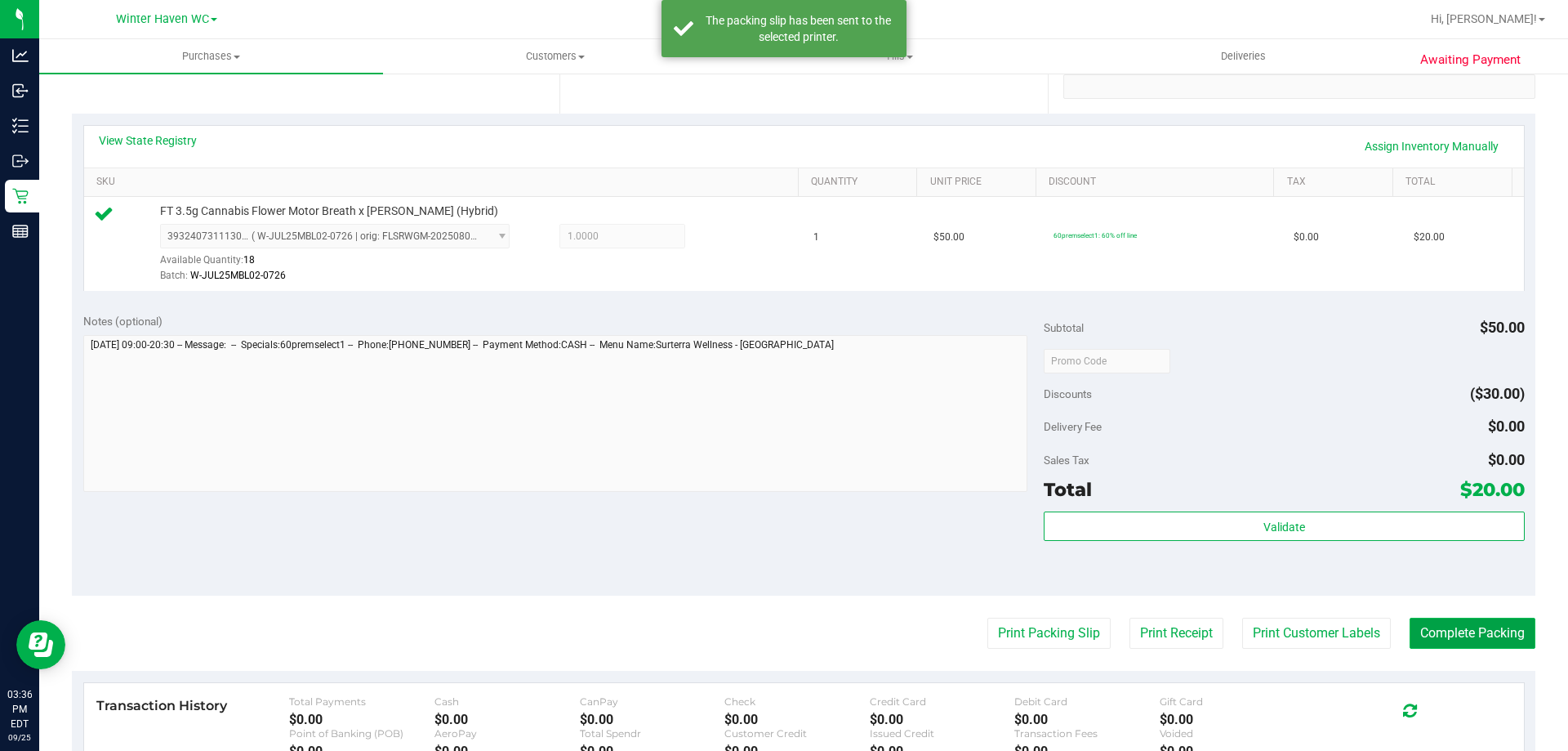
click at [1458, 633] on button "Complete Packing" at bounding box center [1473, 634] width 126 height 31
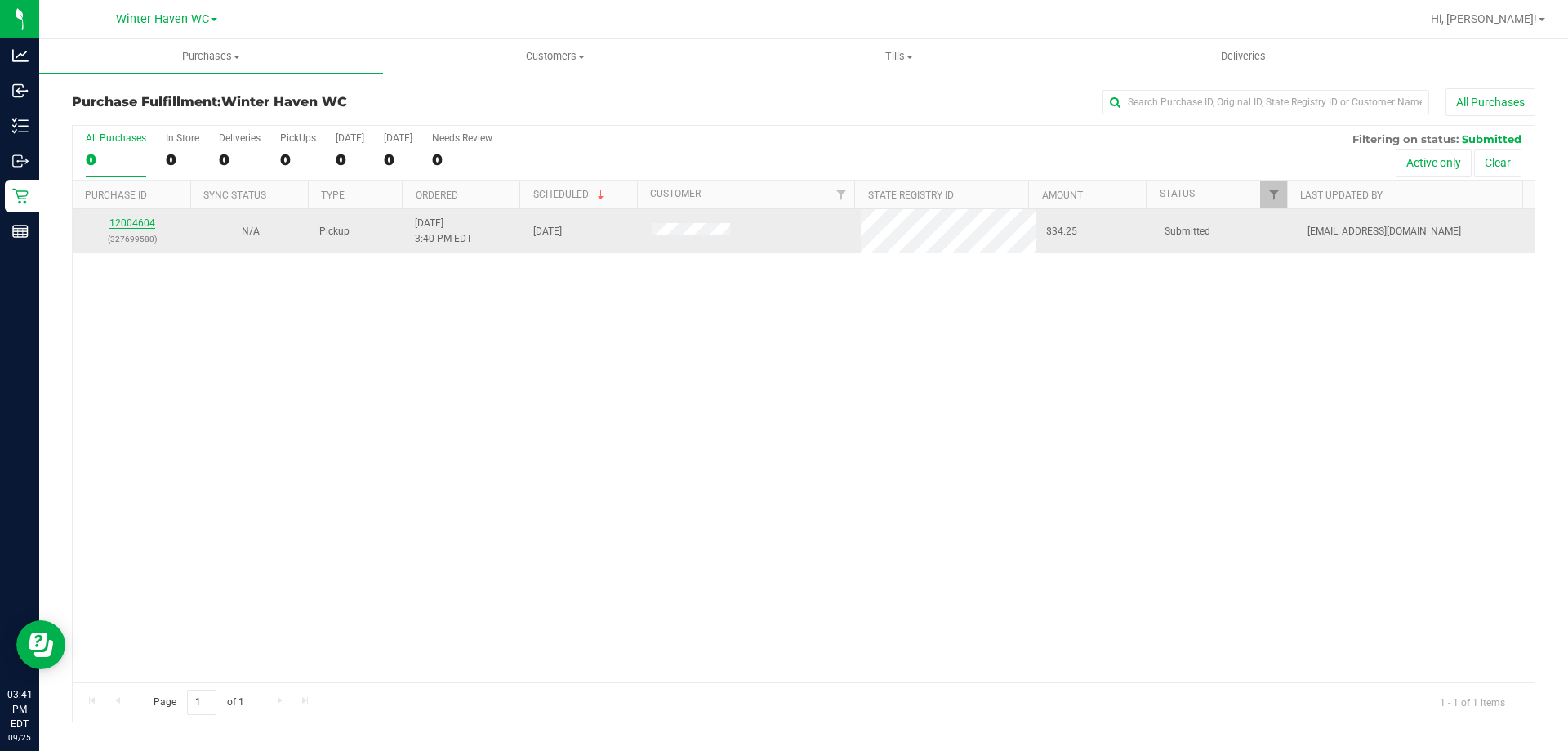
click at [141, 221] on link "12004604" at bounding box center [132, 223] width 46 height 12
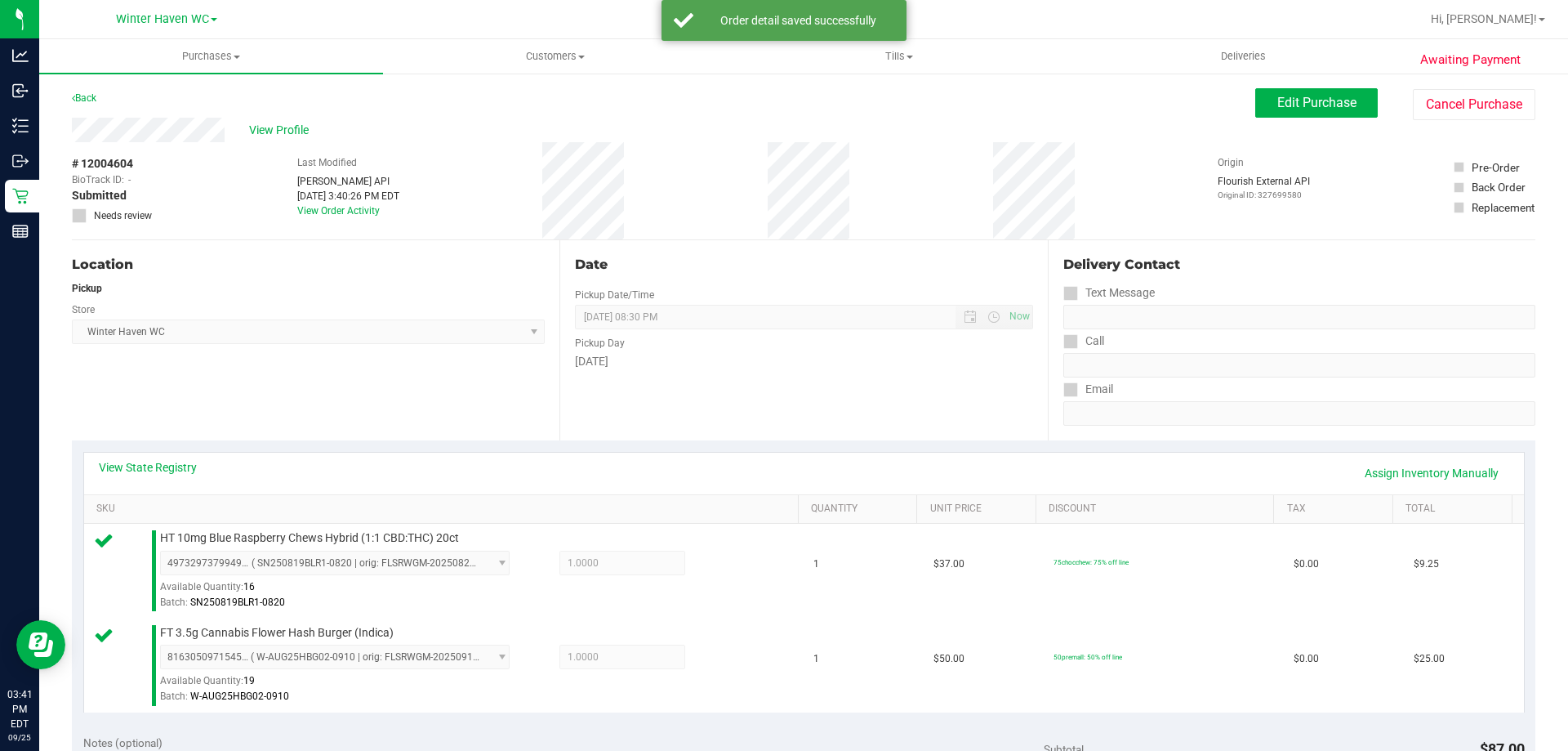
scroll to position [490, 0]
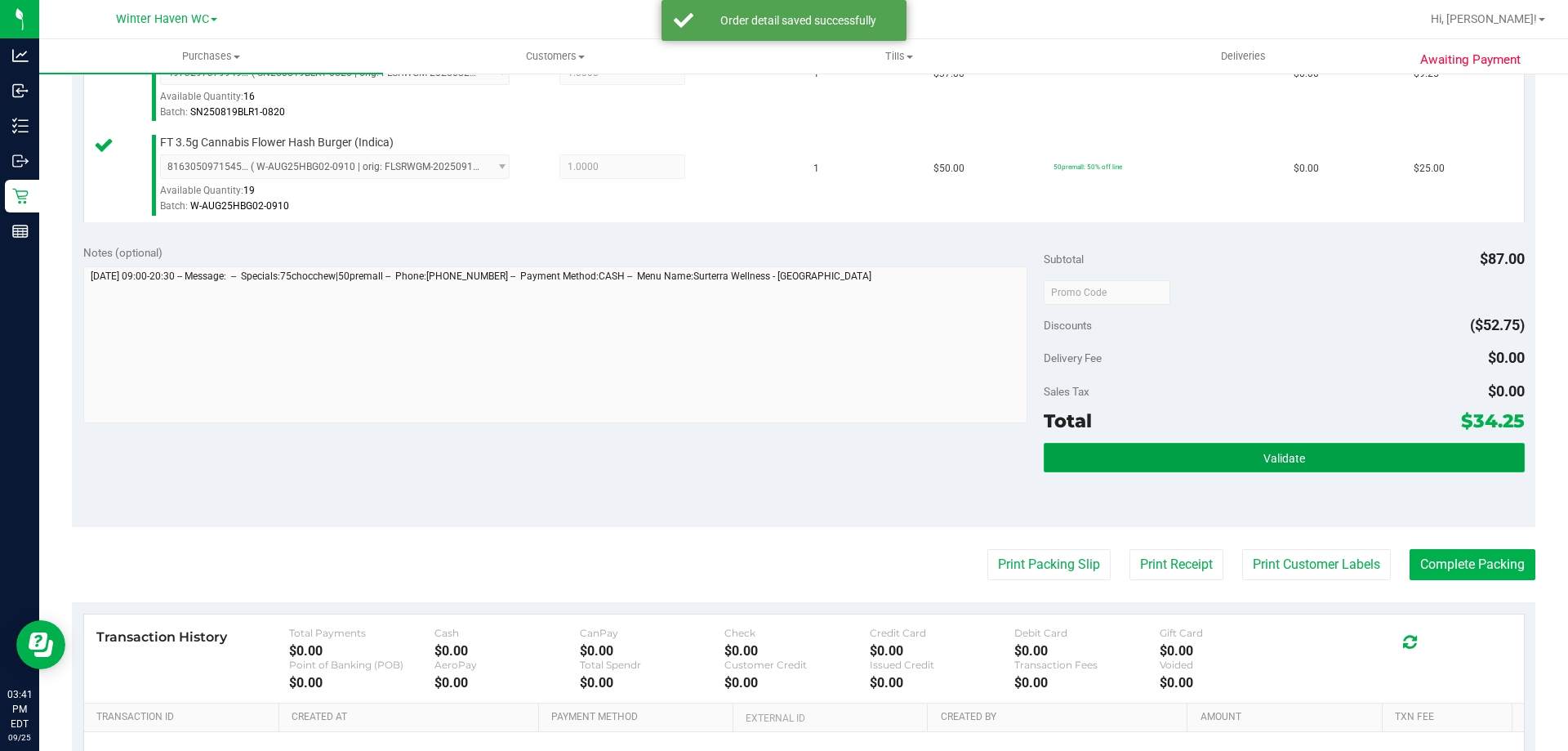
click at [1195, 467] on button "Validate" at bounding box center [1283, 457] width 480 height 29
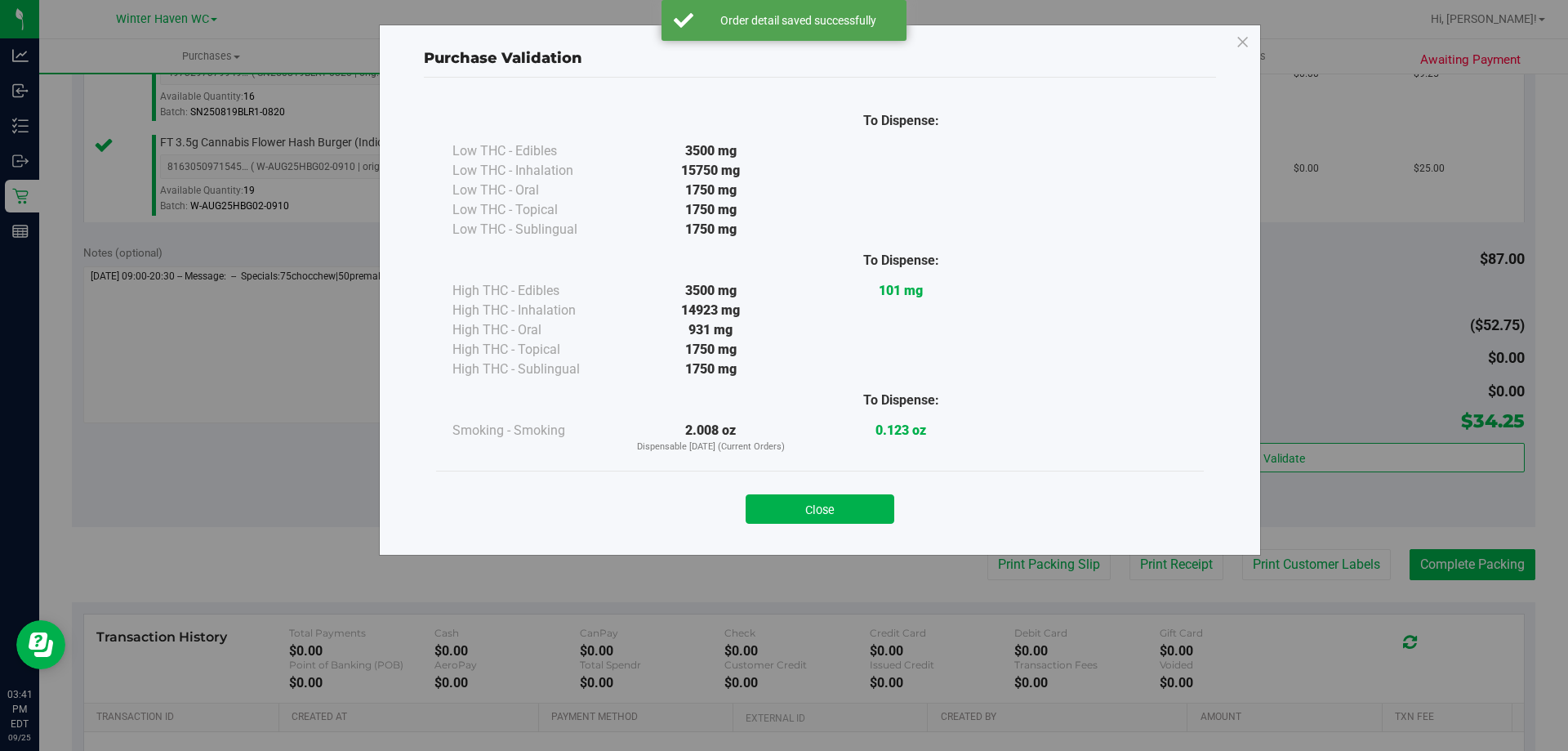
click at [868, 490] on div "Close" at bounding box center [819, 505] width 743 height 41
click at [867, 495] on button "Close" at bounding box center [819, 509] width 148 height 29
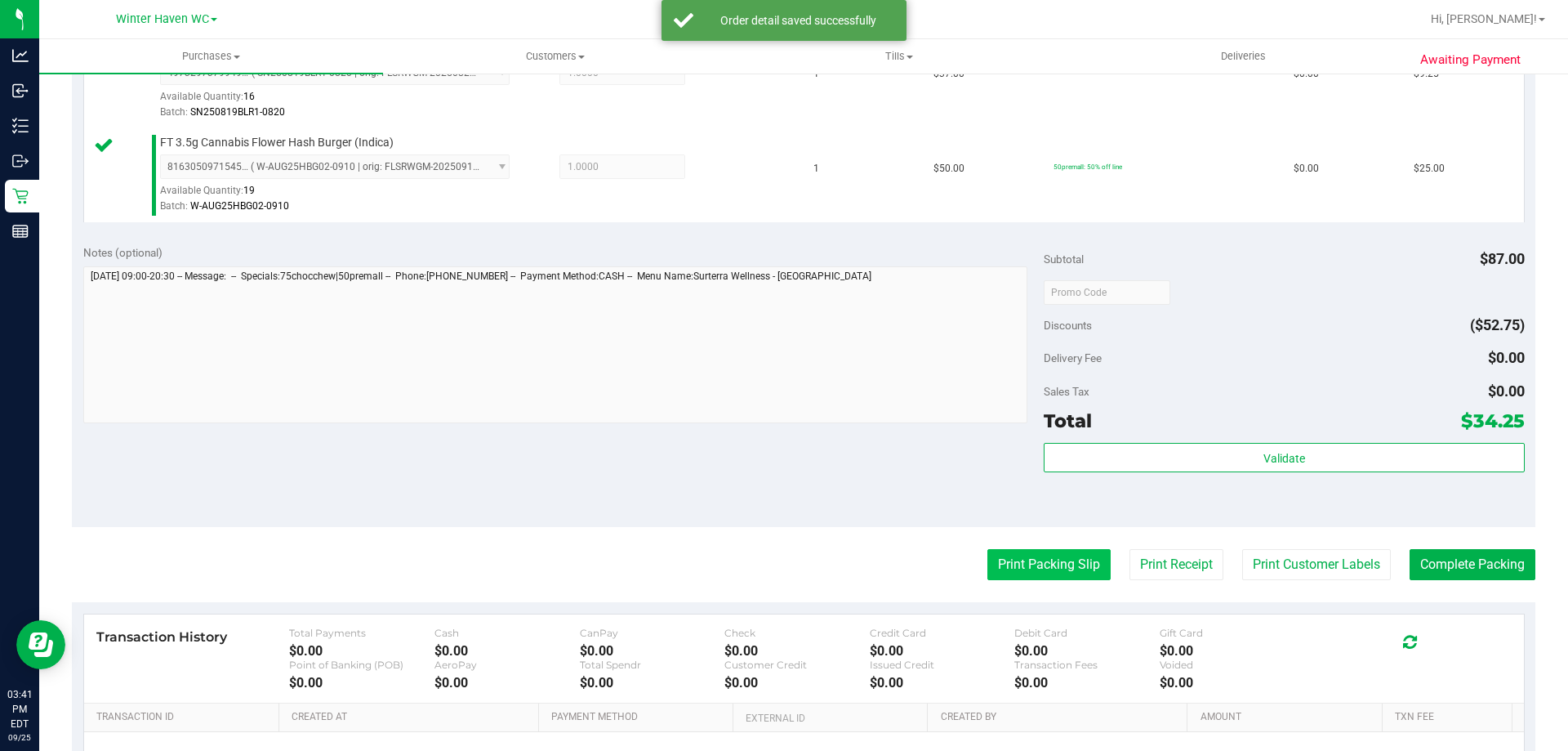
click at [1004, 559] on button "Print Packing Slip" at bounding box center [1048, 565] width 123 height 31
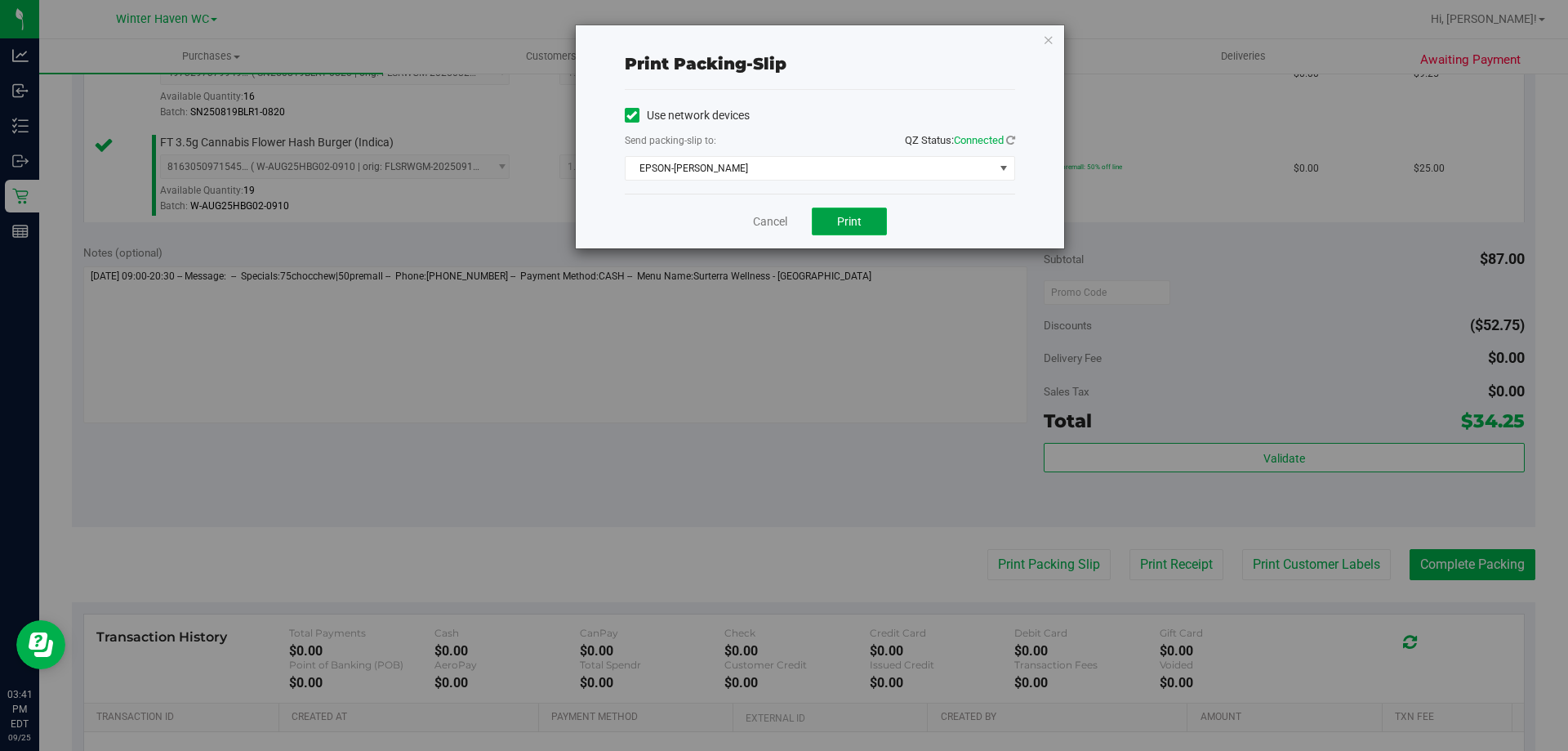
click at [856, 234] on button "Print" at bounding box center [848, 221] width 75 height 28
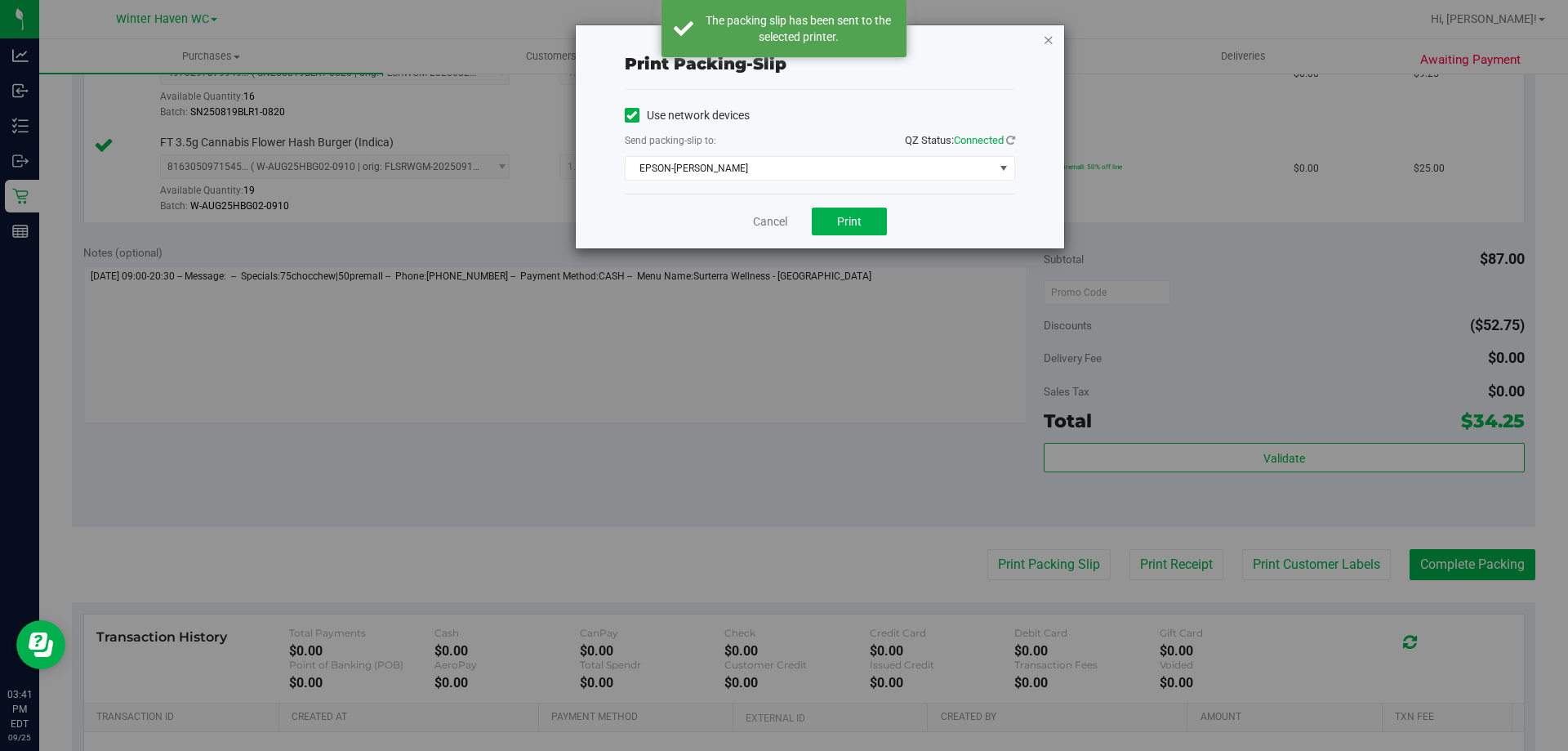
click at [1048, 41] on icon "button" at bounding box center [1048, 39] width 12 height 19
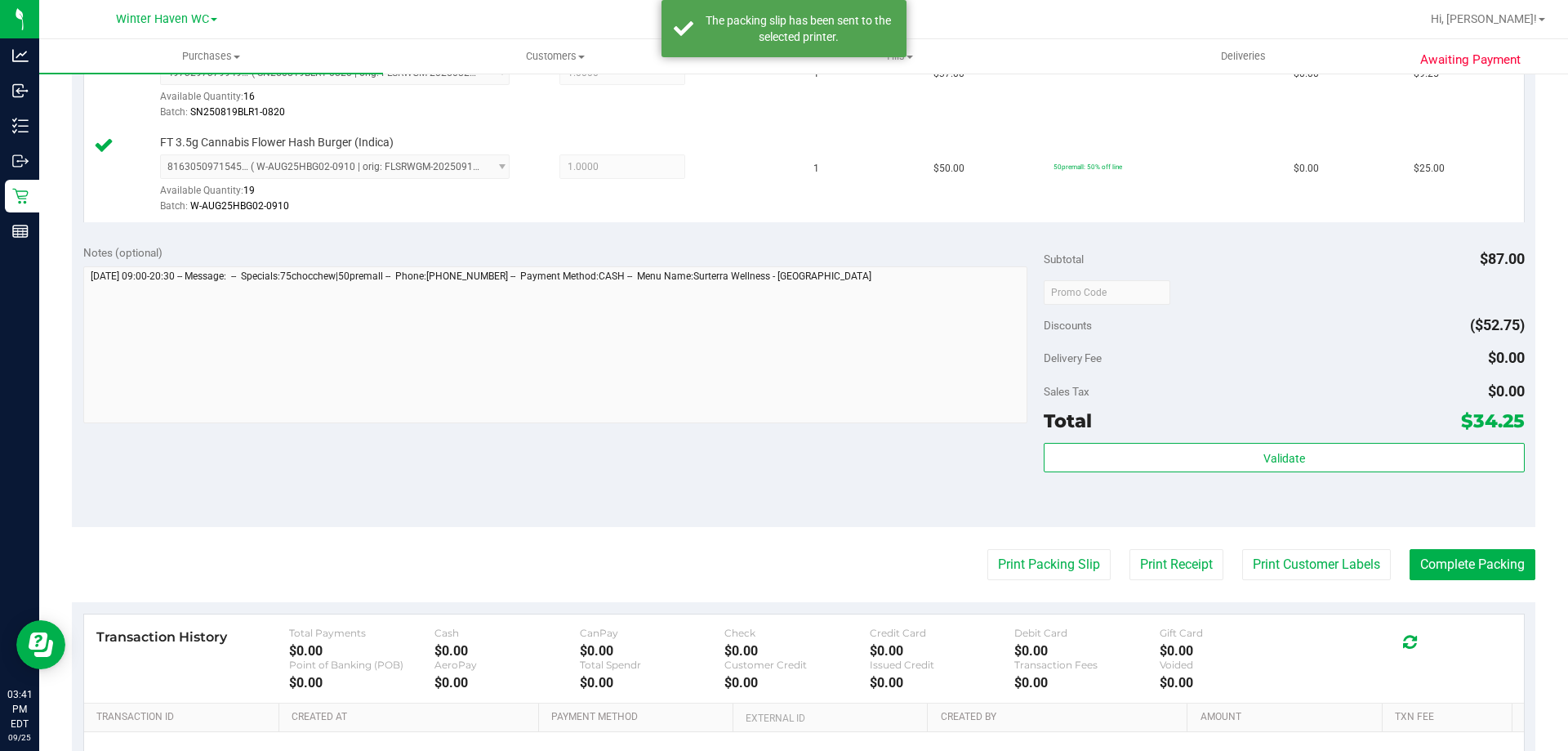
click at [1447, 546] on purchase-details "Back Edit Purchase Cancel Purchase View Profile # 12004604 BioTrack ID: - Submi…" at bounding box center [803, 253] width 1463 height 1310
click at [1458, 562] on button "Complete Packing" at bounding box center [1473, 565] width 126 height 31
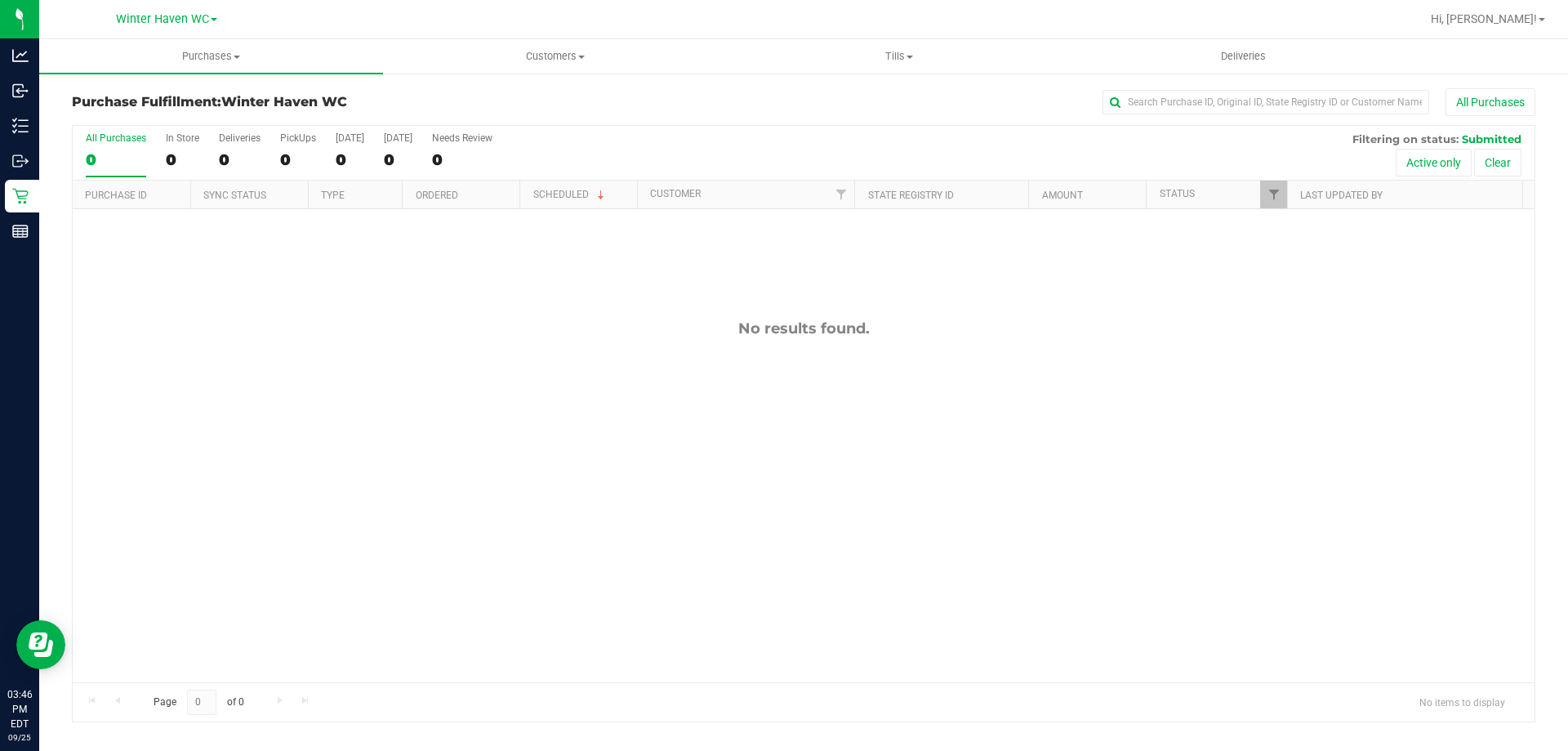
click at [468, 424] on div "No results found." at bounding box center [804, 501] width 1462 height 583
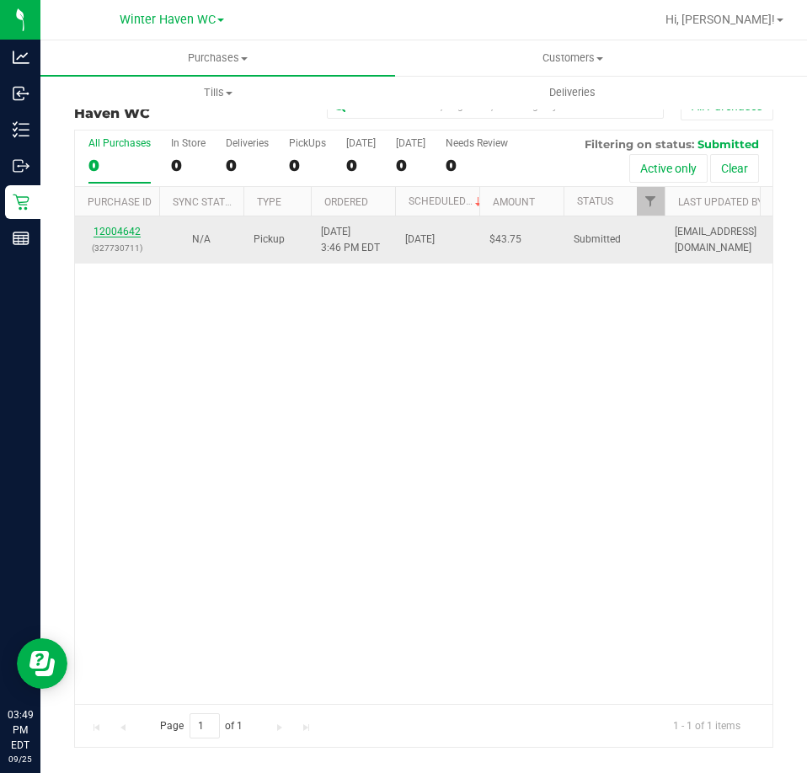
click at [124, 227] on link "12004642" at bounding box center [116, 232] width 47 height 12
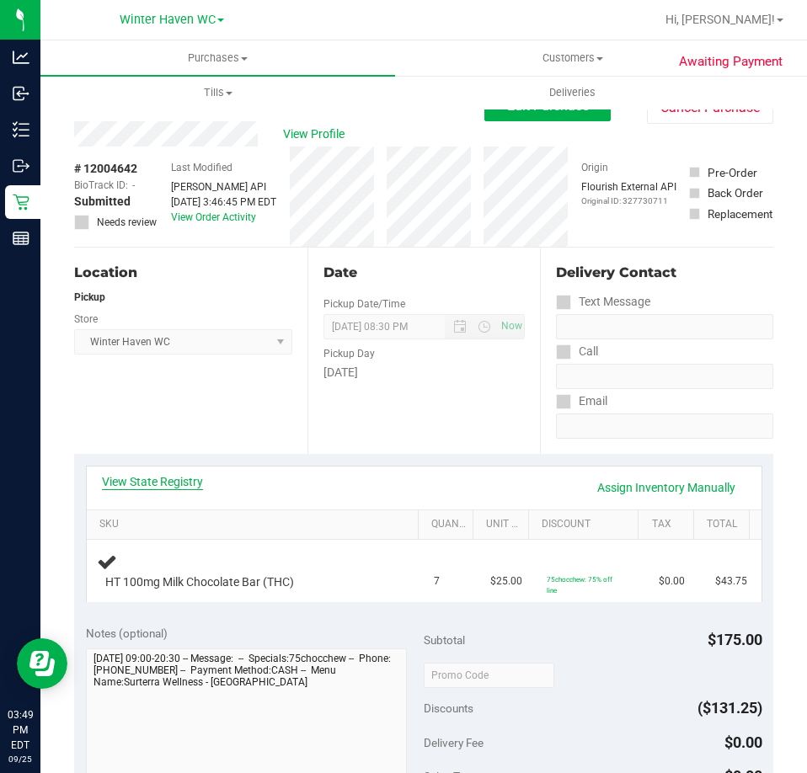
click at [179, 475] on link "View State Registry" at bounding box center [152, 481] width 101 height 17
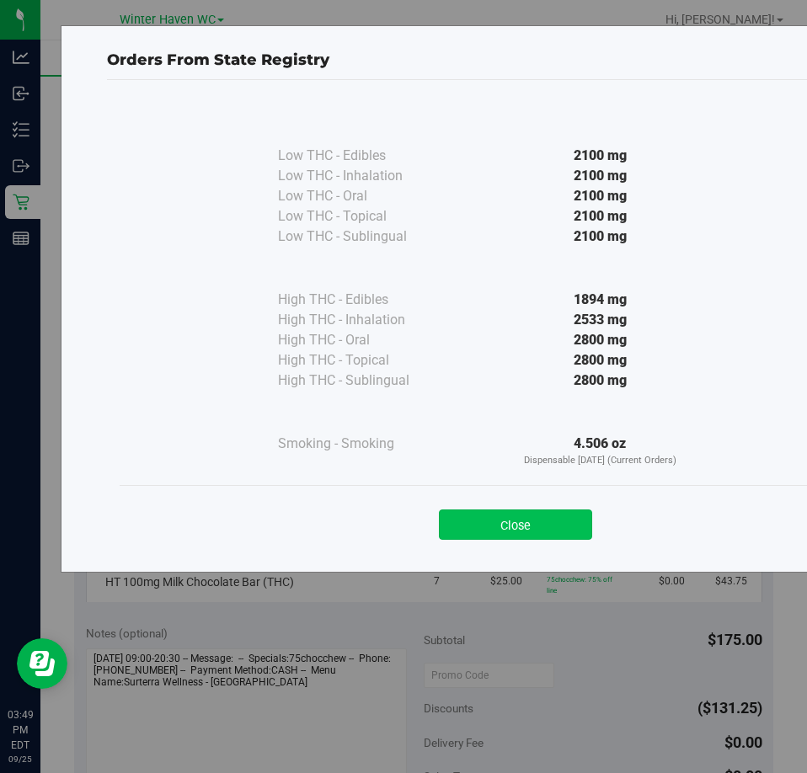
click at [551, 528] on button "Close" at bounding box center [515, 525] width 153 height 30
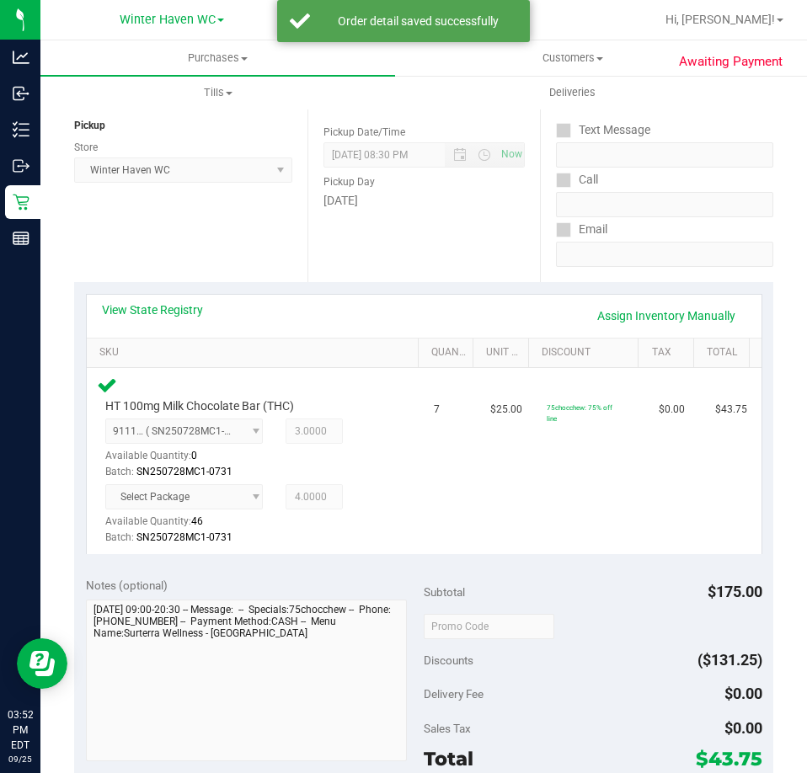
scroll to position [505, 0]
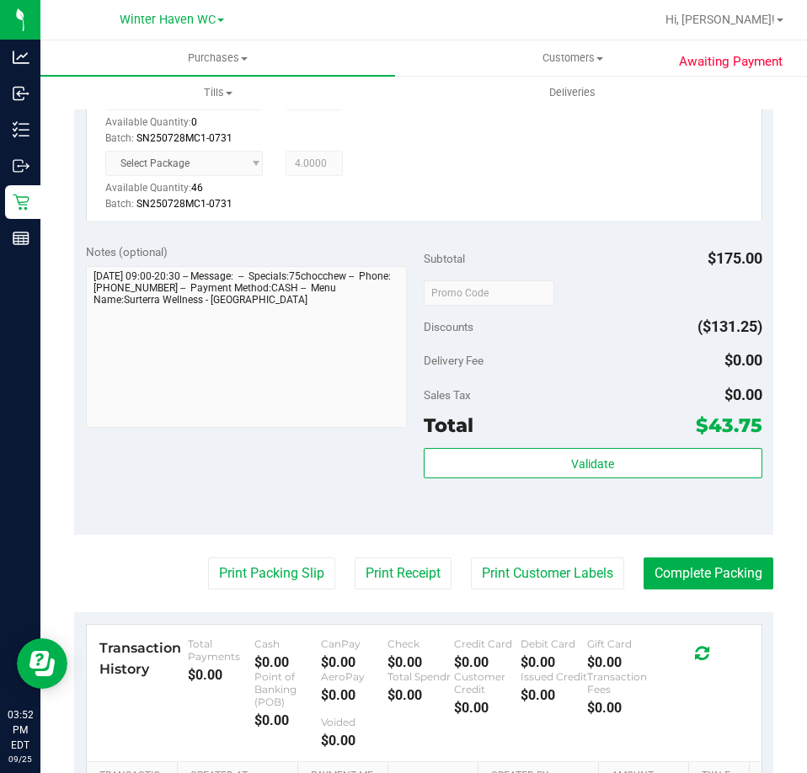
drag, startPoint x: 494, startPoint y: 377, endPoint x: 534, endPoint y: 446, distance: 80.0
click at [534, 446] on div "Subtotal $175.00 Discounts ($131.25) Delivery Fee $0.00 Sales Tax $0.00 Total $…" at bounding box center [593, 383] width 339 height 280
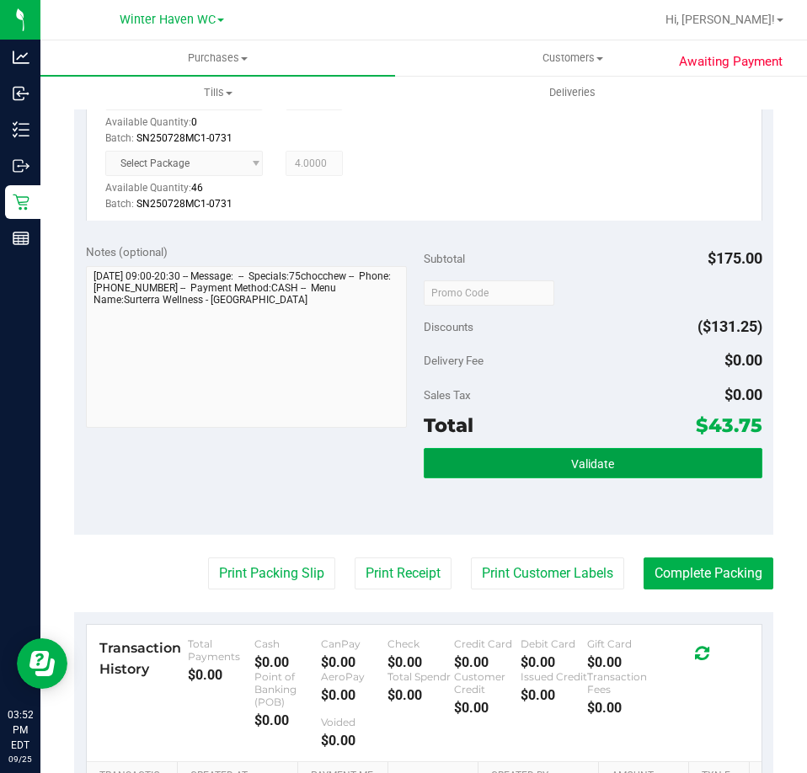
click at [534, 462] on button "Validate" at bounding box center [593, 463] width 339 height 30
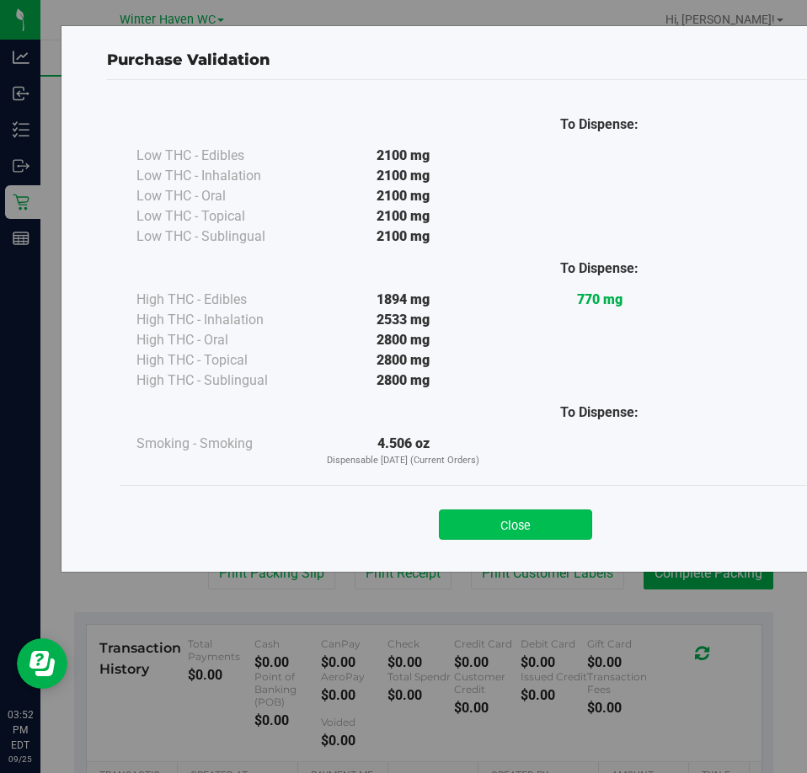
click at [493, 520] on button "Close" at bounding box center [515, 525] width 153 height 30
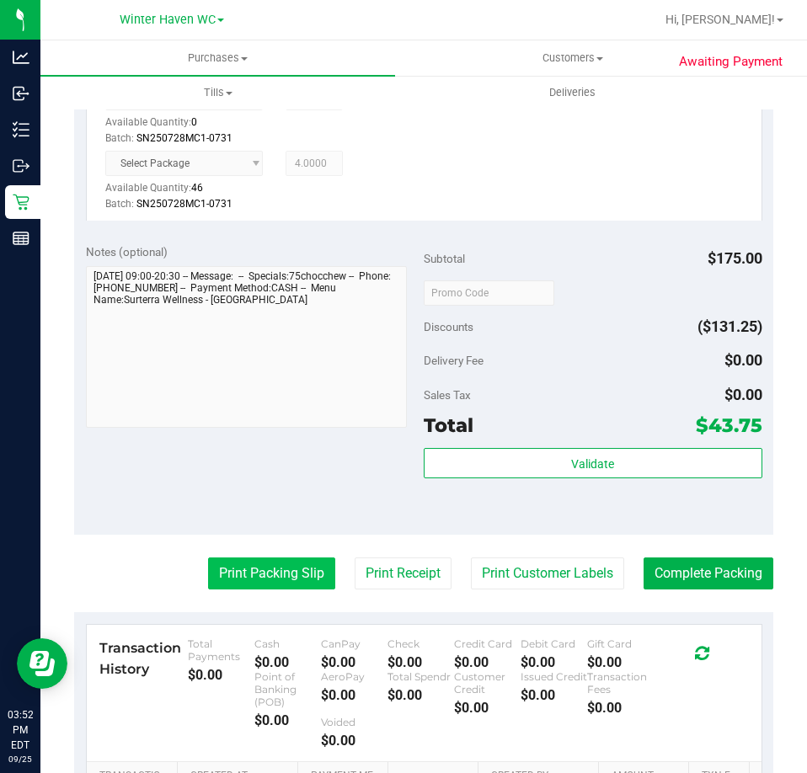
click at [271, 563] on button "Print Packing Slip" at bounding box center [271, 574] width 127 height 32
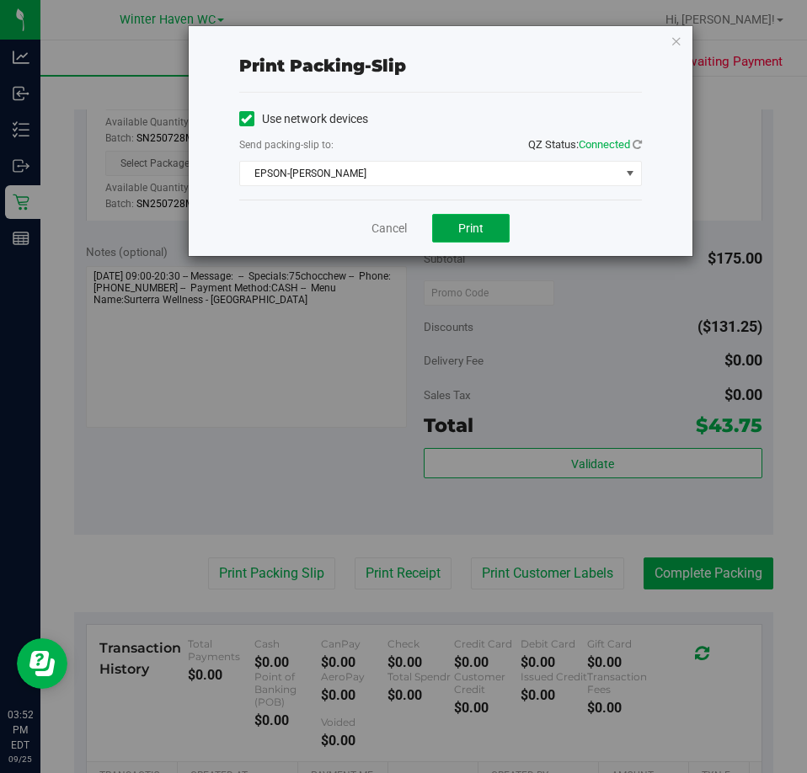
click at [471, 230] on span "Print" at bounding box center [470, 227] width 25 height 13
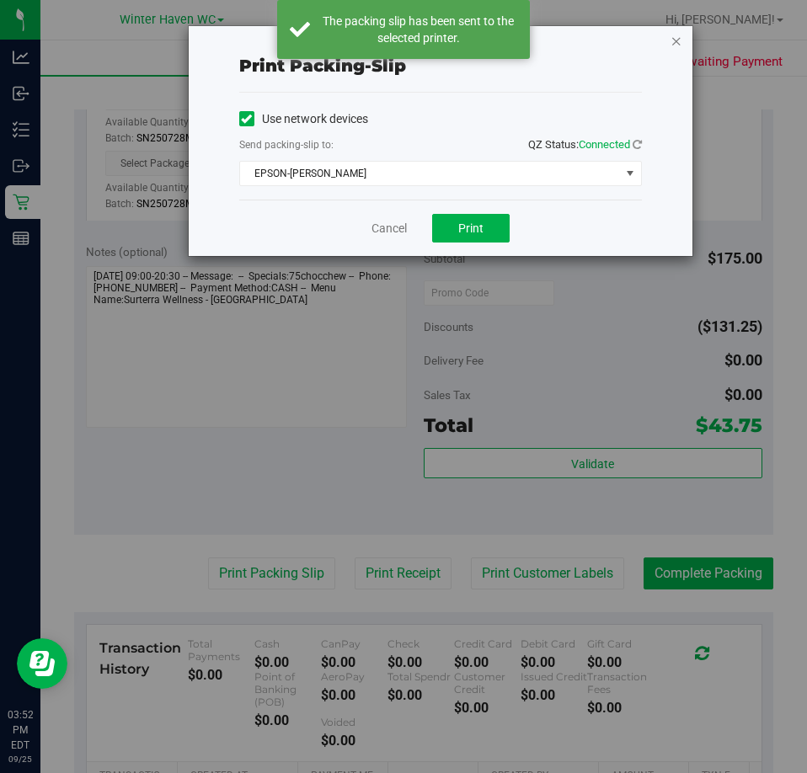
click at [677, 41] on icon "button" at bounding box center [676, 40] width 12 height 20
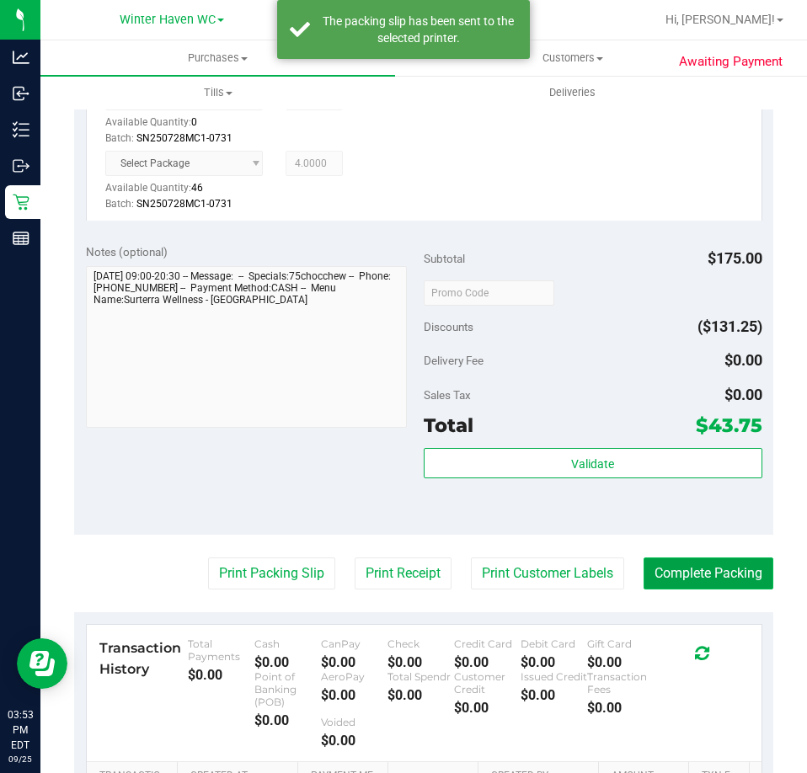
click at [744, 573] on button "Complete Packing" at bounding box center [708, 574] width 130 height 32
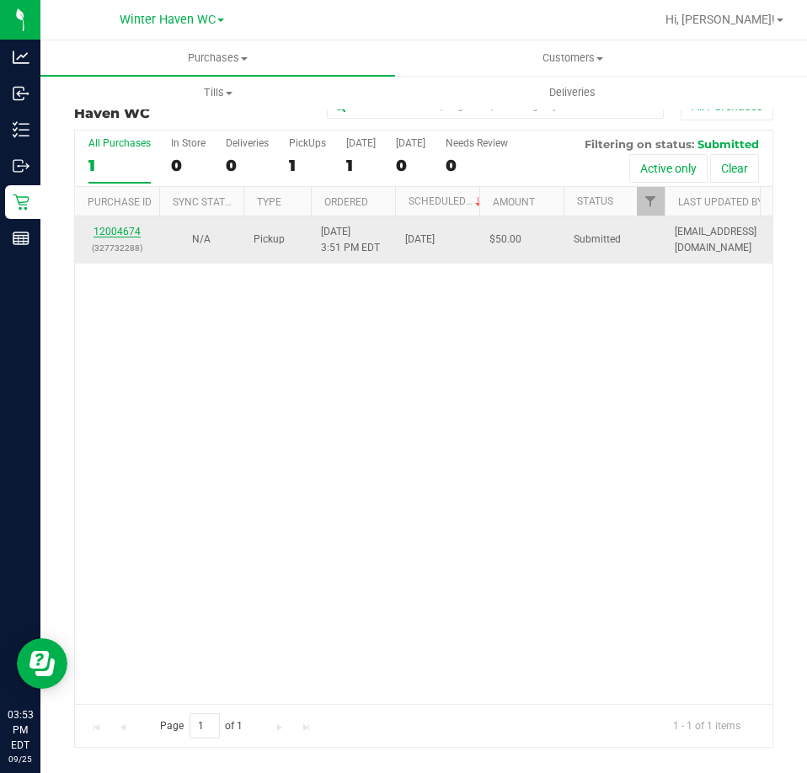
click at [107, 228] on link "12004674" at bounding box center [116, 232] width 47 height 12
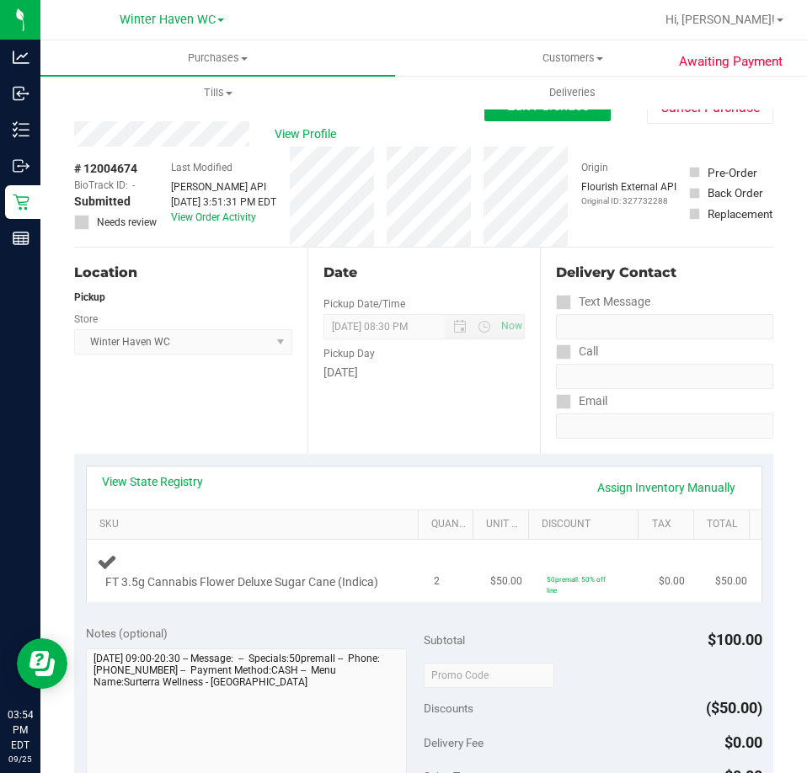
click at [303, 566] on div "FT 3.5g Cannabis Flower Deluxe Sugar Cane (Indica)" at bounding box center [256, 572] width 318 height 40
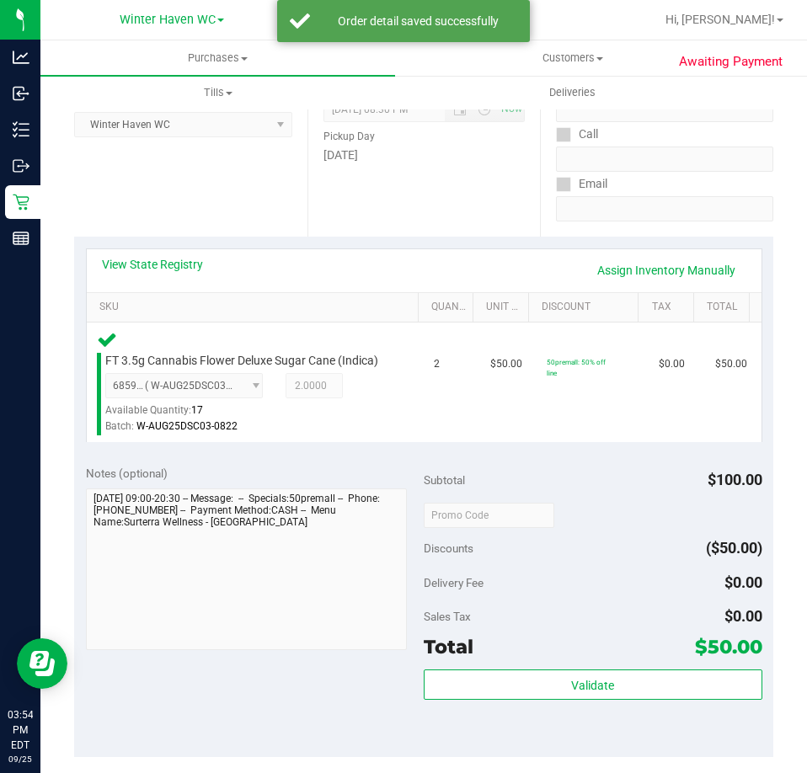
scroll to position [421, 0]
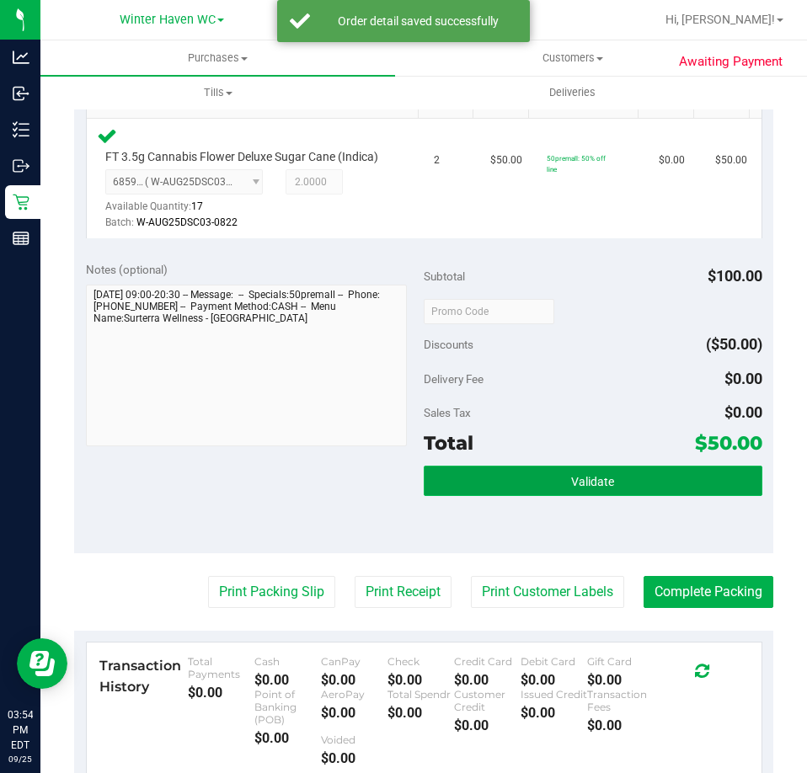
click at [571, 483] on span "Validate" at bounding box center [592, 481] width 43 height 13
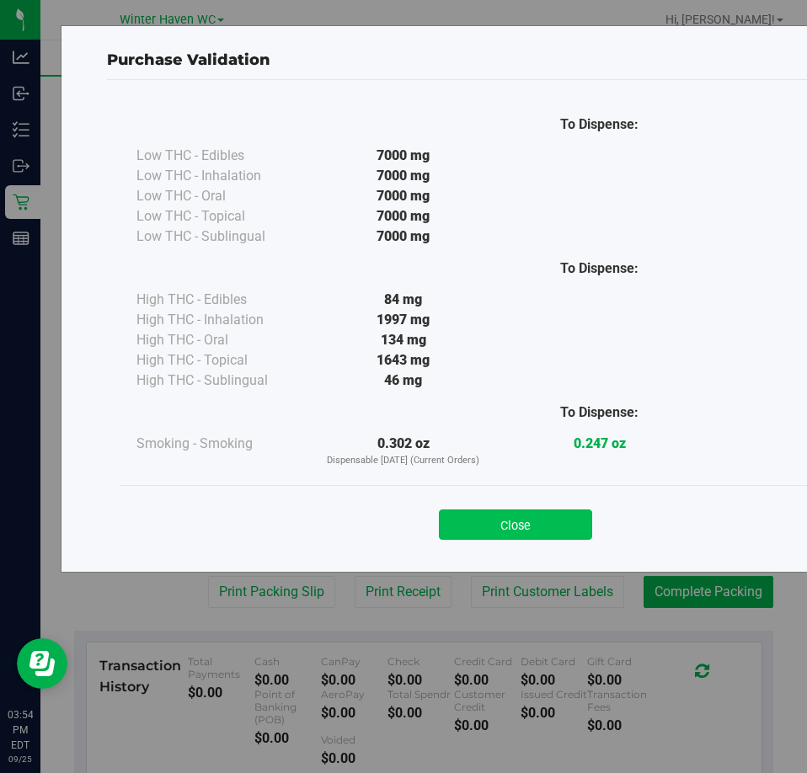
click at [488, 526] on button "Close" at bounding box center [515, 525] width 153 height 30
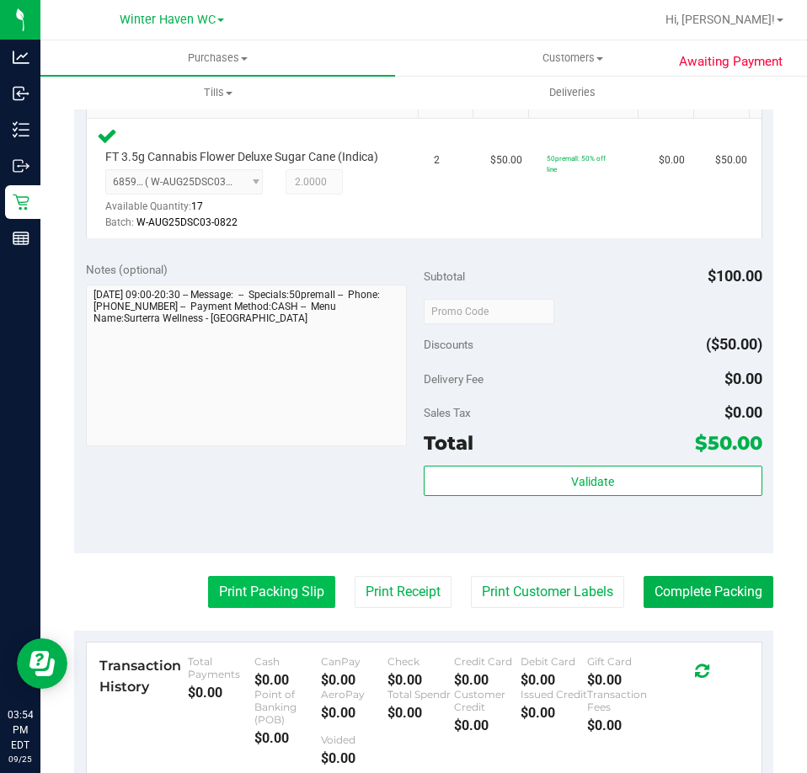
click at [276, 592] on button "Print Packing Slip" at bounding box center [271, 592] width 127 height 32
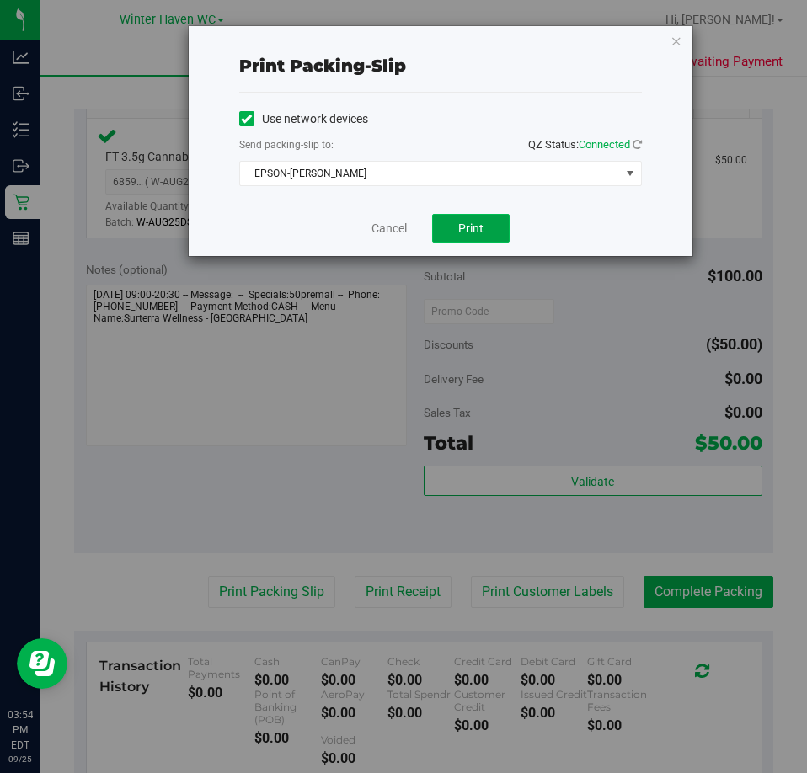
click at [470, 233] on span "Print" at bounding box center [470, 227] width 25 height 13
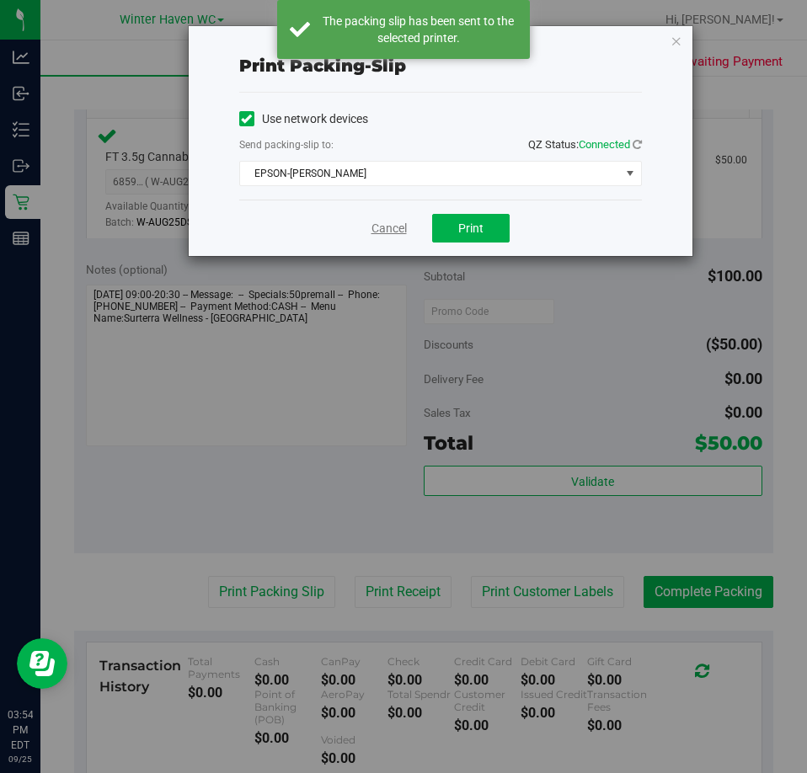
click at [389, 228] on link "Cancel" at bounding box center [388, 229] width 35 height 18
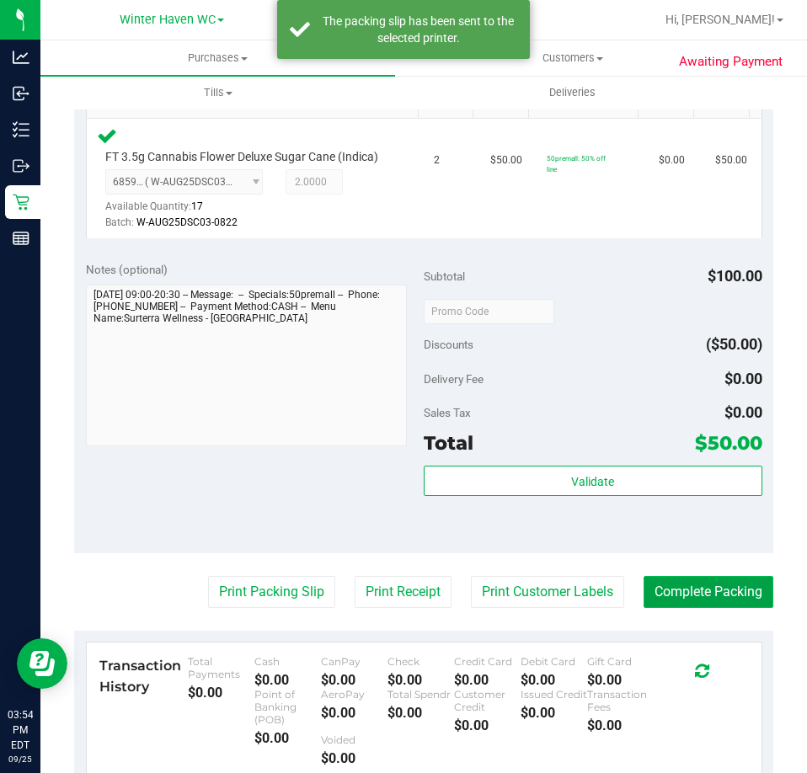
click at [675, 590] on button "Complete Packing" at bounding box center [708, 592] width 130 height 32
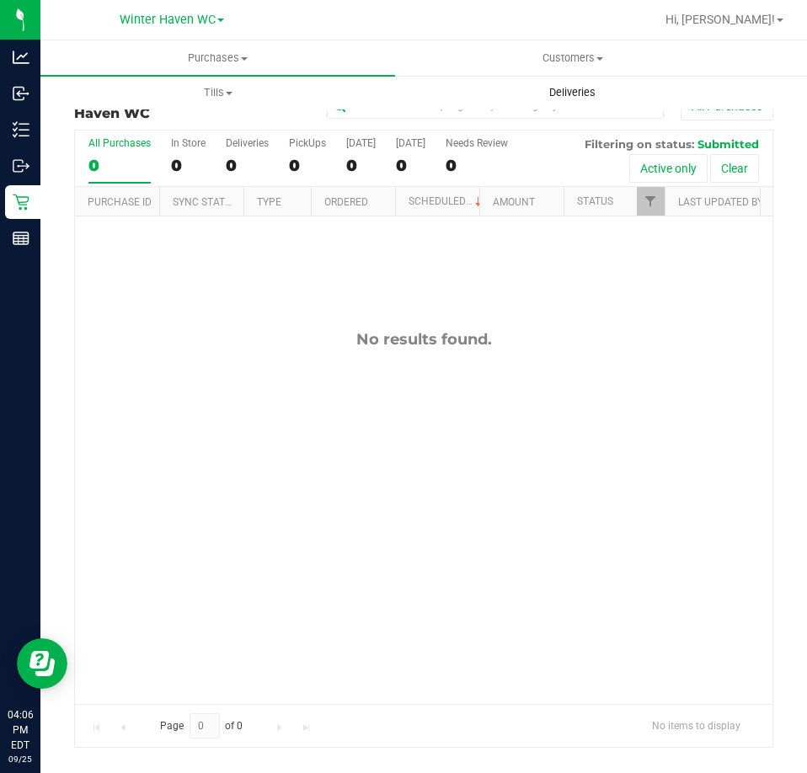
click at [572, 88] on span "Deliveries" at bounding box center [572, 92] width 92 height 15
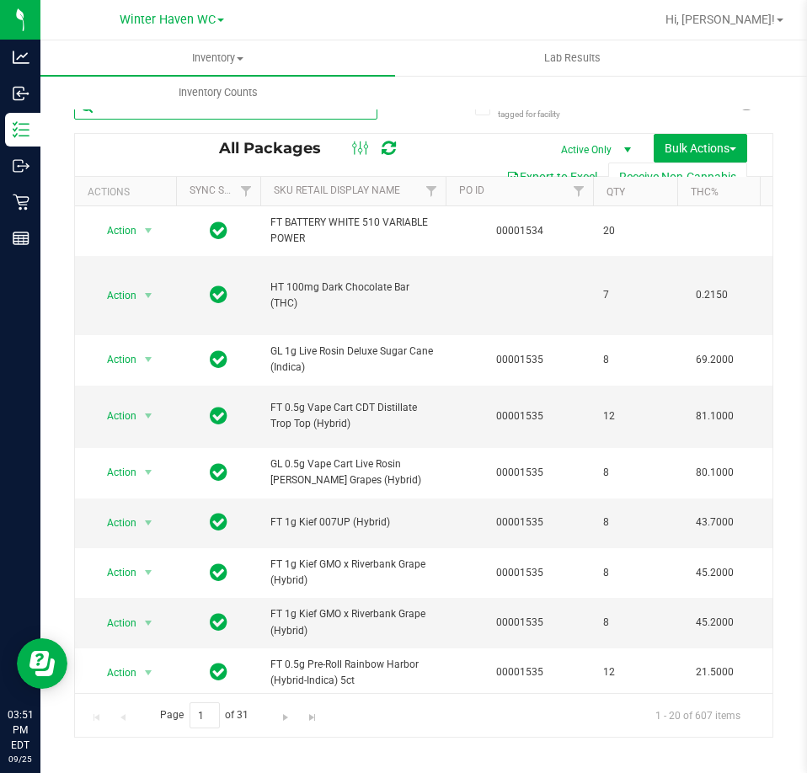
click at [365, 113] on input "text" at bounding box center [225, 106] width 303 height 25
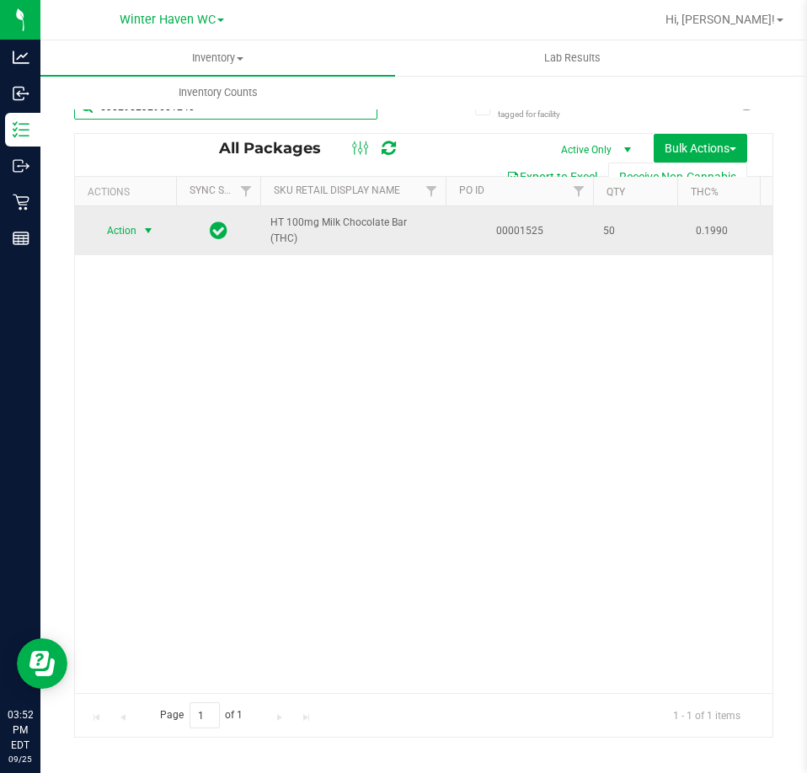
type input "5302952329601240"
click at [131, 230] on span "Action" at bounding box center [114, 231] width 45 height 24
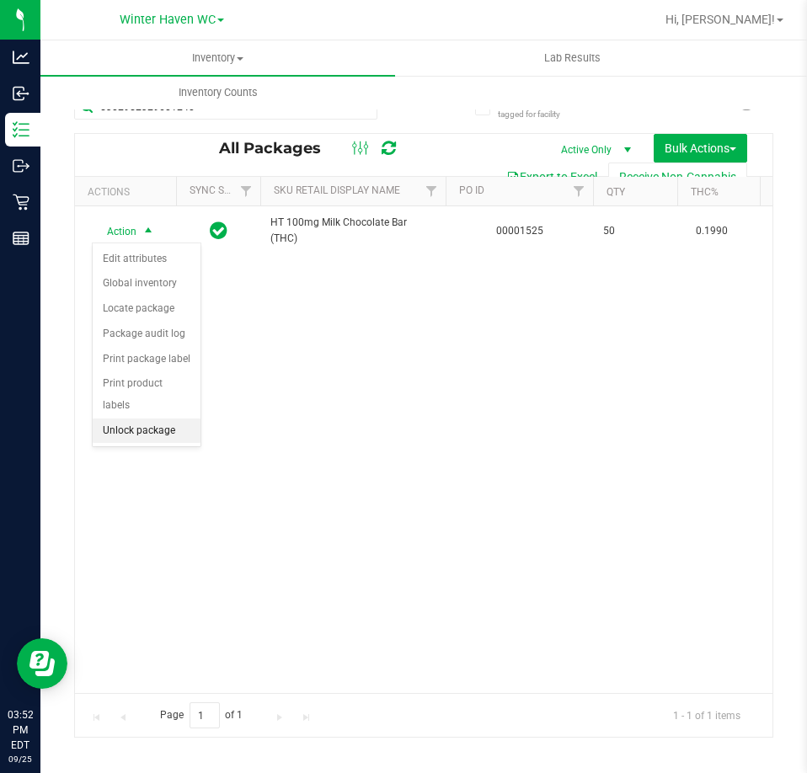
click at [159, 419] on li "Unlock package" at bounding box center [147, 431] width 108 height 25
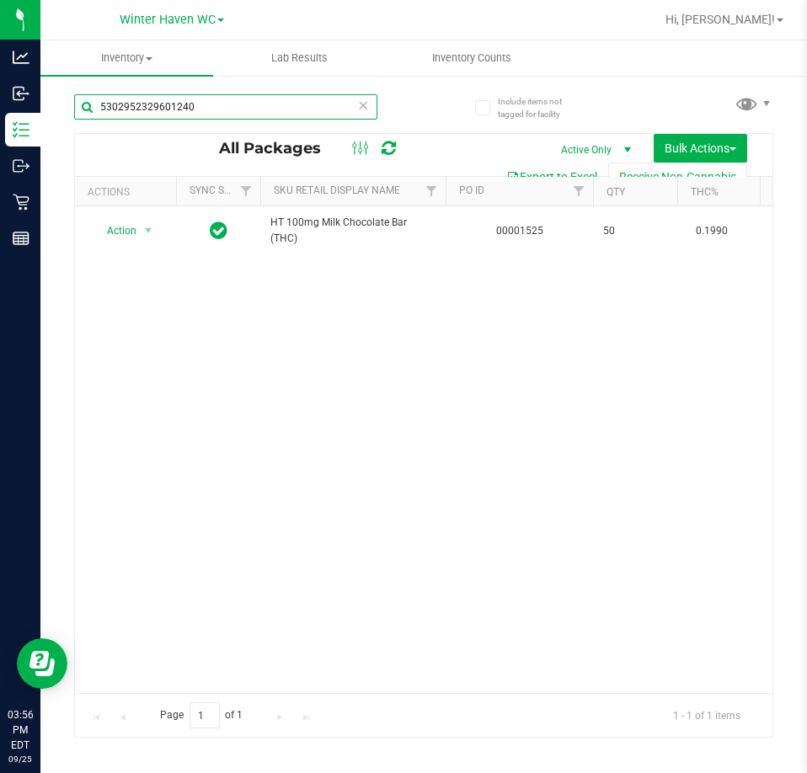
click at [253, 102] on input "5302952329601240" at bounding box center [225, 106] width 303 height 25
type input "g"
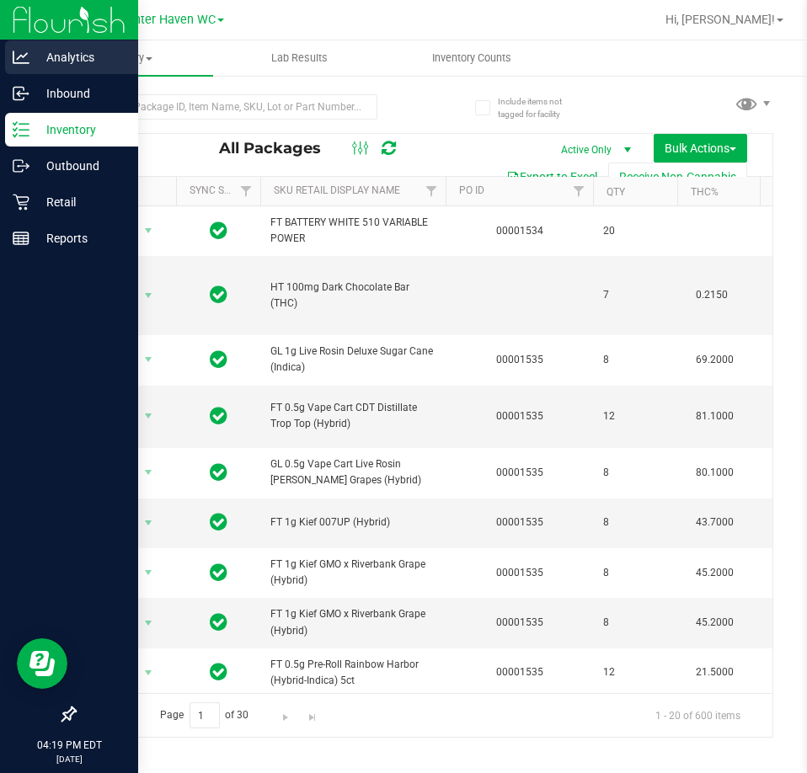
click at [25, 54] on icon at bounding box center [21, 57] width 17 height 17
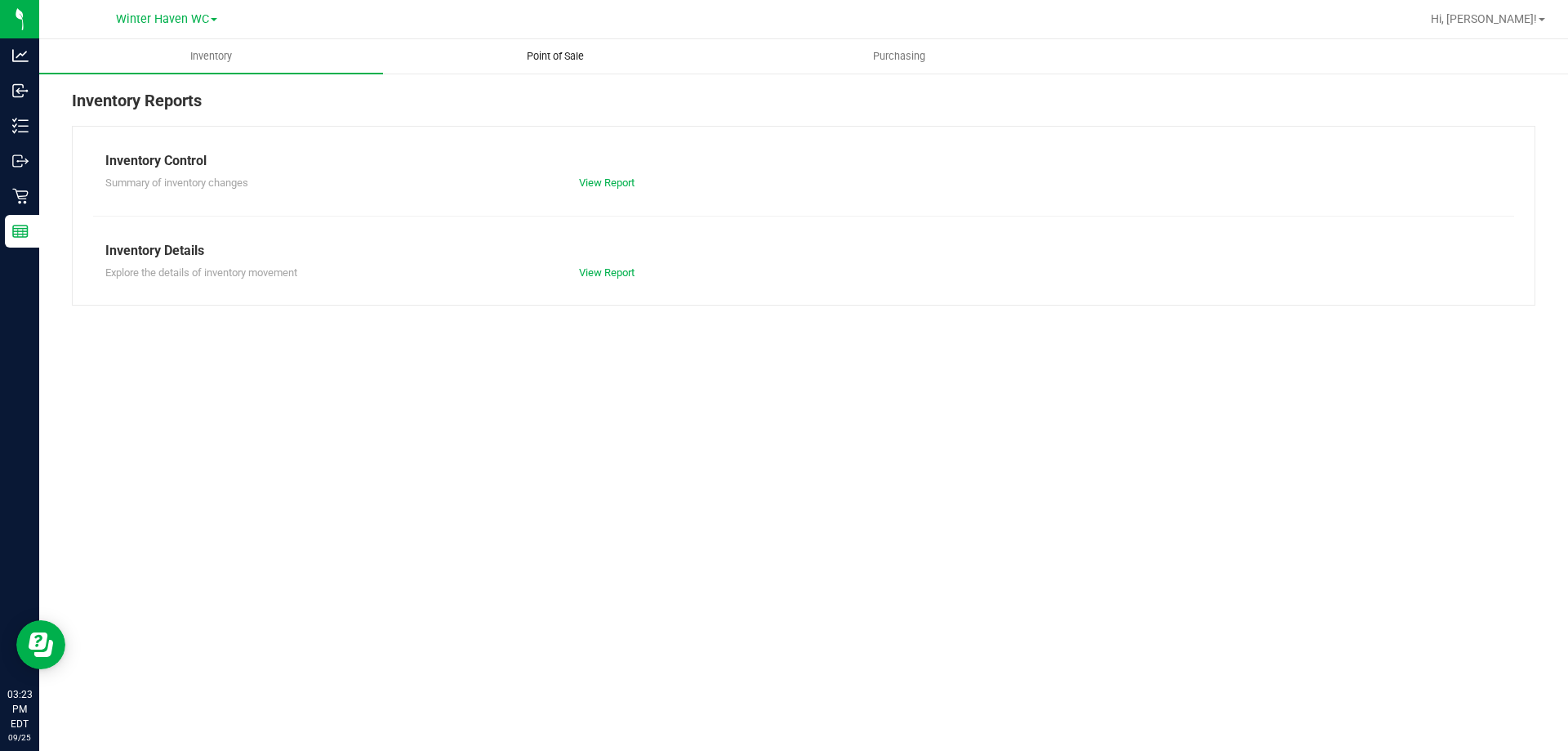
click at [612, 47] on uib-tab-heading "Point of Sale" at bounding box center [555, 56] width 342 height 33
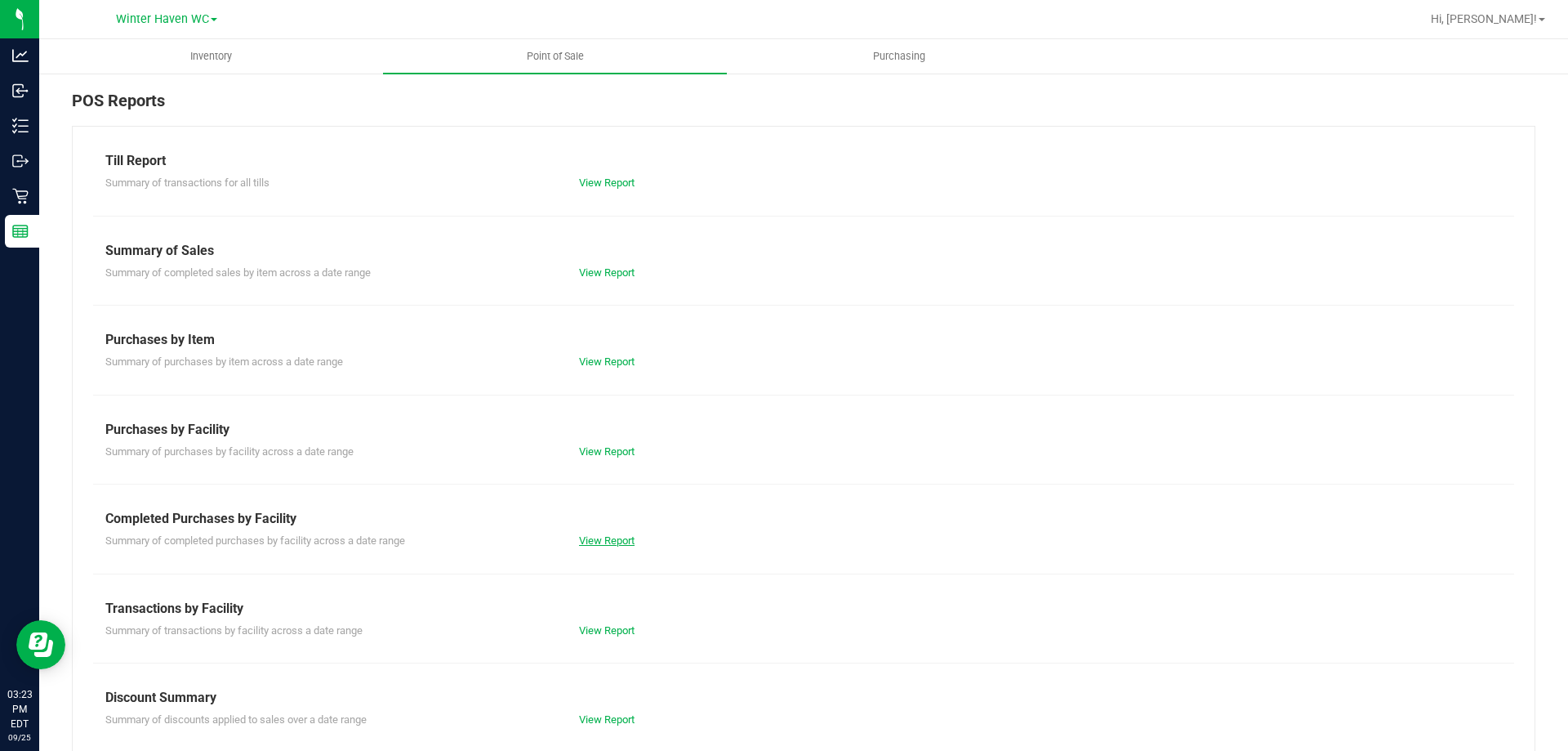
click at [601, 538] on link "View Report" at bounding box center [606, 540] width 55 height 13
